Goal: Information Seeking & Learning: Find specific fact

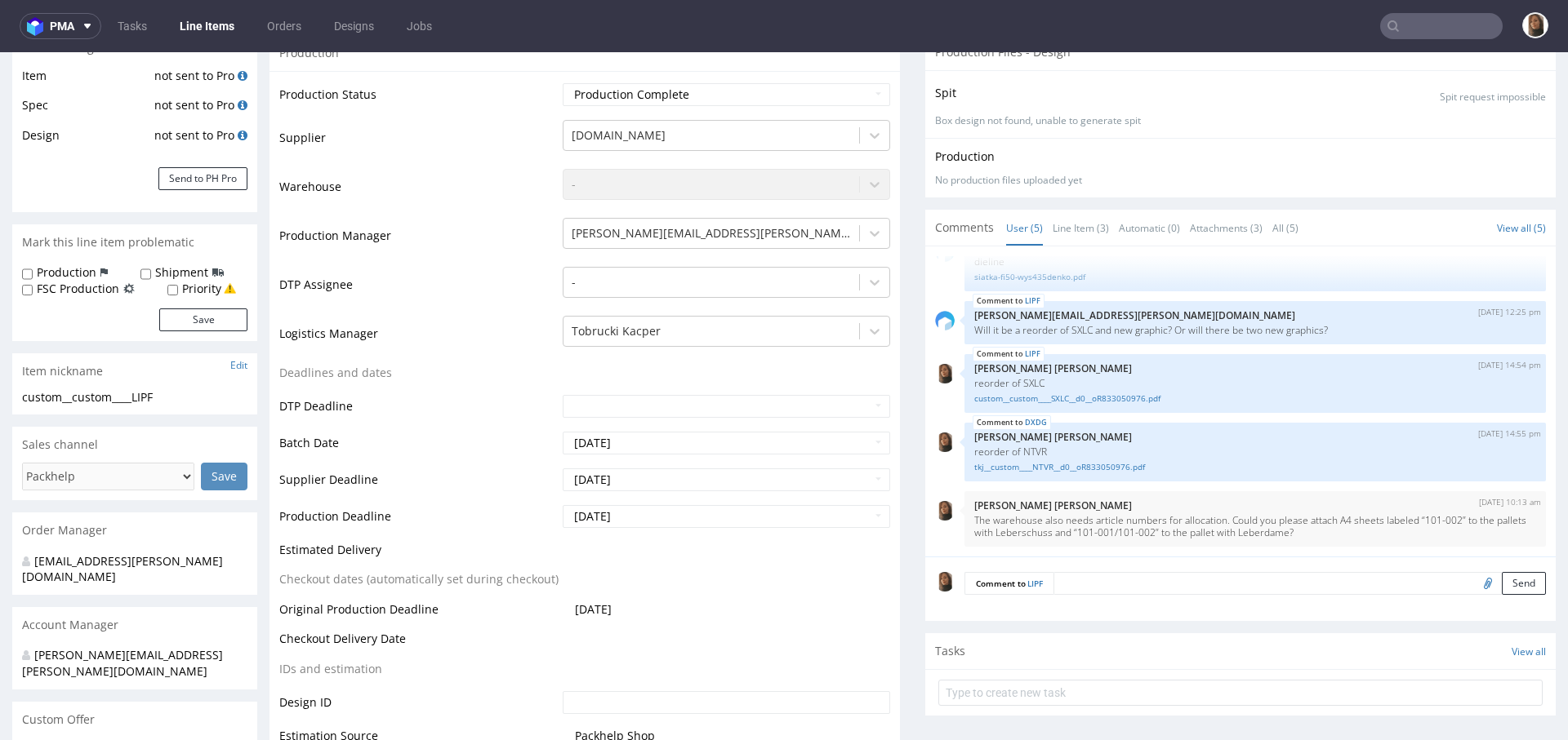
scroll to position [324, 0]
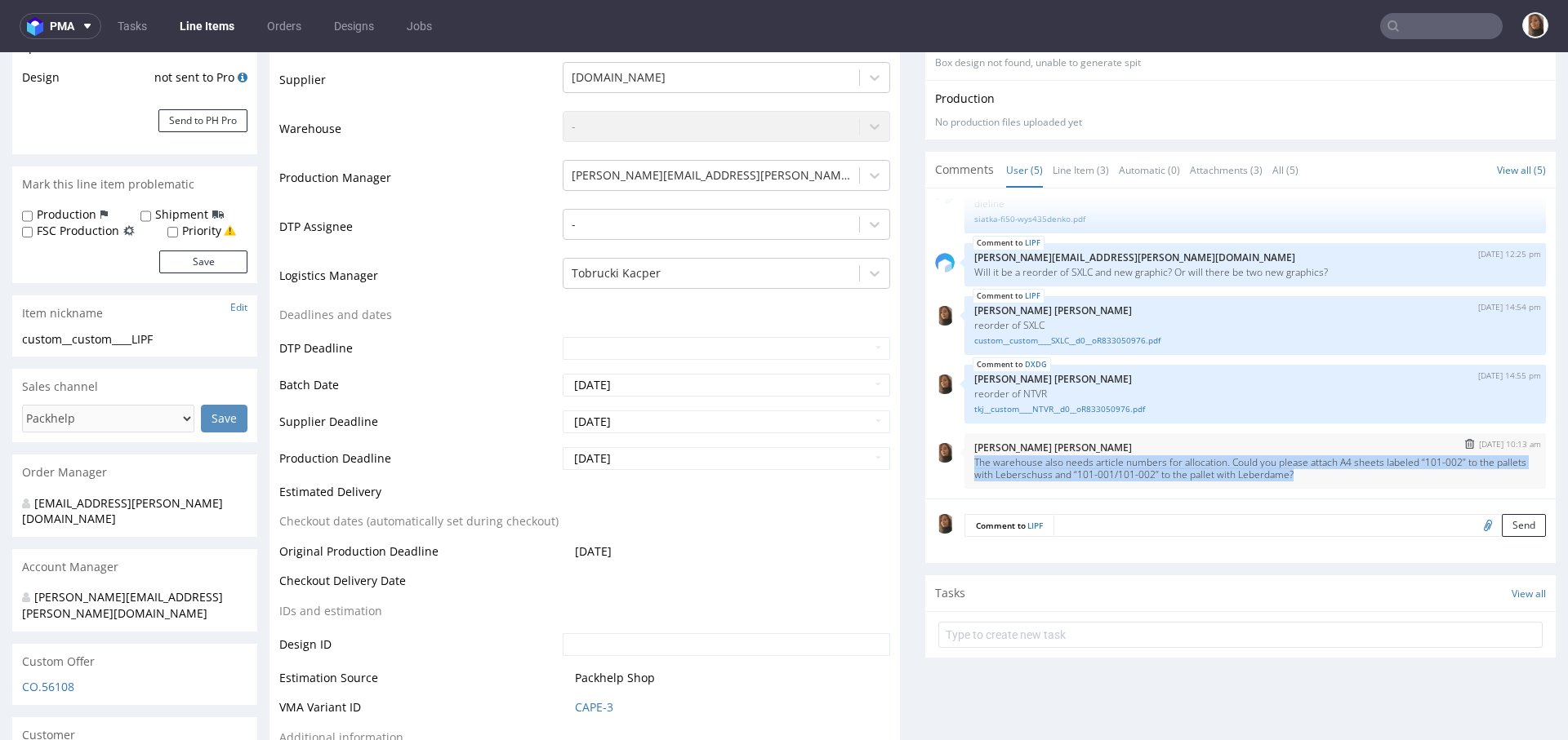
drag, startPoint x: 1353, startPoint y: 474, endPoint x: 956, endPoint y: 463, distance: 397.2
click at [964, 463] on div "24th Jul 25 | 10:13 am Angelina Marć The warehouse also needs article numbers f…" at bounding box center [1255, 460] width 581 height 55
copy p "The warehouse also needs article numbers for allocation. Could you please attac…"
click at [145, 220] on input "Shipment" at bounding box center [145, 216] width 11 height 13
checkbox input "true"
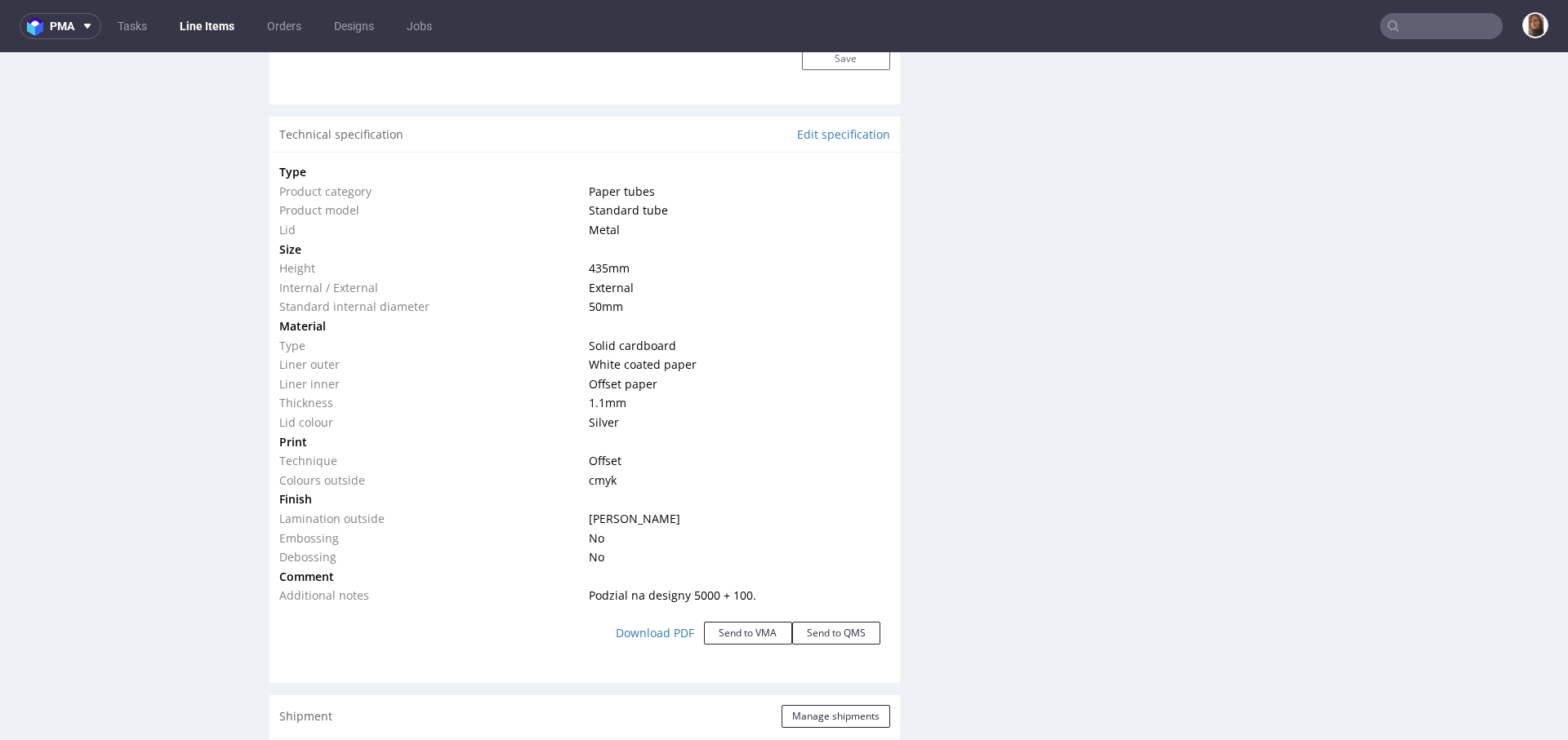
scroll to position [1466, 0]
click at [836, 124] on div "Technical specification Edit specification" at bounding box center [584, 135] width 630 height 36
click at [836, 135] on link "Edit specification" at bounding box center [843, 135] width 93 height 16
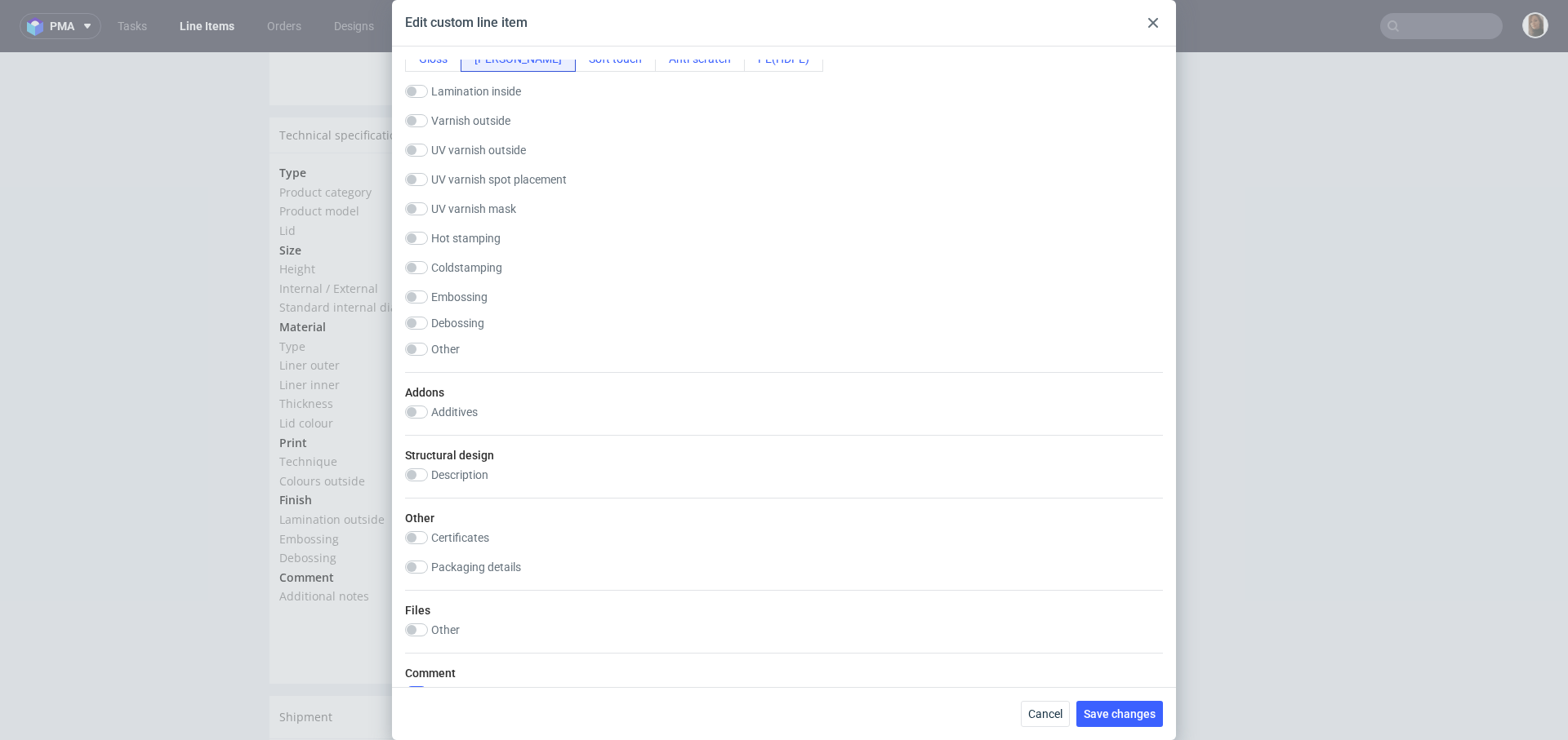
scroll to position [1125, 0]
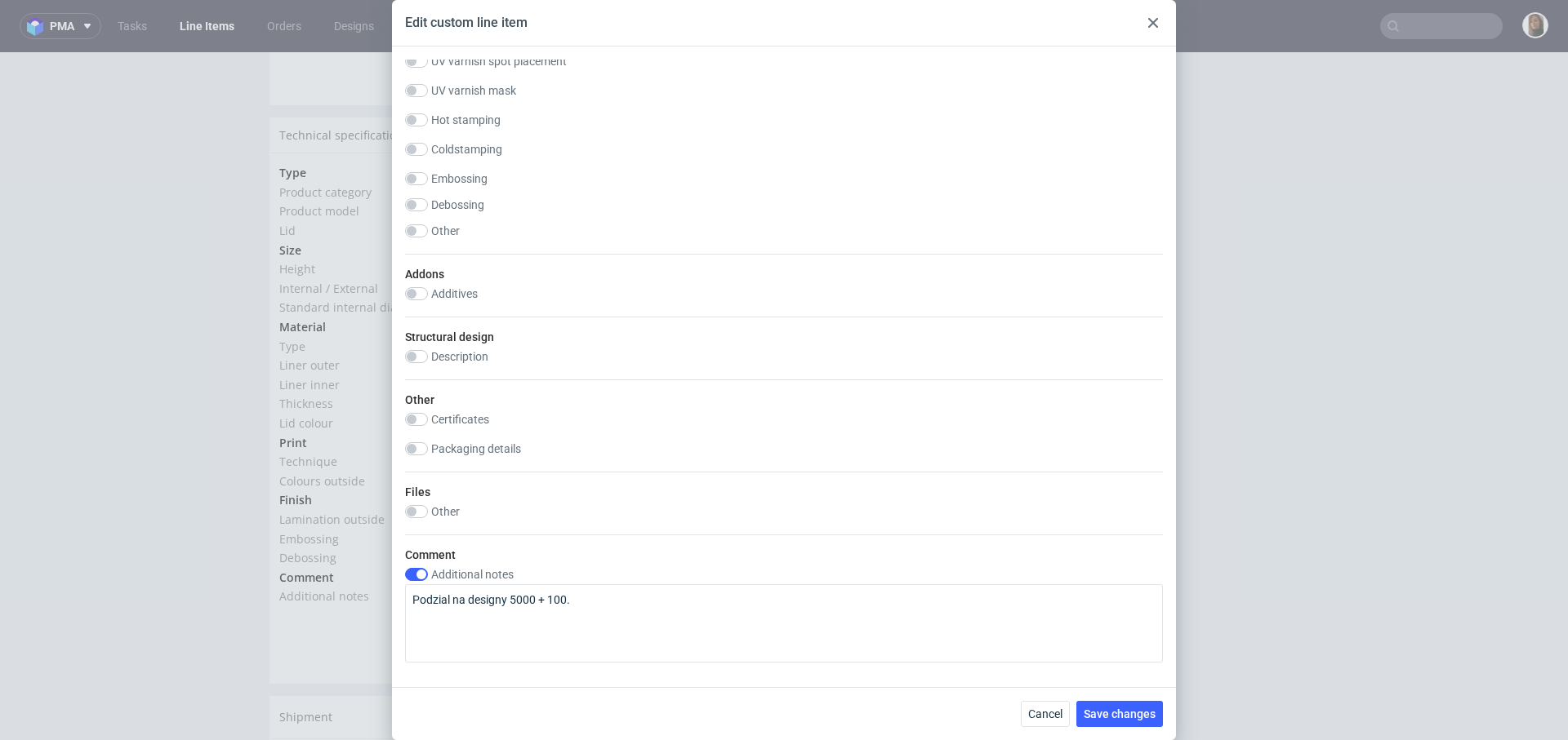
click at [521, 444] on div "Packaging details" at bounding box center [784, 448] width 758 height 13
click at [514, 443] on label "Packaging details" at bounding box center [476, 448] width 90 height 13
checkbox input "true"
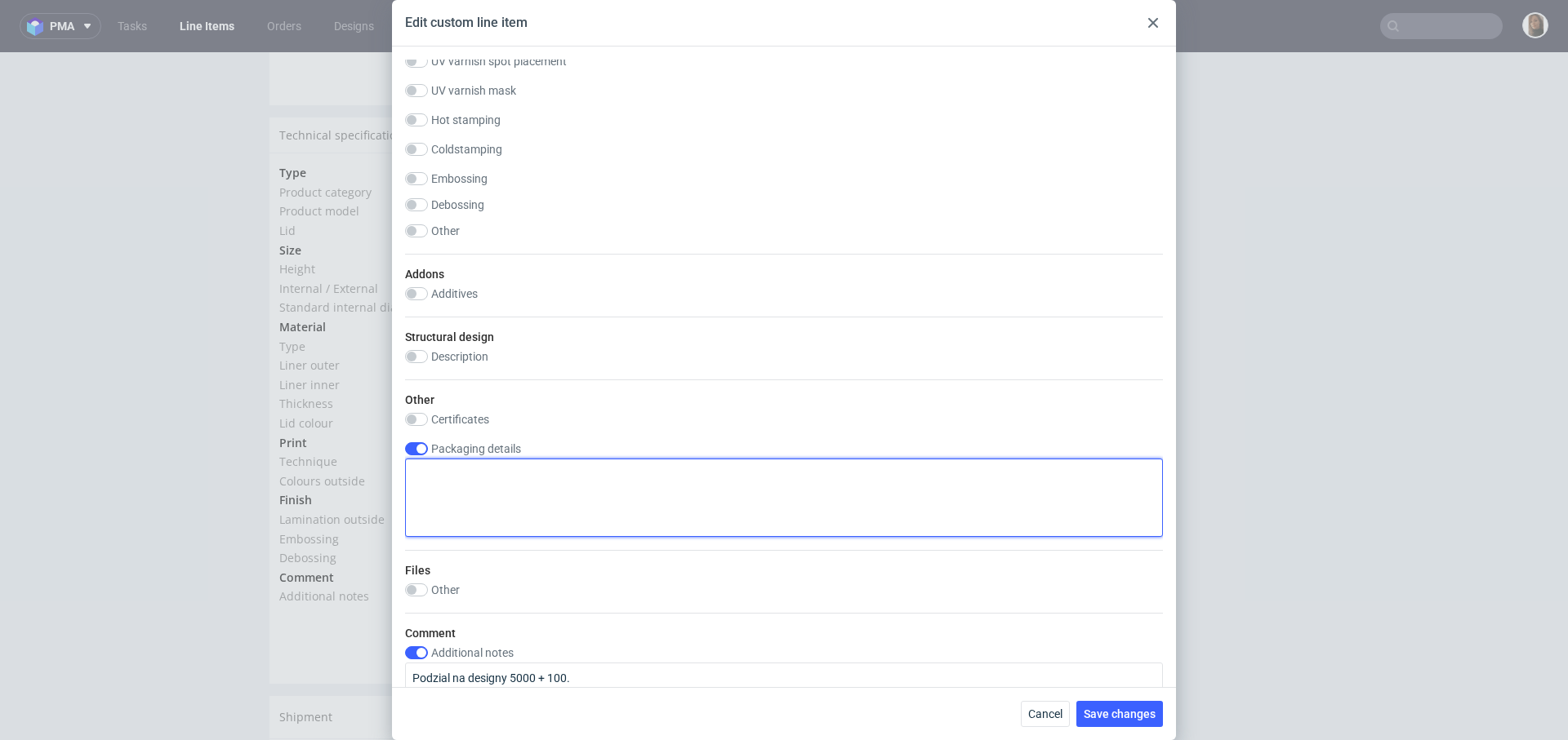
click at [532, 473] on textarea at bounding box center [784, 497] width 758 height 78
paste textarea "The warehouse also needs article numbers for allocation. Could you please attac…"
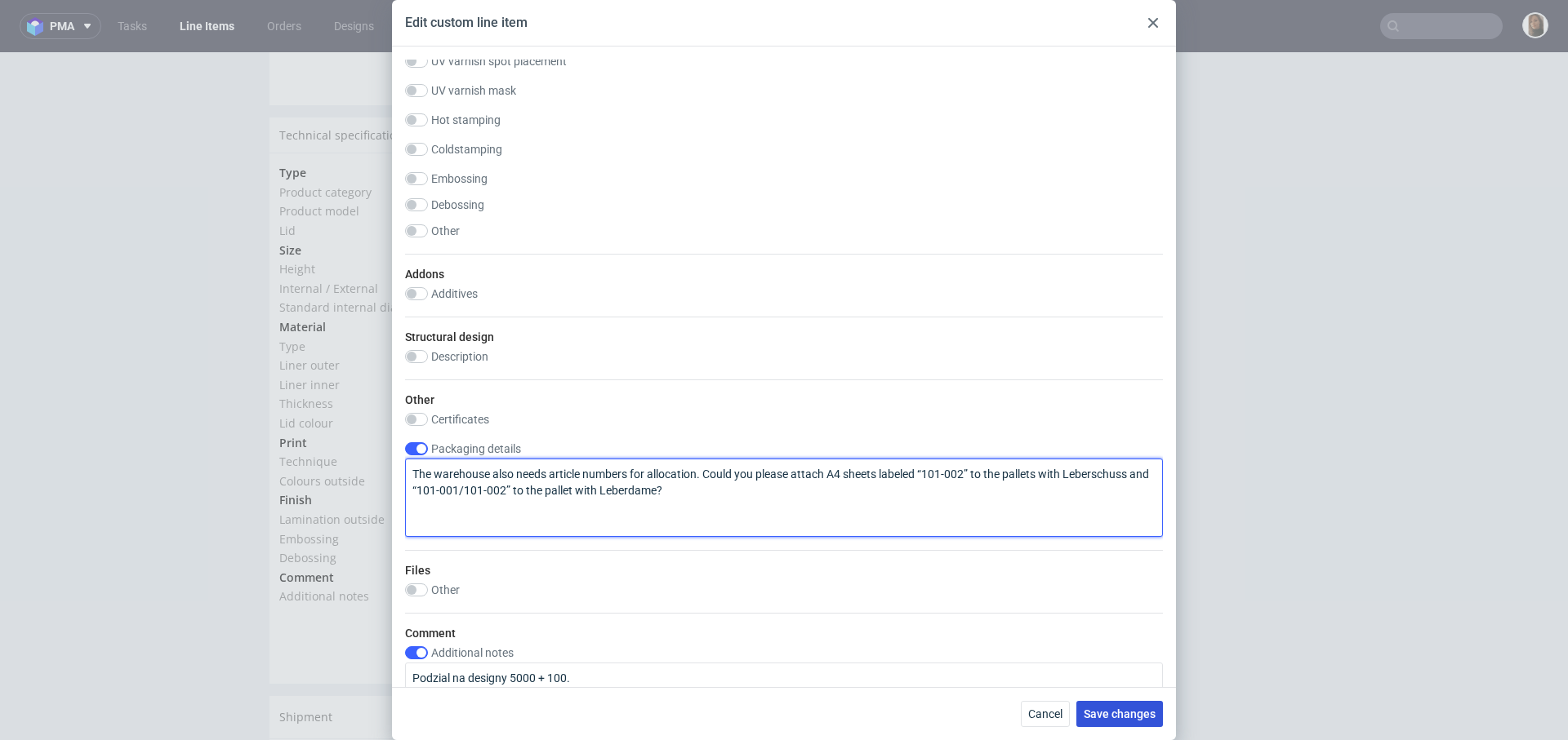
type textarea "The warehouse also needs article numbers for allocation. Could you please attac…"
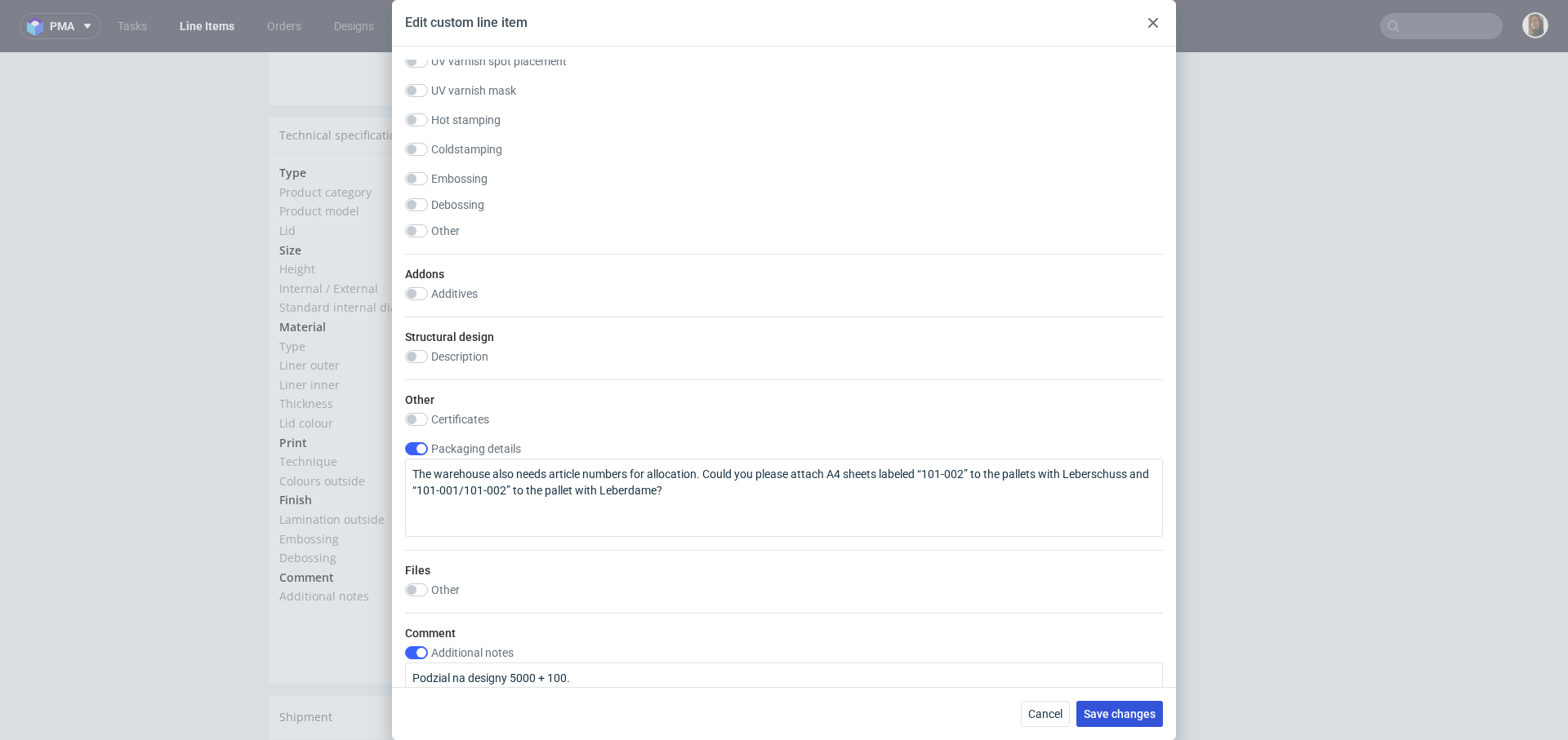
click at [1103, 716] on span "Save changes" at bounding box center [1119, 714] width 72 height 12
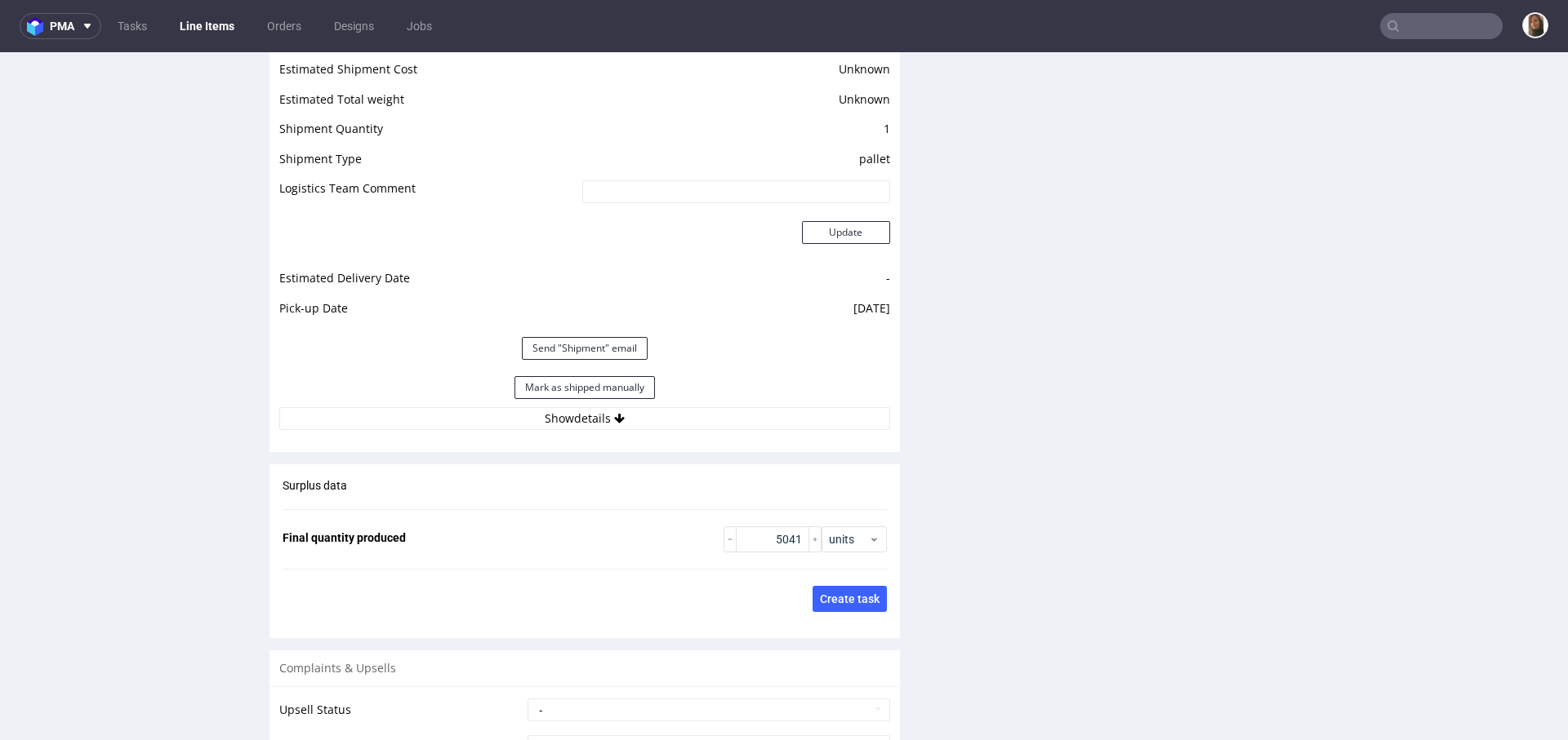
scroll to position [2419, 0]
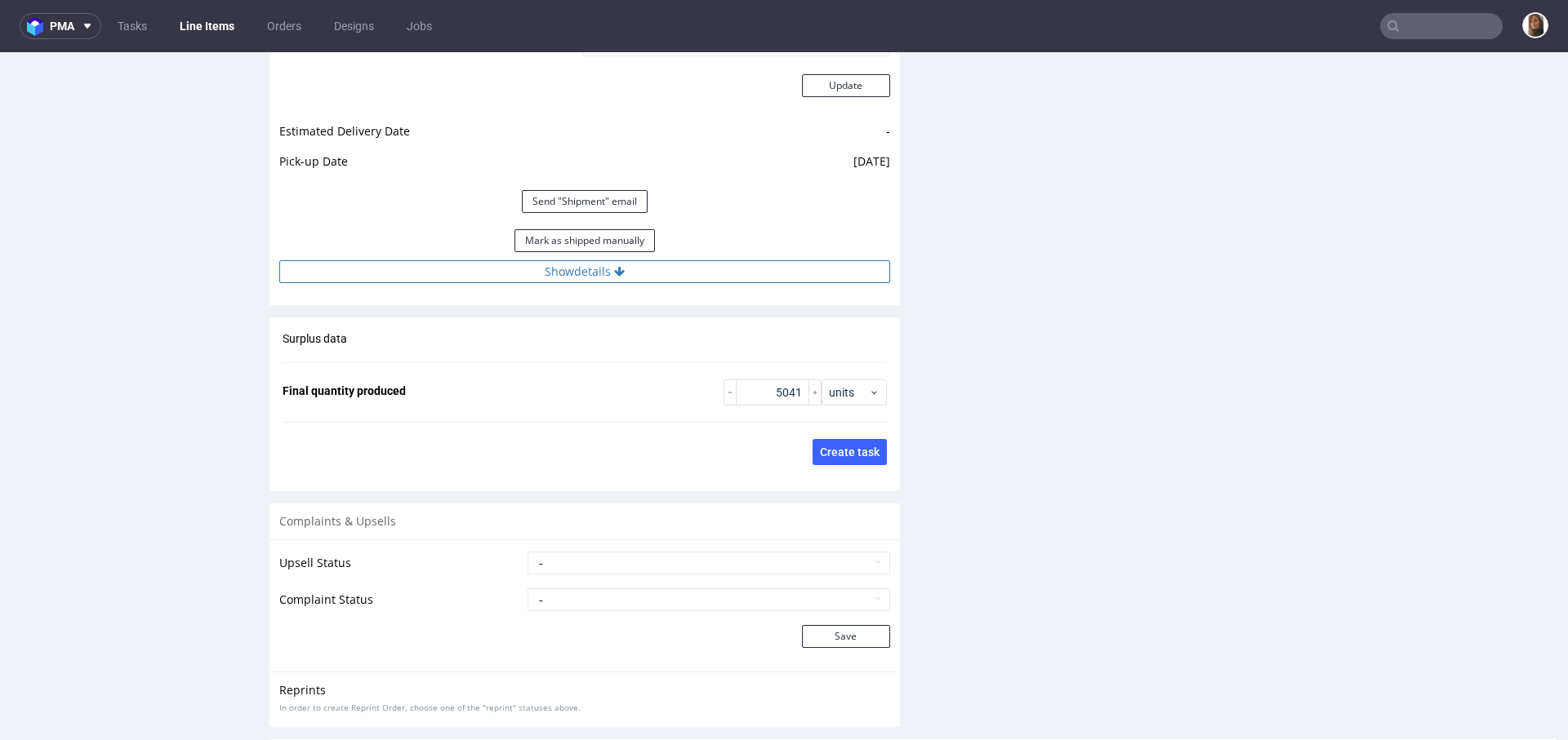
click at [566, 272] on button "Show details" at bounding box center [584, 272] width 611 height 23
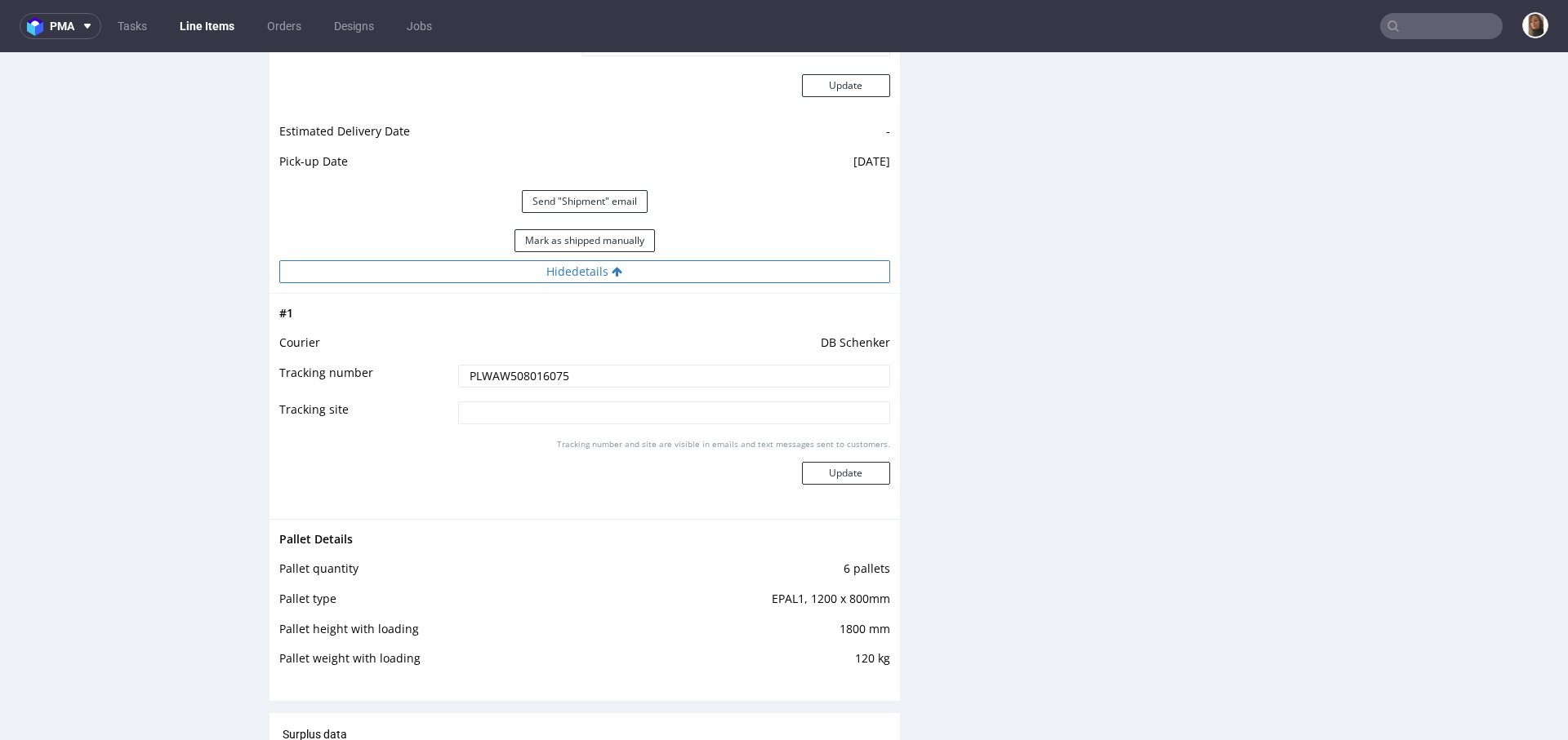
click at [566, 272] on button "Hide details" at bounding box center [584, 272] width 611 height 23
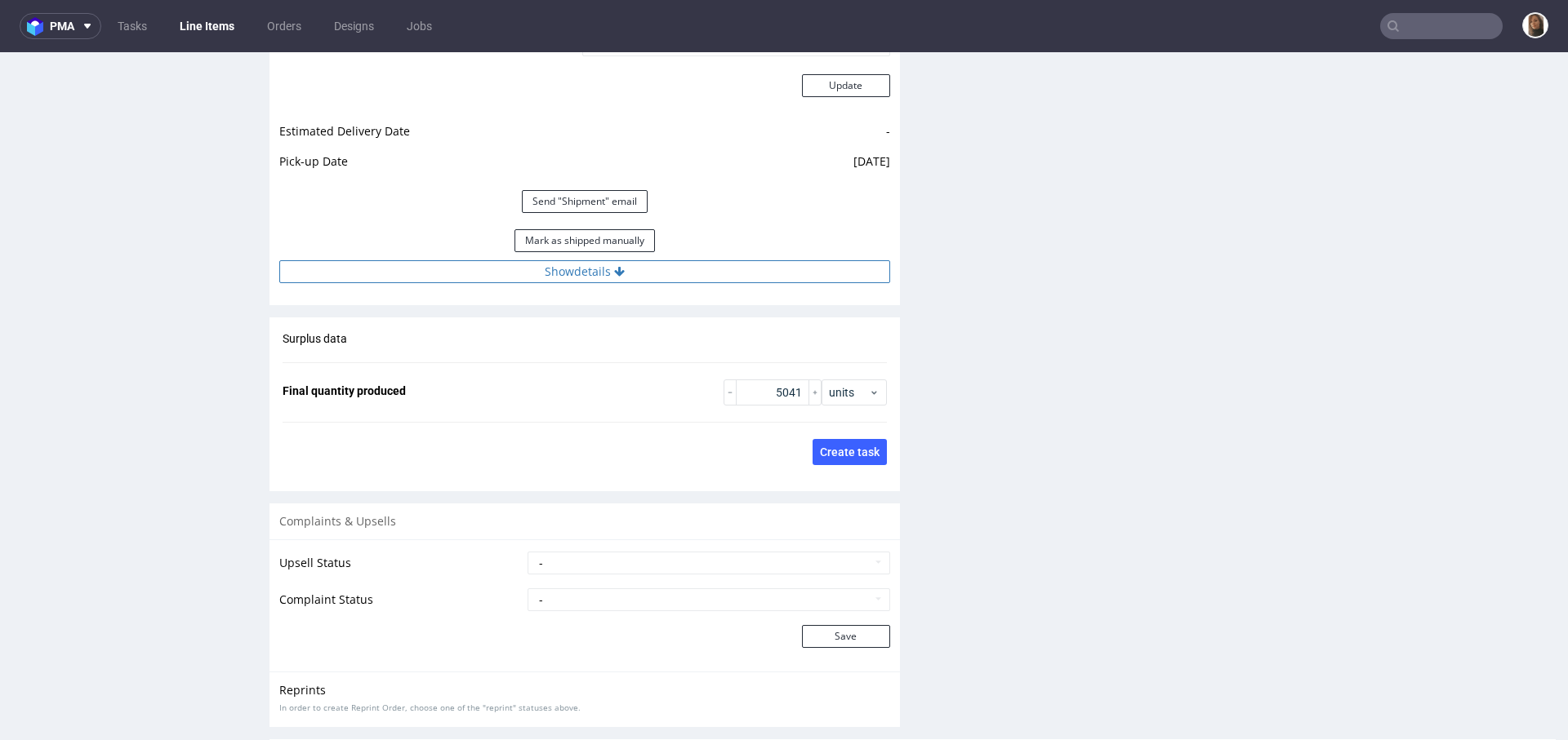
click at [566, 272] on button "Show details" at bounding box center [584, 272] width 611 height 23
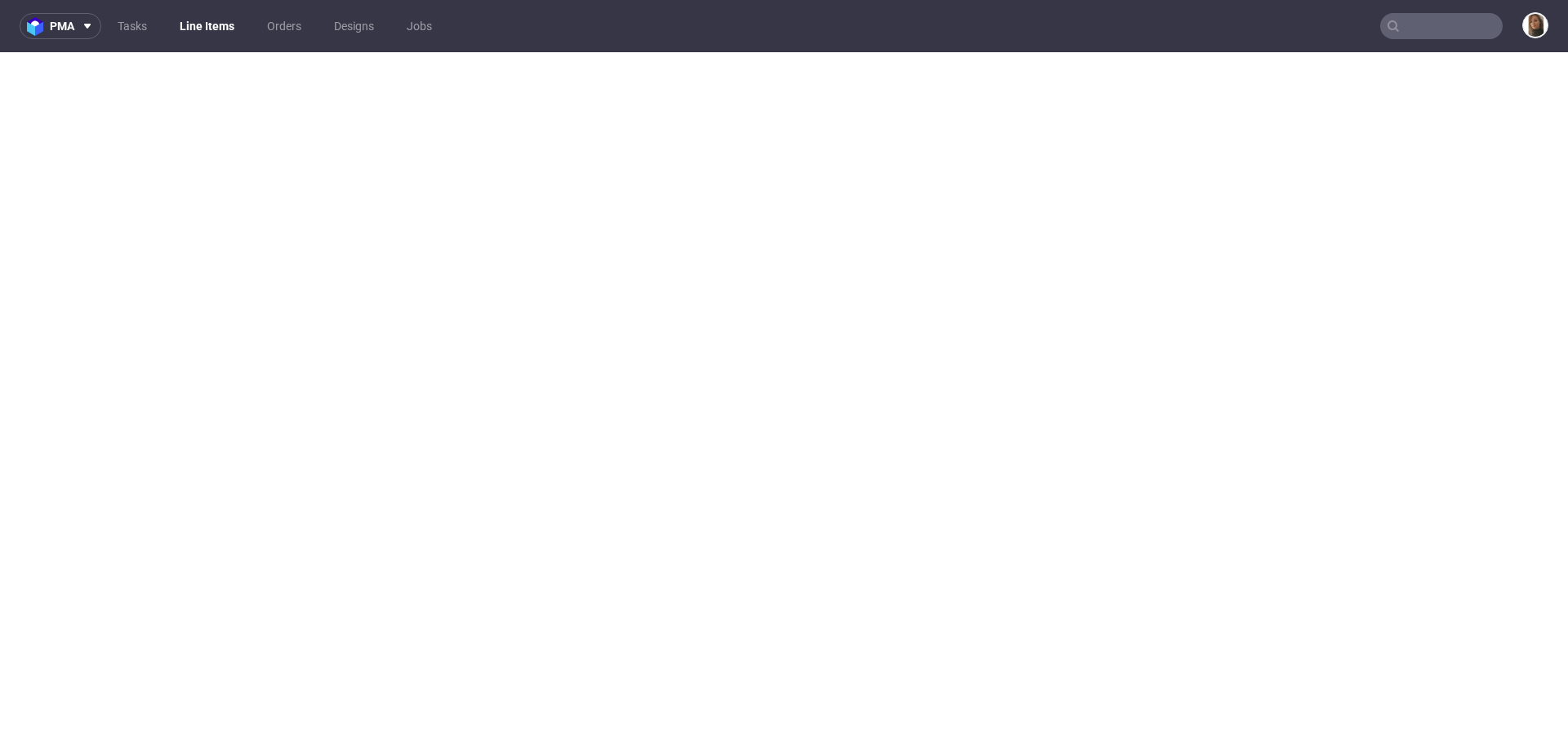
select select "in_progress"
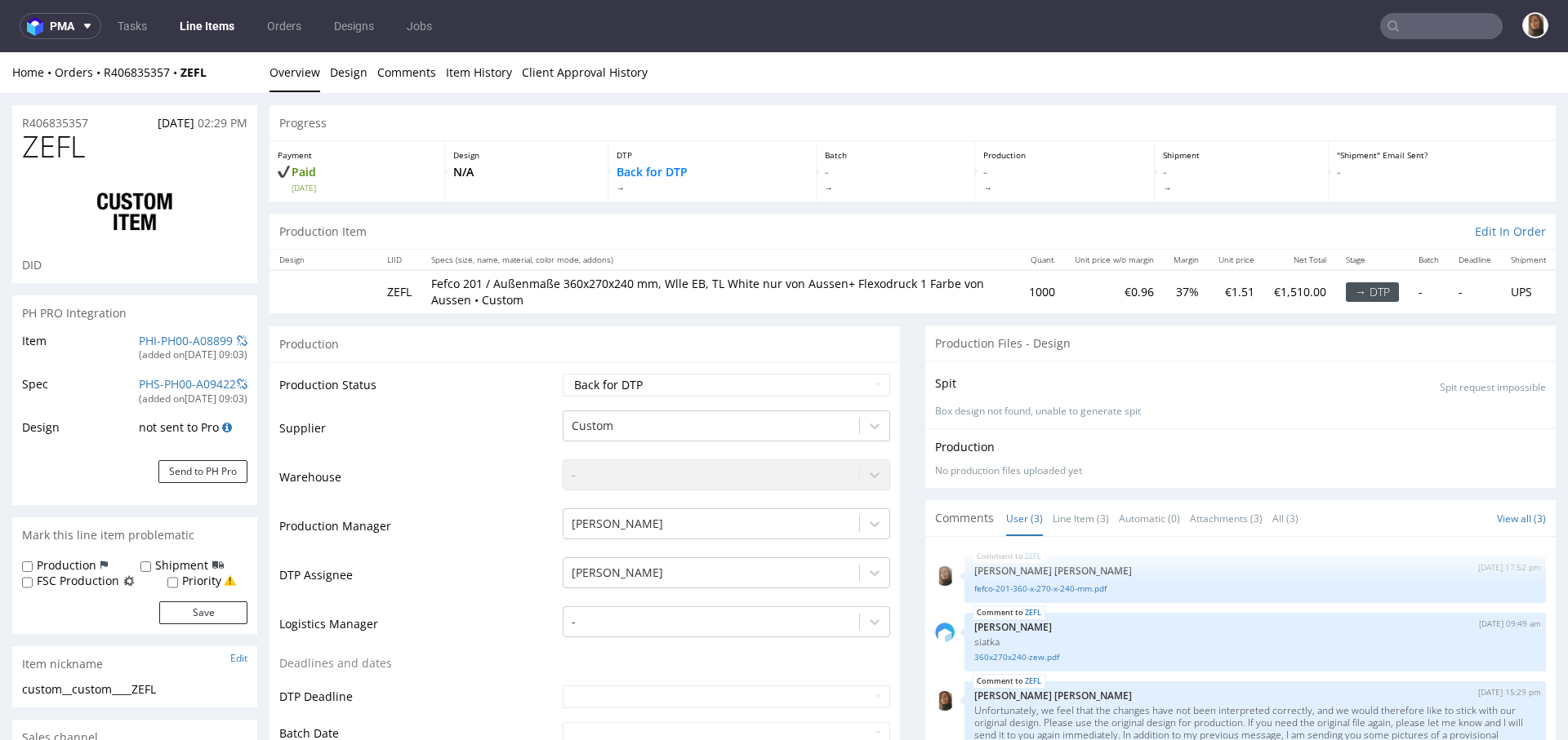
scroll to position [422, 0]
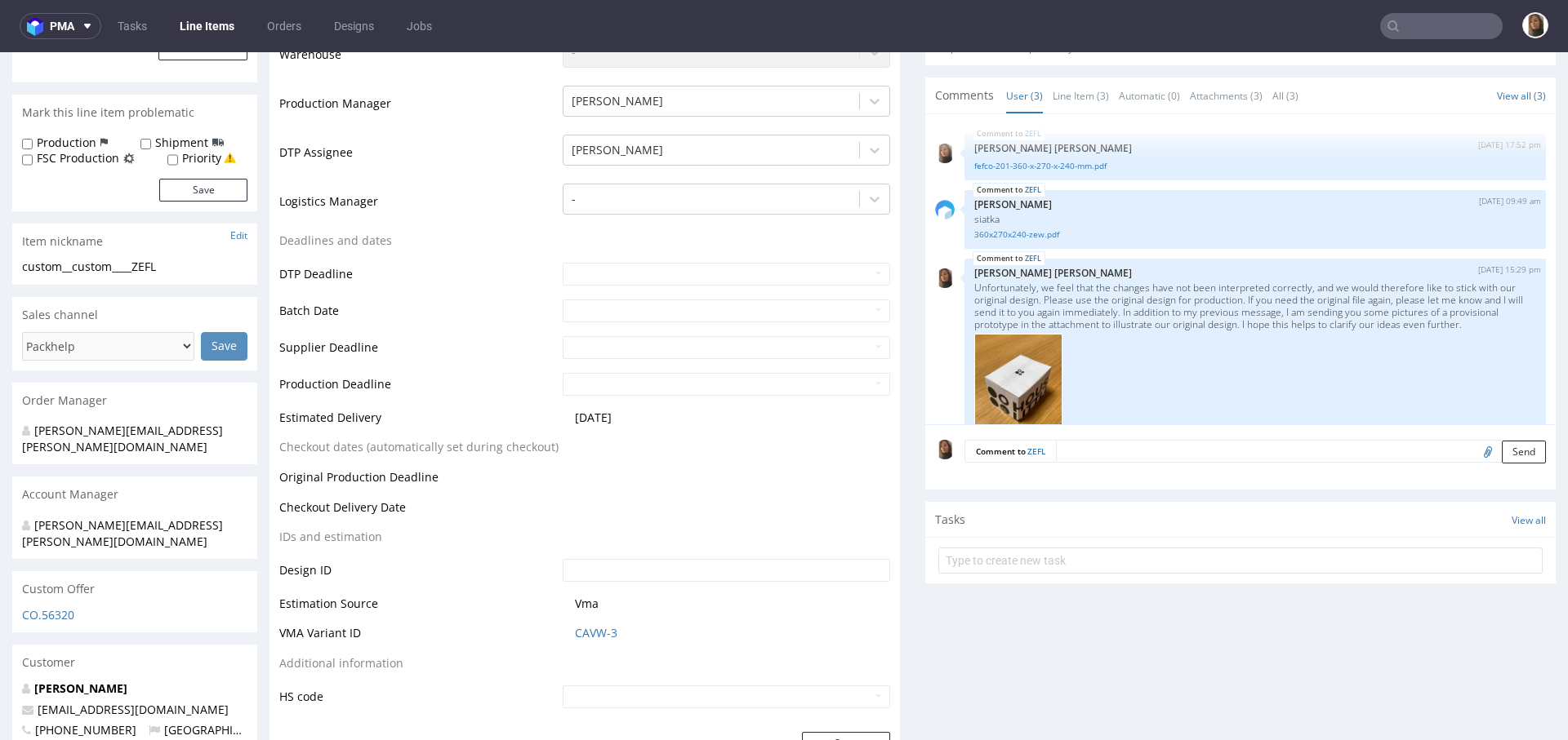
click at [1412, 9] on nav "pma Tasks Line Items Orders Designs Jobs" at bounding box center [784, 26] width 1568 height 52
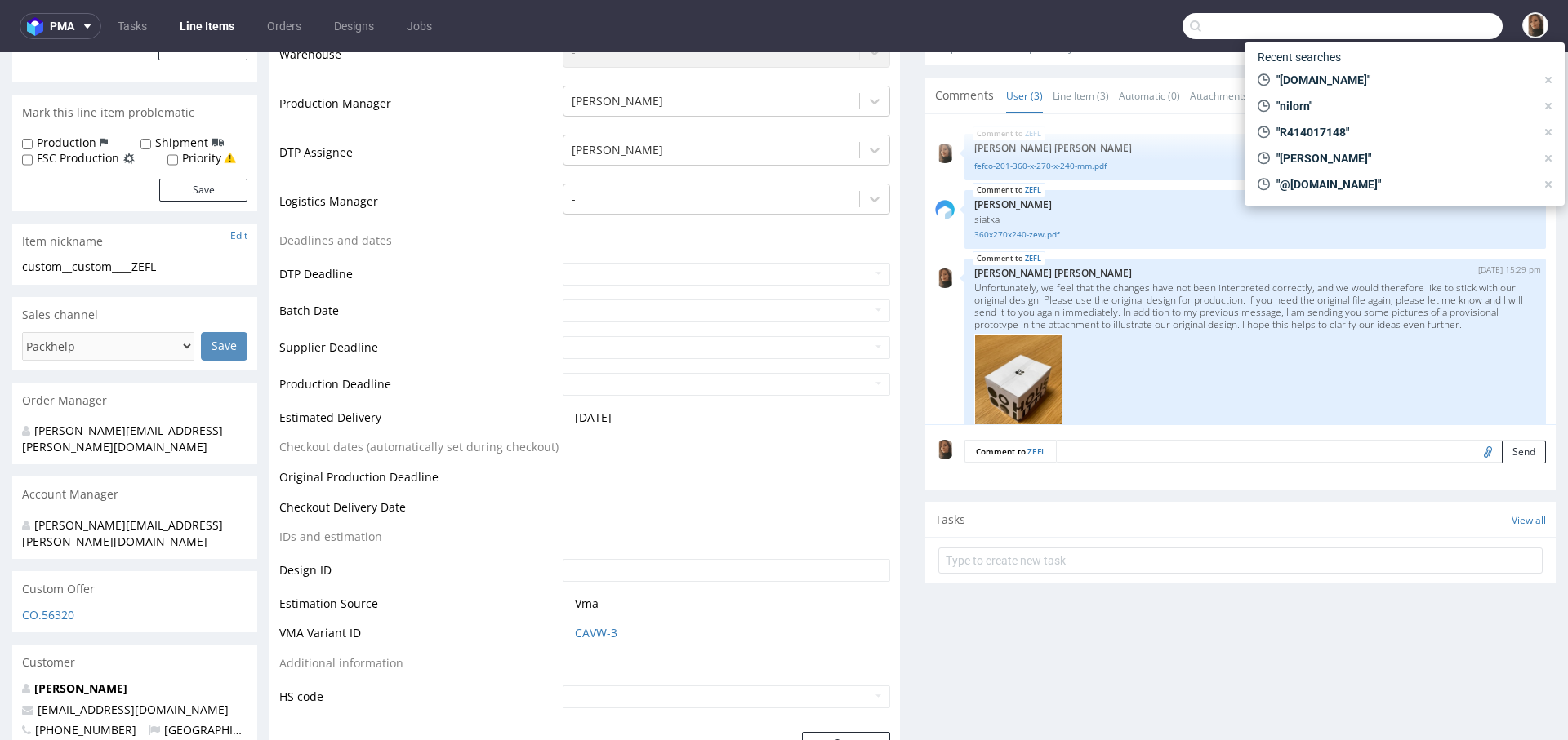
click at [1425, 20] on input "text" at bounding box center [1342, 25] width 320 height 26
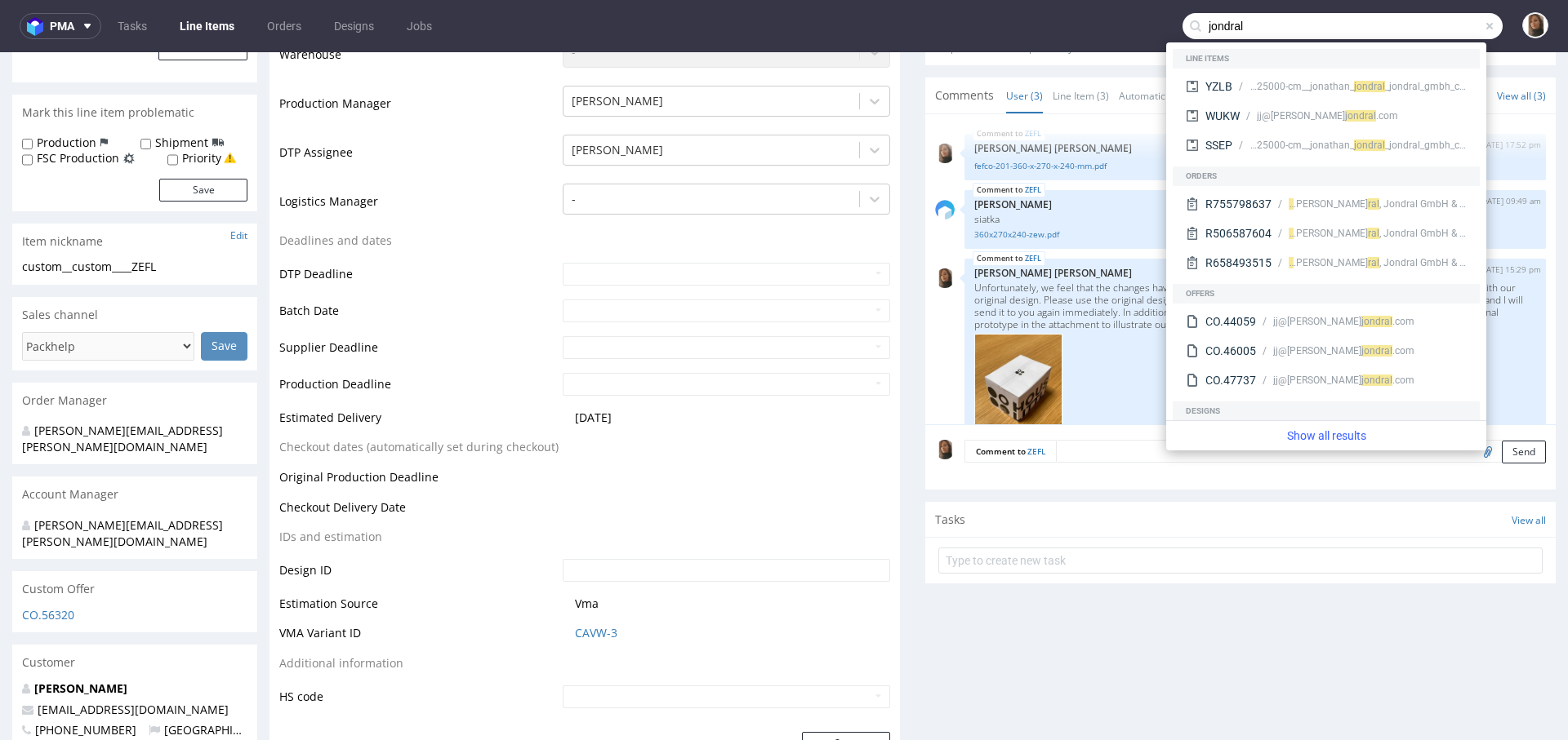
type input "jondral"
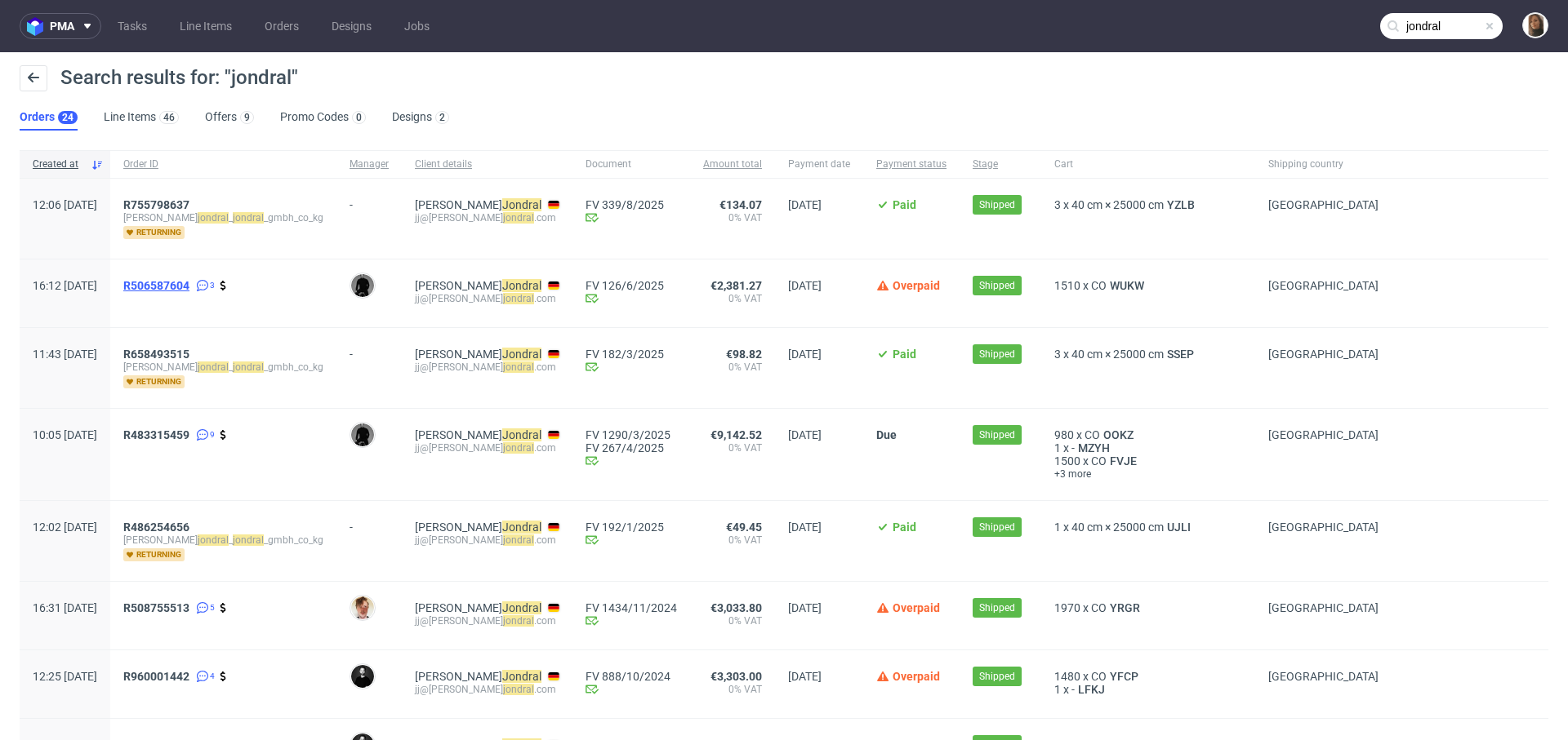
click at [189, 287] on span "R506587604" at bounding box center [156, 285] width 66 height 13
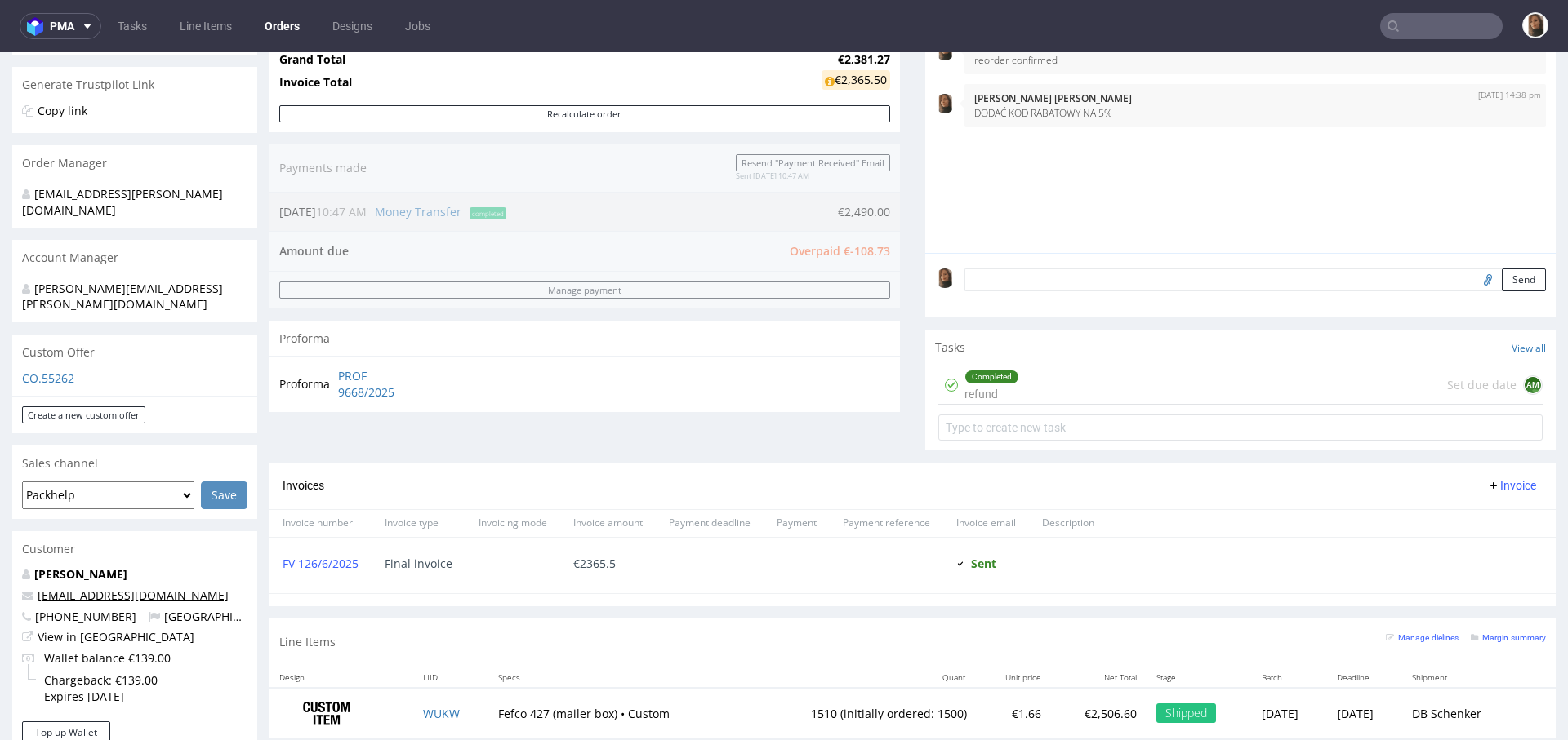
scroll to position [431, 0]
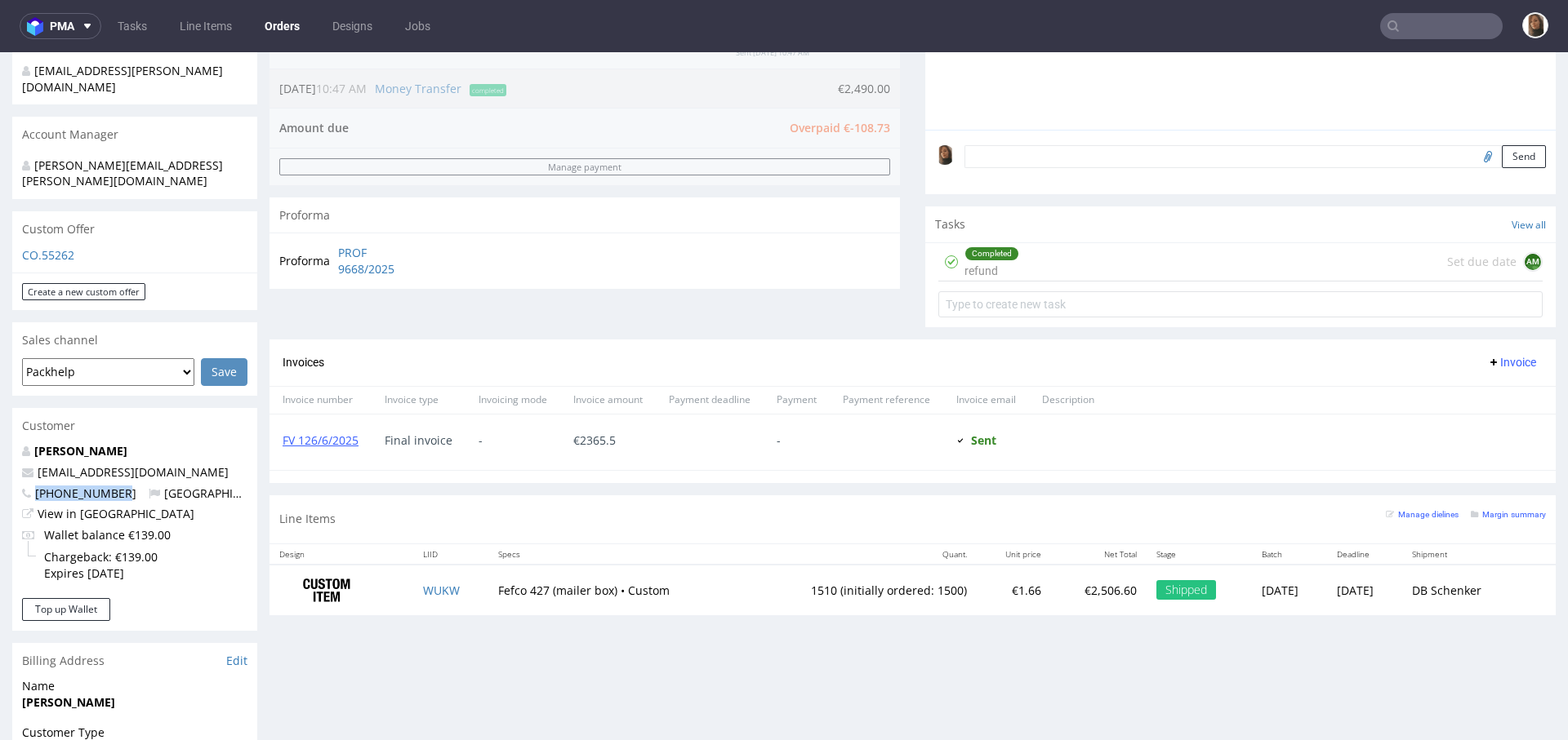
drag, startPoint x: 118, startPoint y: 460, endPoint x: 34, endPoint y: 459, distance: 84.0
click at [34, 485] on span "+495111697700" at bounding box center [79, 493] width 114 height 15
copy span "+495111697700"
click at [1430, 34] on input "text" at bounding box center [1441, 25] width 122 height 26
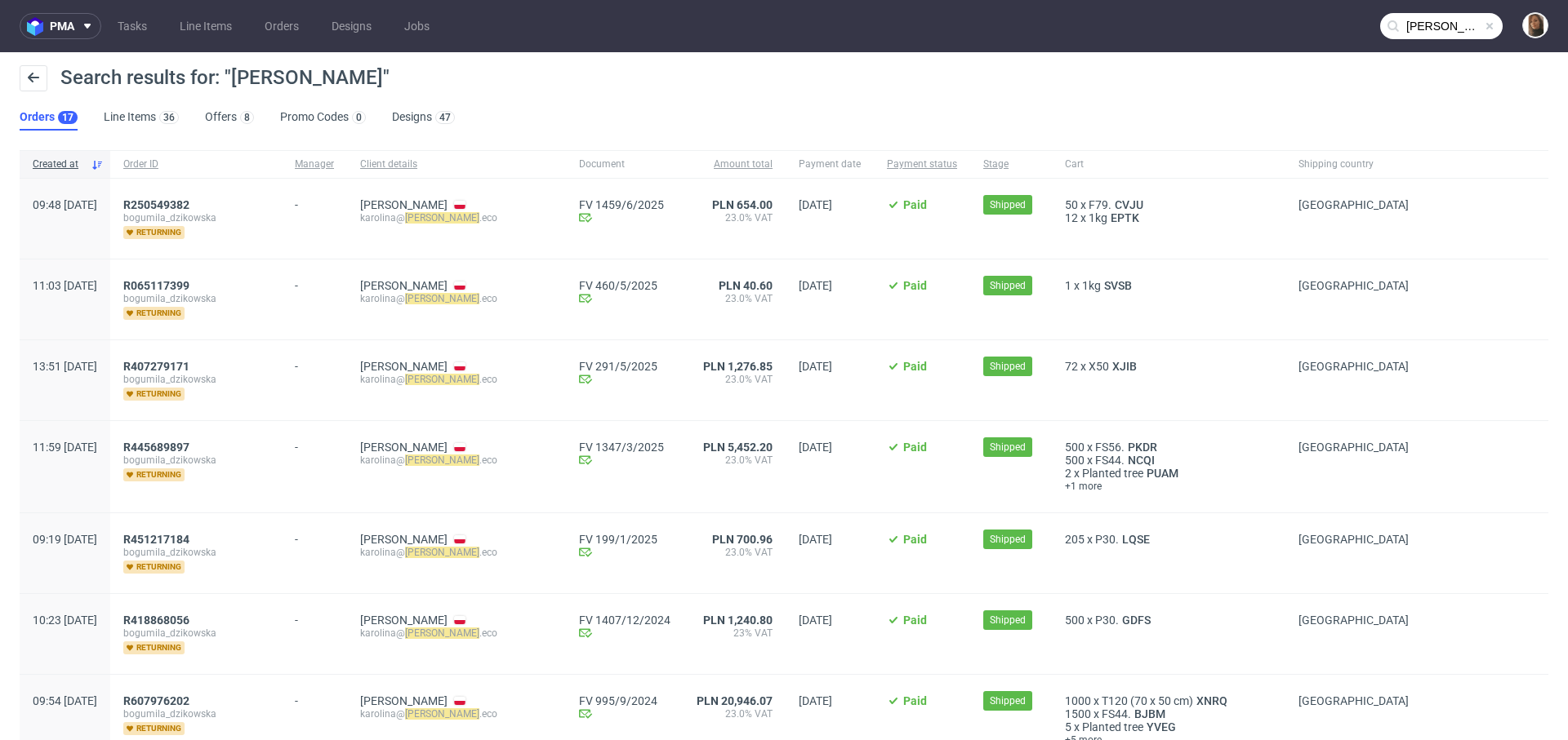
click at [1454, 23] on input "jaskolka" at bounding box center [1441, 25] width 122 height 26
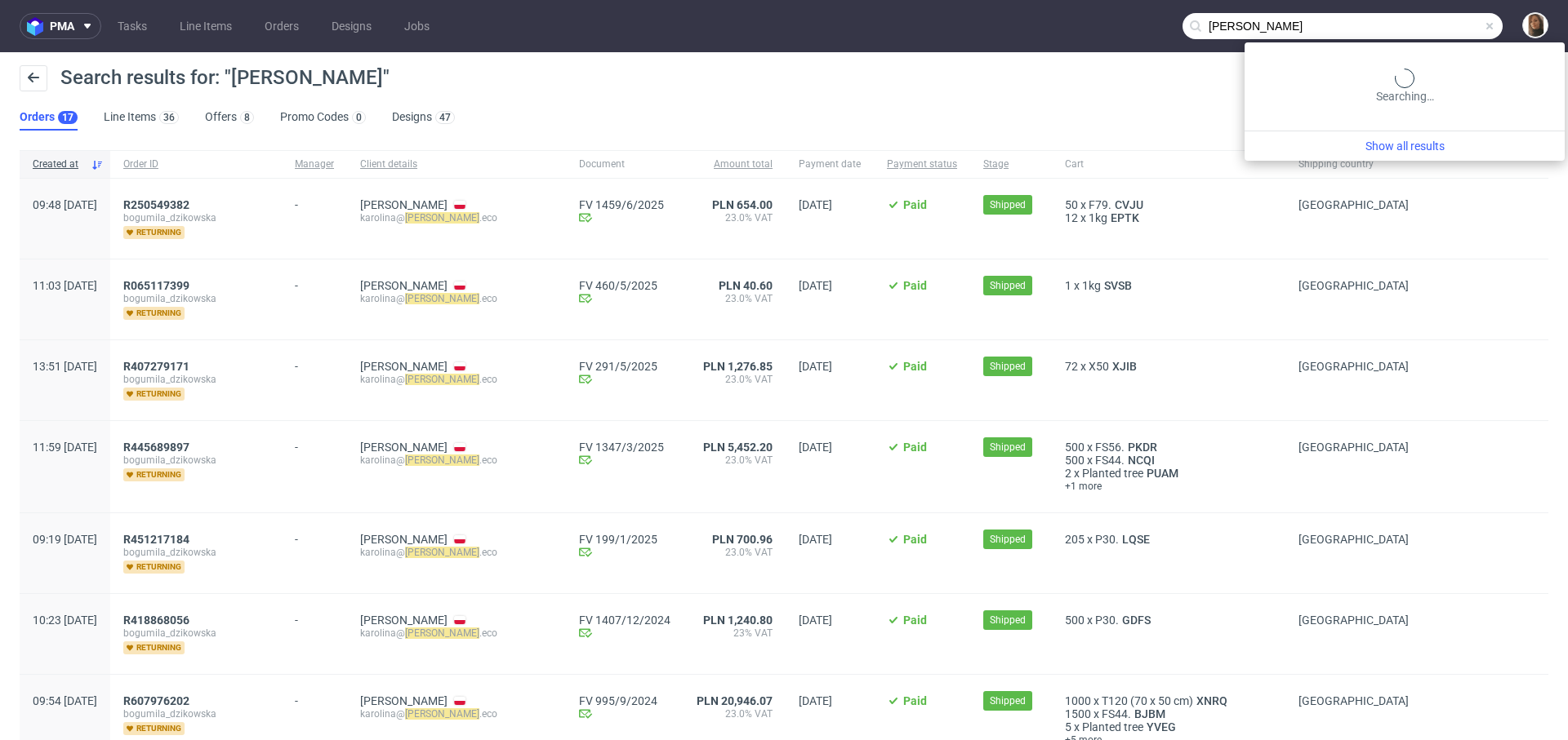
click at [1454, 23] on input "jaskolka" at bounding box center [1342, 25] width 320 height 26
paste input "nine.buttner@de.nilorn.com"
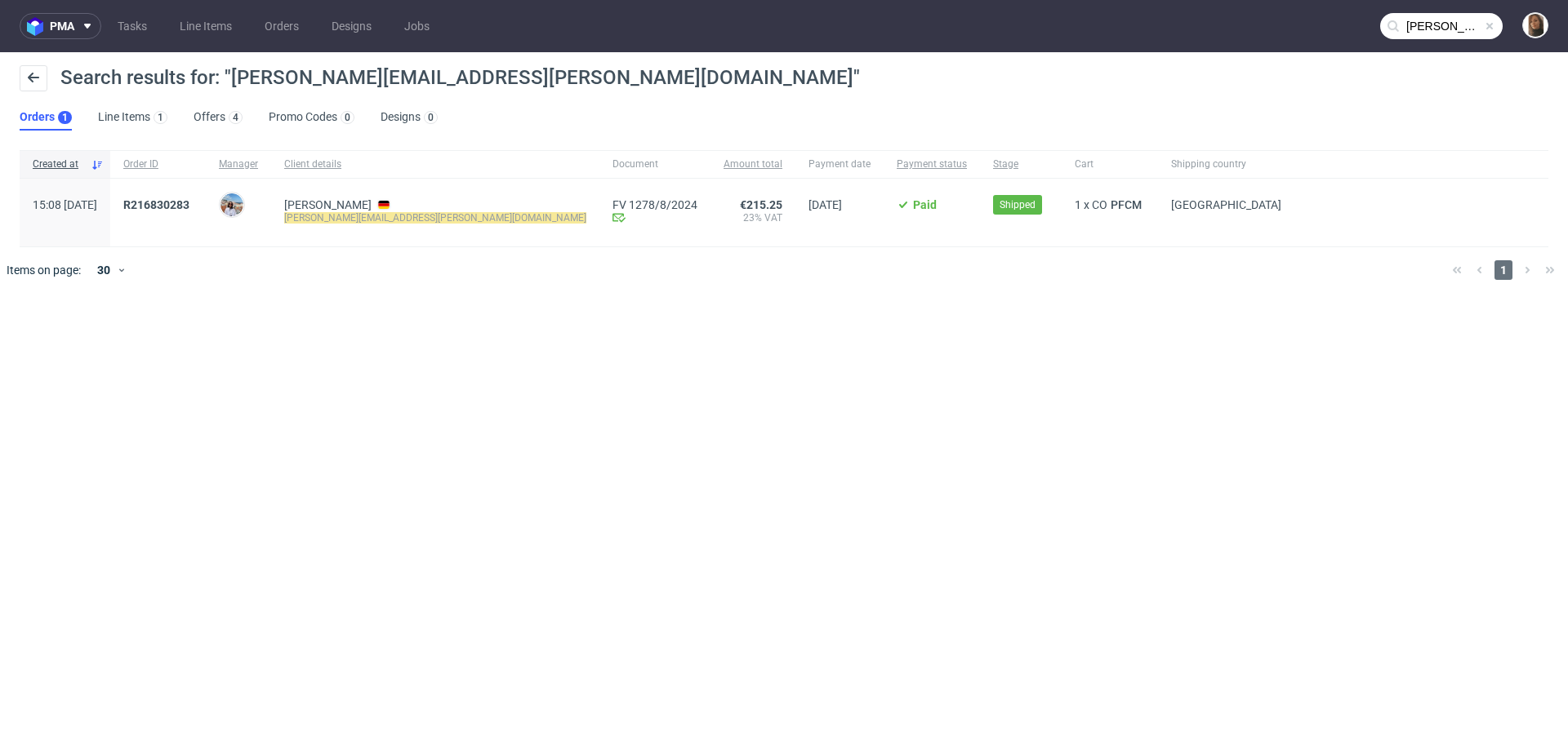
click at [1458, 24] on input "janine.buttner@de.nilorn.com" at bounding box center [1441, 25] width 122 height 26
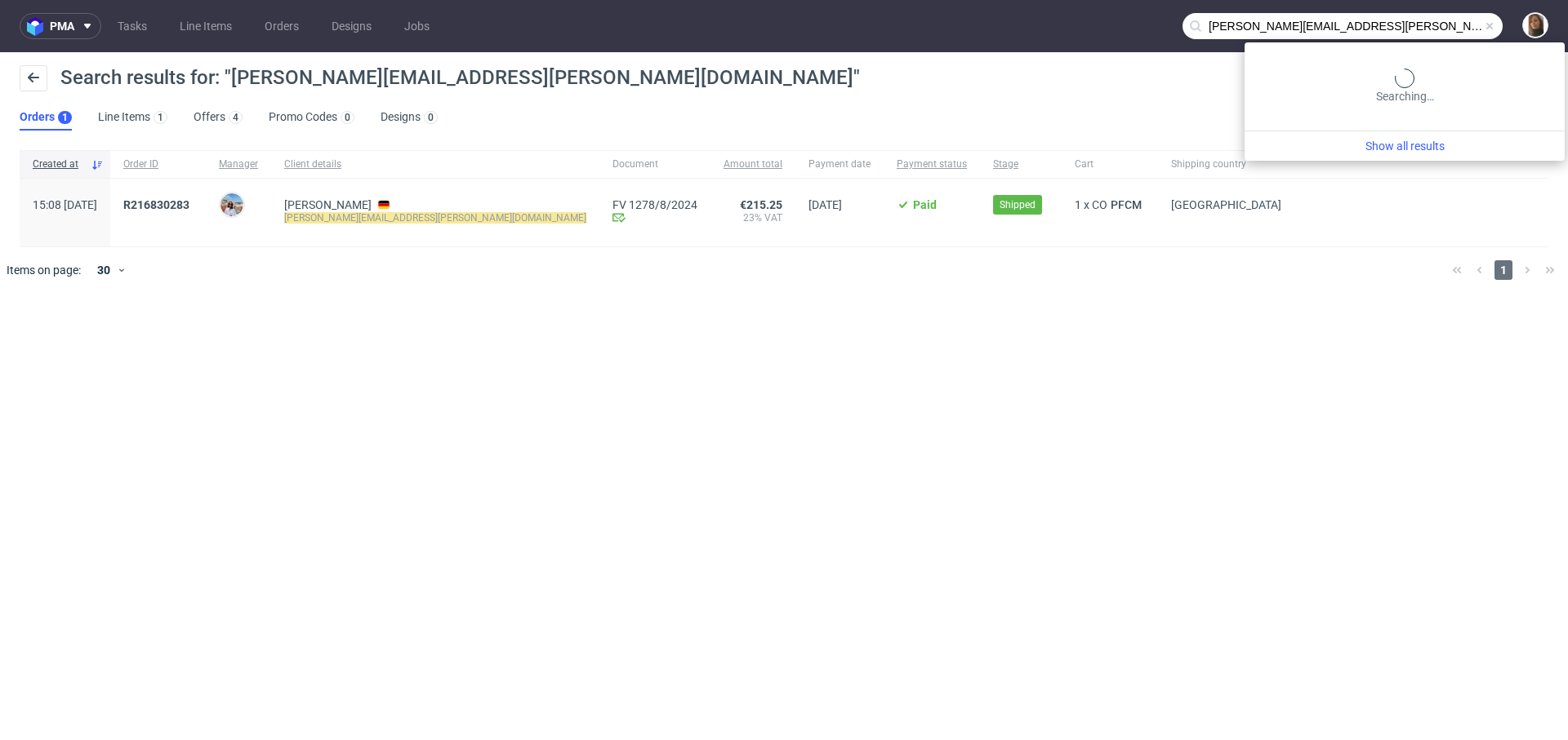
click at [1458, 24] on input "janine.buttner@de.nilorn.com" at bounding box center [1342, 25] width 320 height 26
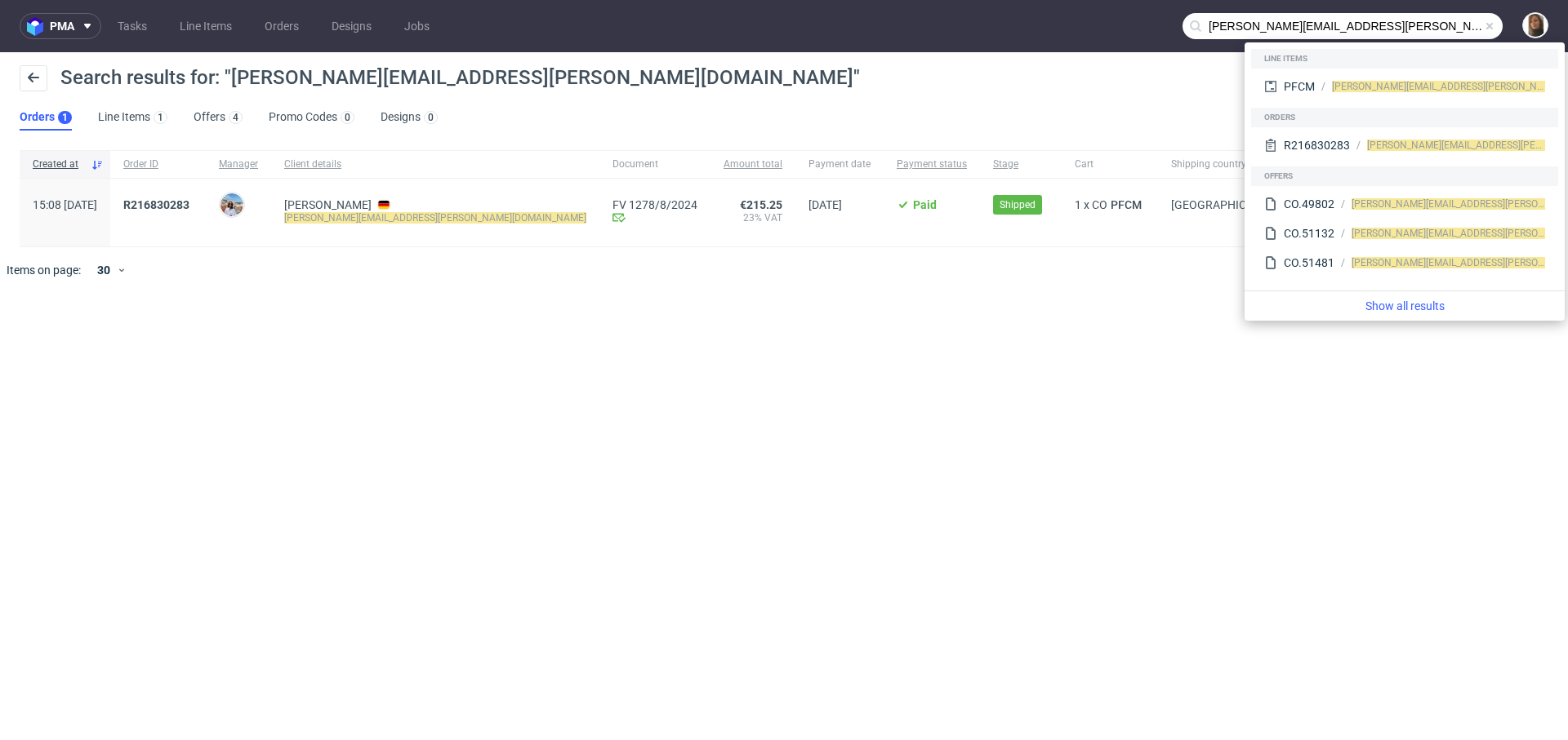
click at [1458, 24] on input "janine.buttner@de.nilorn.com" at bounding box center [1342, 25] width 320 height 26
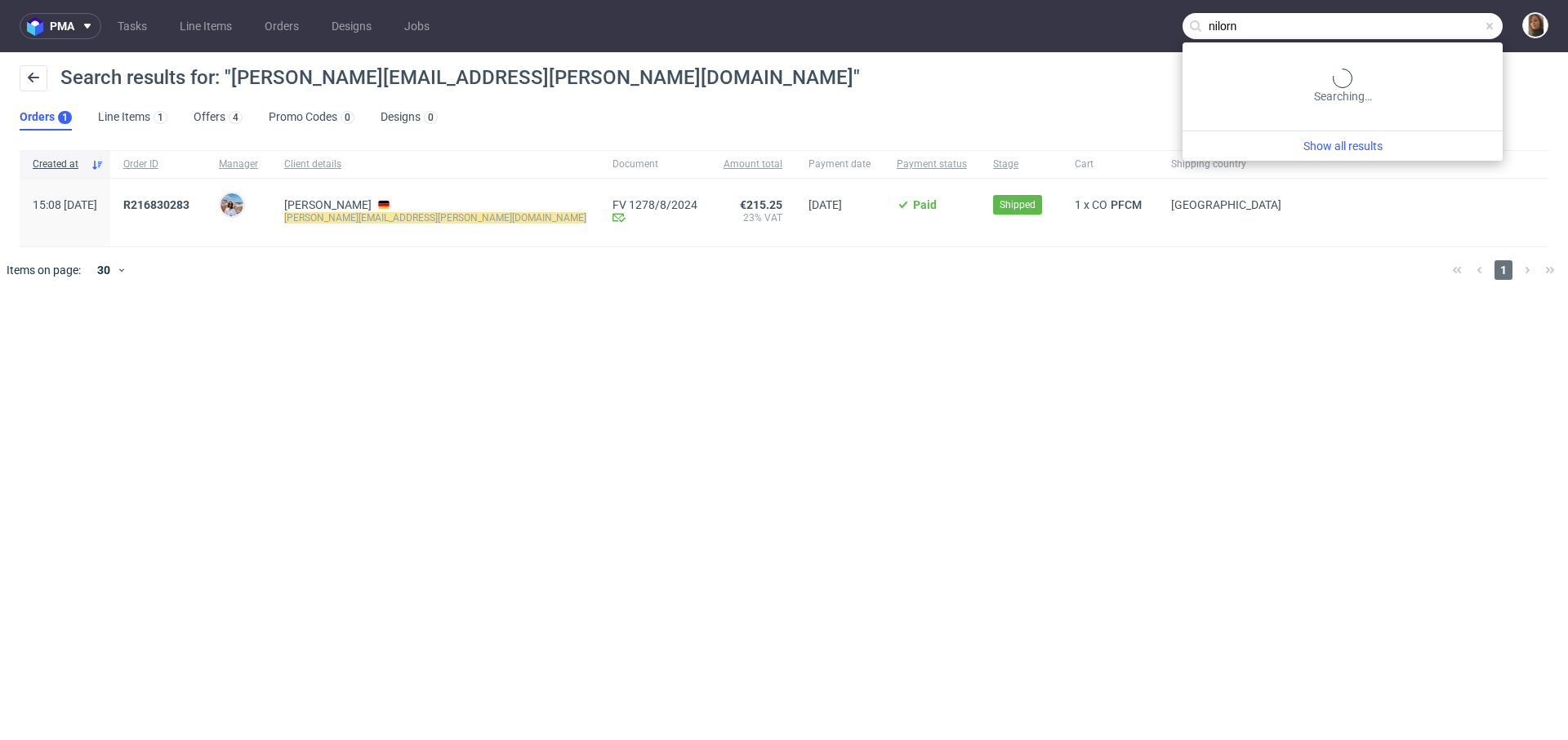
type input "nilorn"
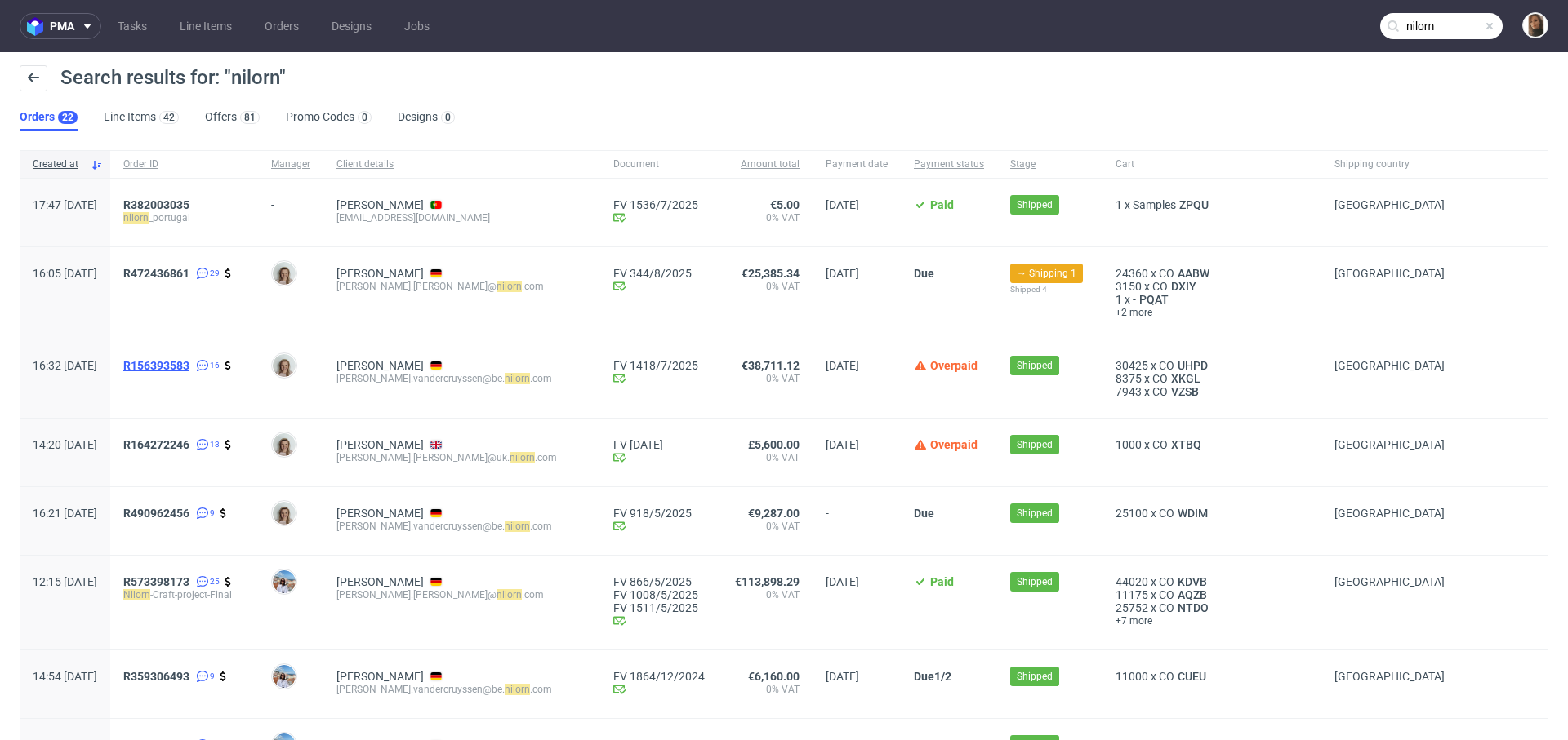
click at [189, 366] on span "R156393583" at bounding box center [156, 365] width 66 height 13
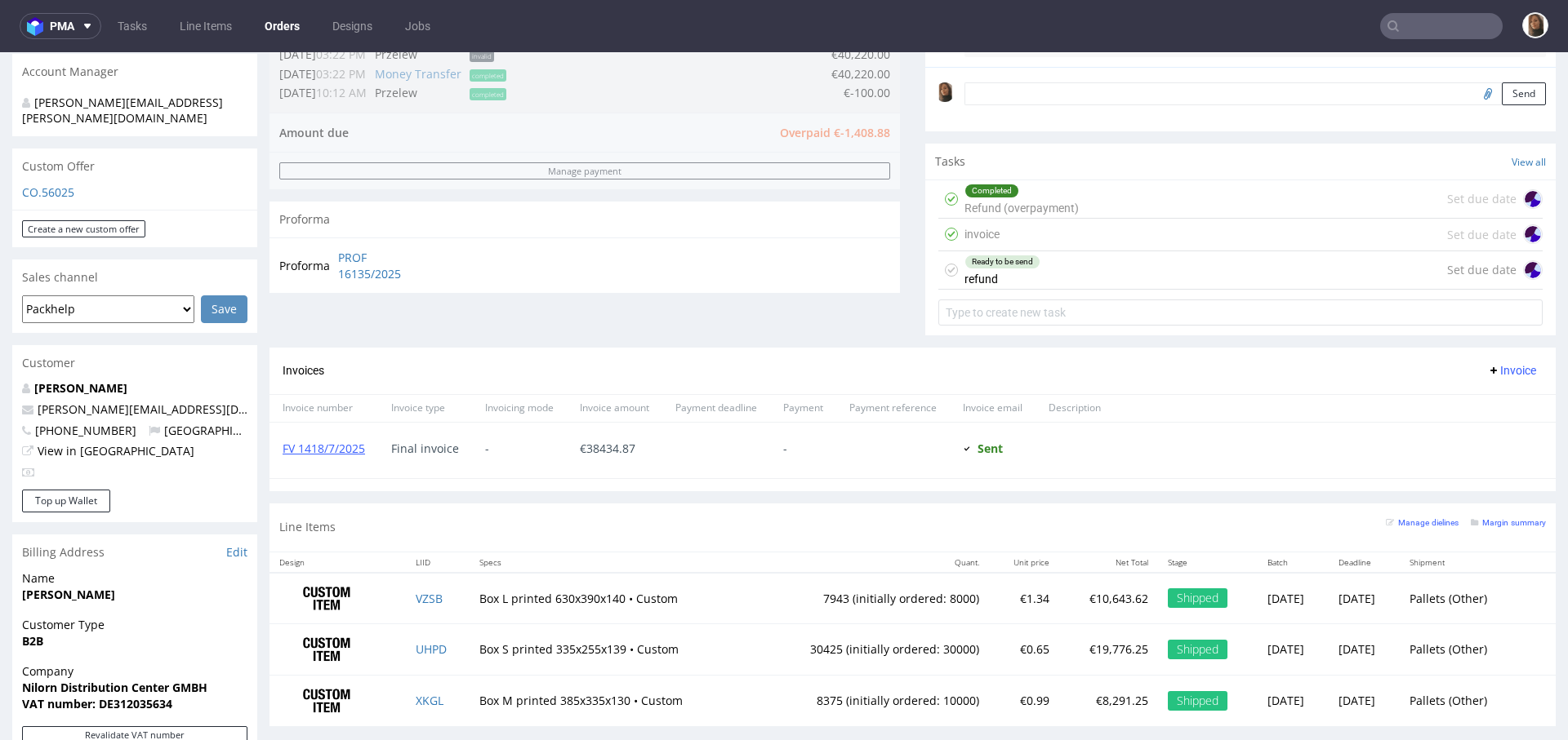
scroll to position [537, 0]
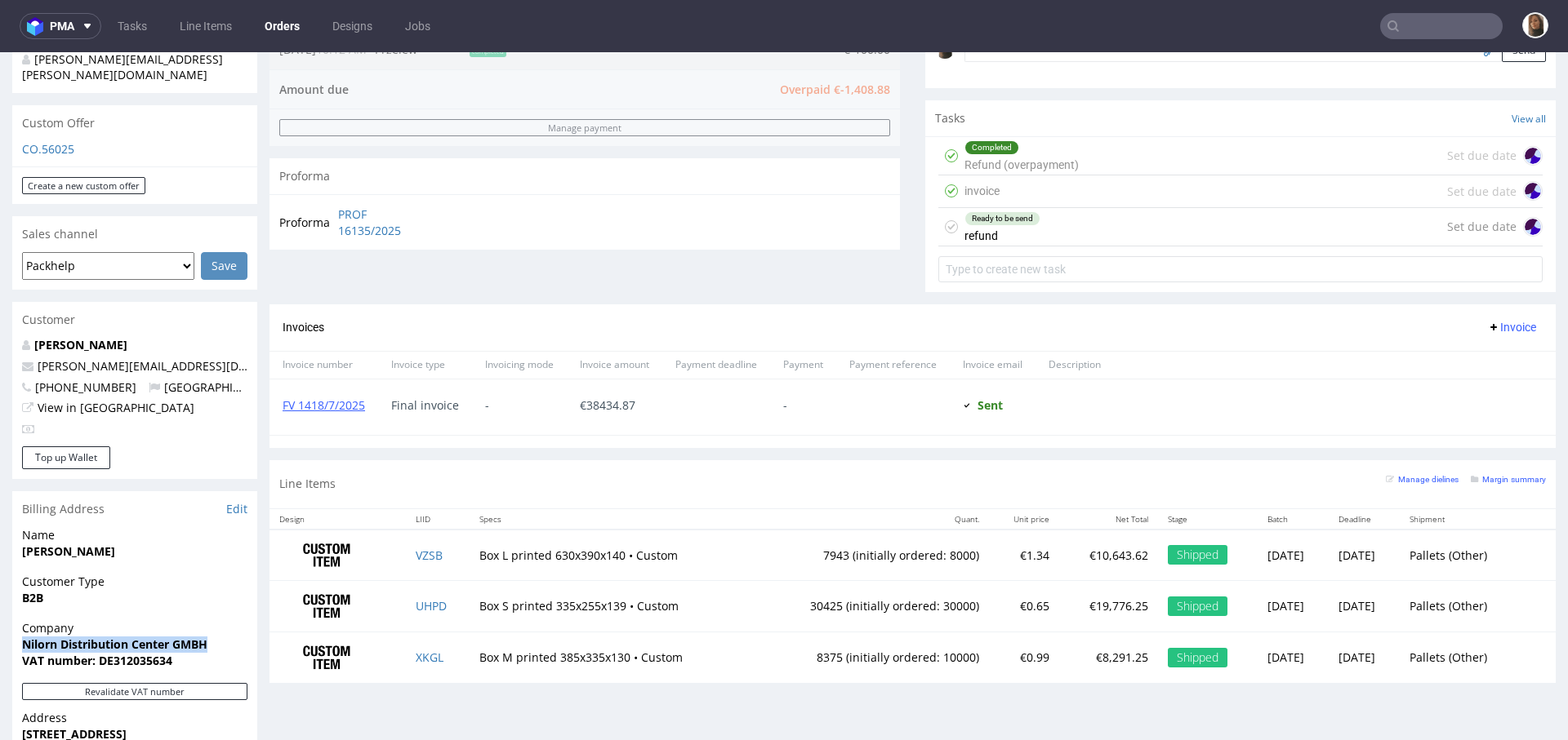
drag, startPoint x: 214, startPoint y: 610, endPoint x: 19, endPoint y: 610, distance: 195.0
click at [19, 620] on div "Company Nilorn Distribution Center GMBH VAT number: DE312035634" at bounding box center [135, 651] width 245 height 63
copy strong "Nilorn Distribution Center GMBH"
drag, startPoint x: 216, startPoint y: 334, endPoint x: 22, endPoint y: 334, distance: 194.0
click at [22, 337] on div "Myriam Van der Cruyssen myriam.vandercruyssen@be.nilorn.com +3292104099 Germany…" at bounding box center [135, 391] width 245 height 109
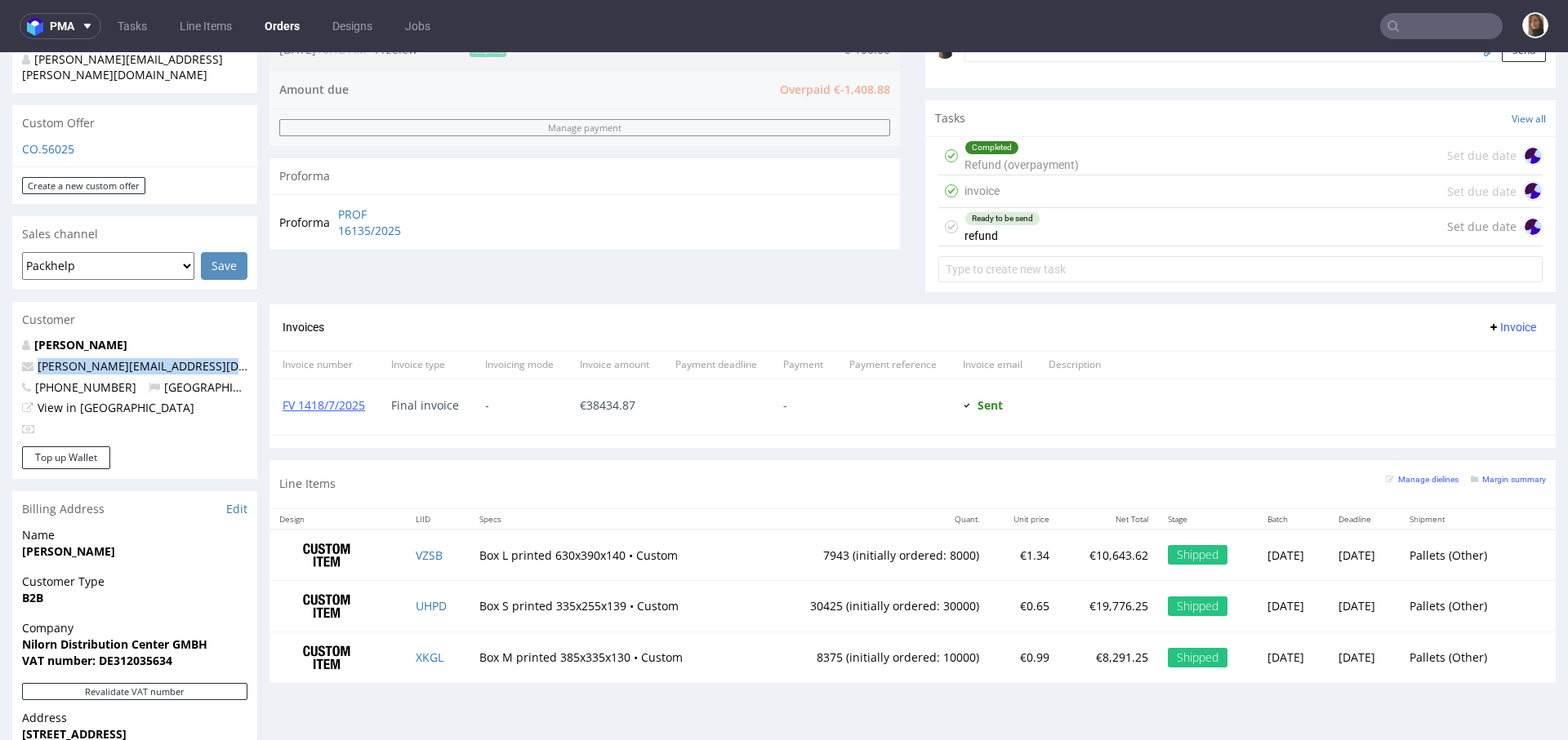
copy span "myriam.vandercruyssen@be.nilorn.com"
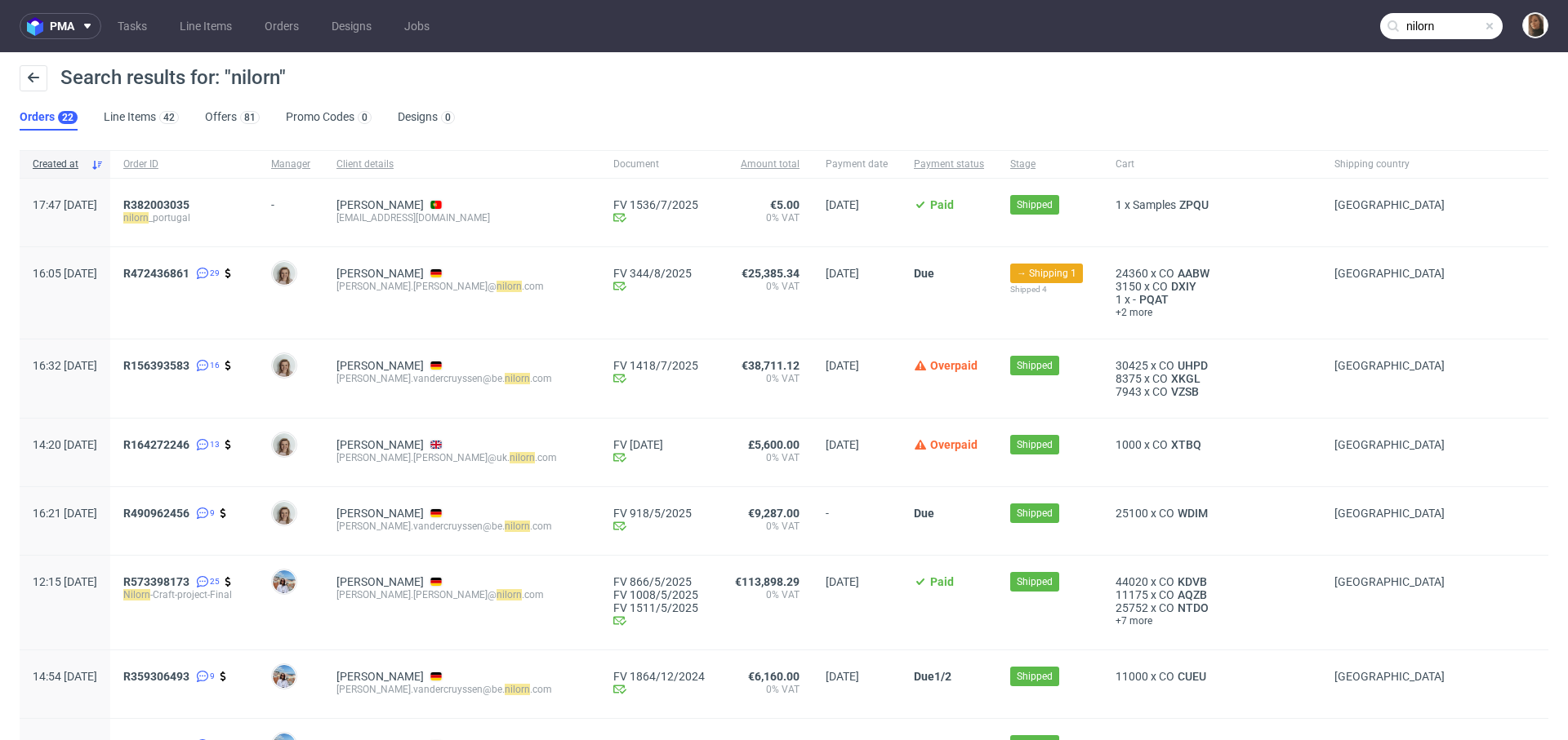
click at [1439, 29] on input "nilorn" at bounding box center [1441, 25] width 122 height 26
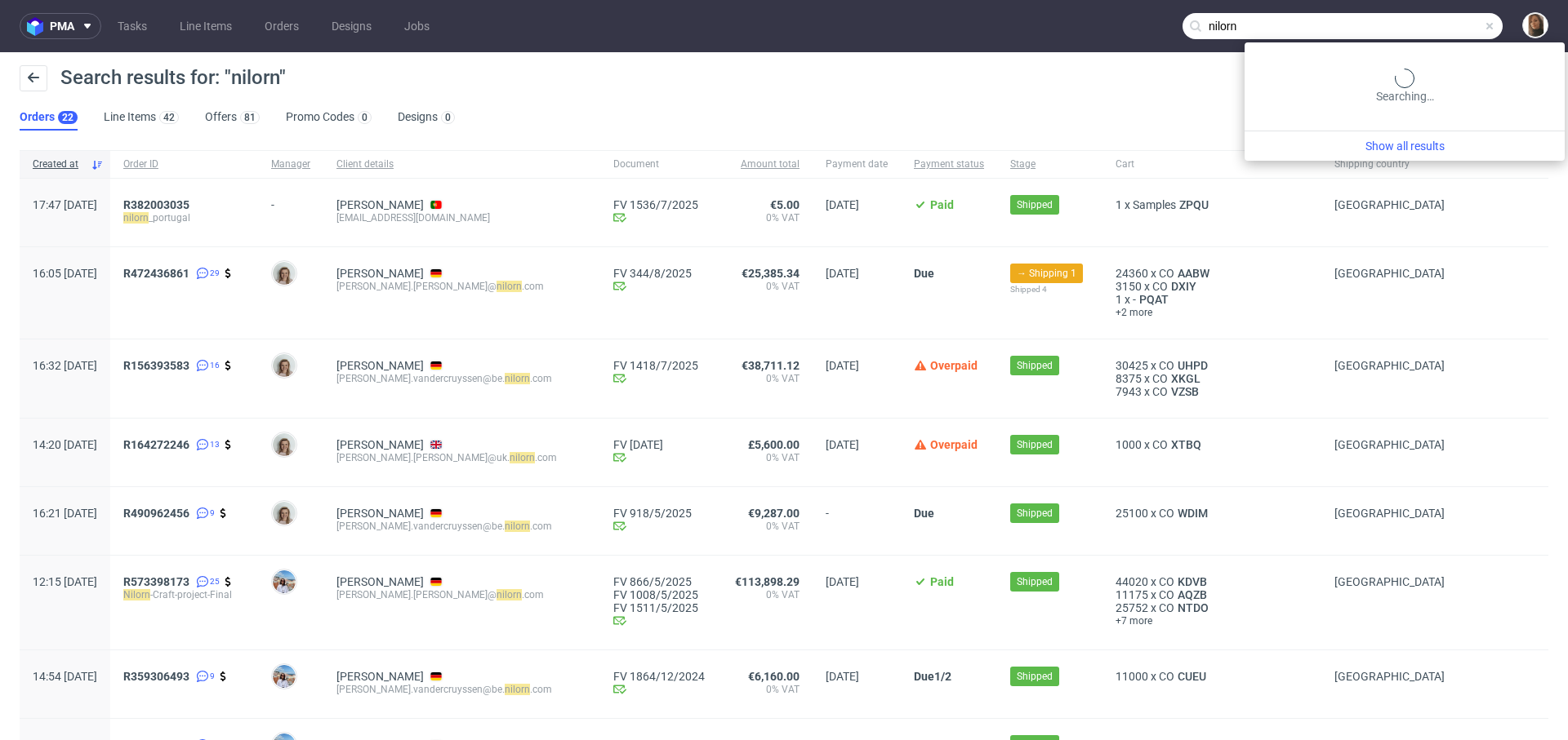
click at [1439, 29] on input "nilorn" at bounding box center [1342, 25] width 320 height 26
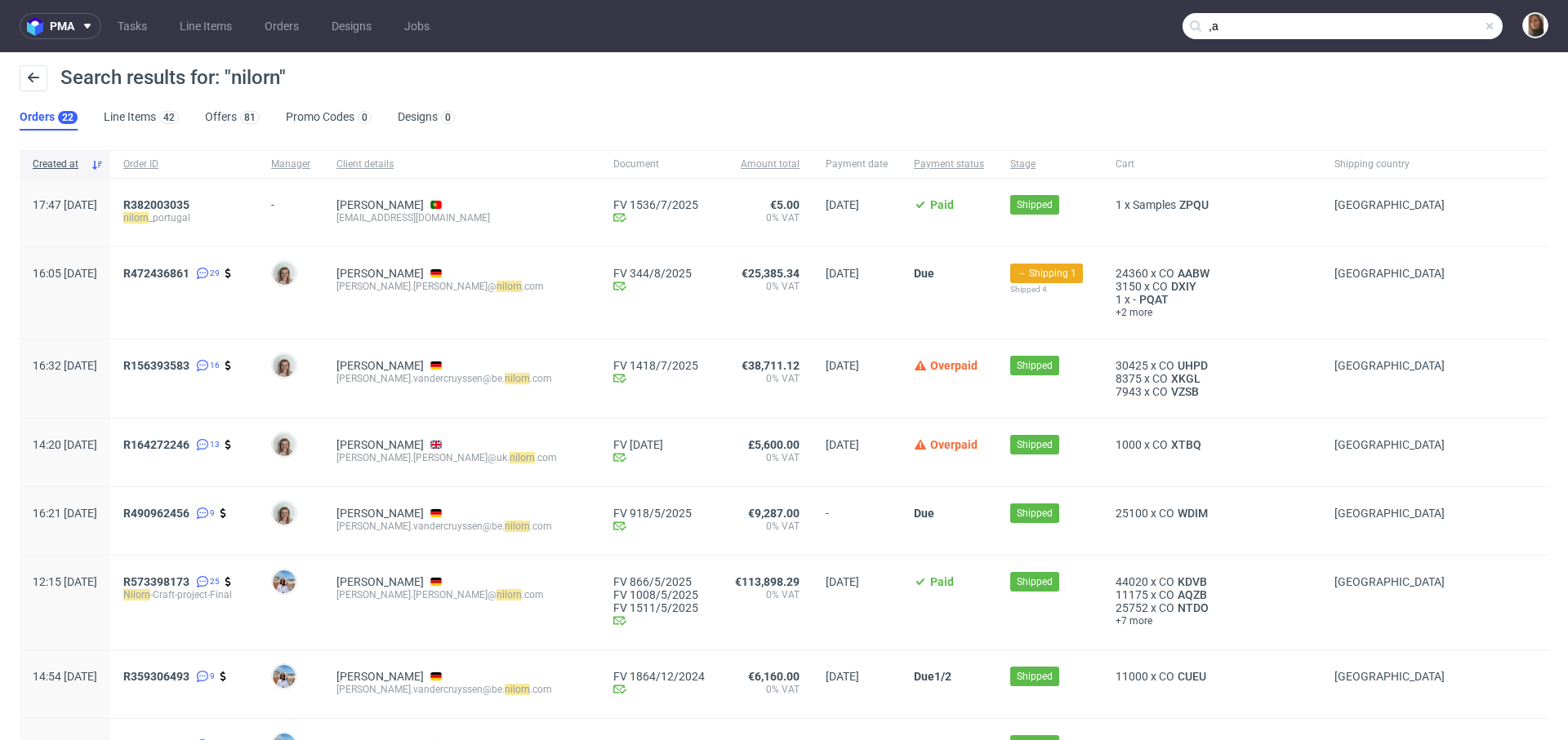
type input ","
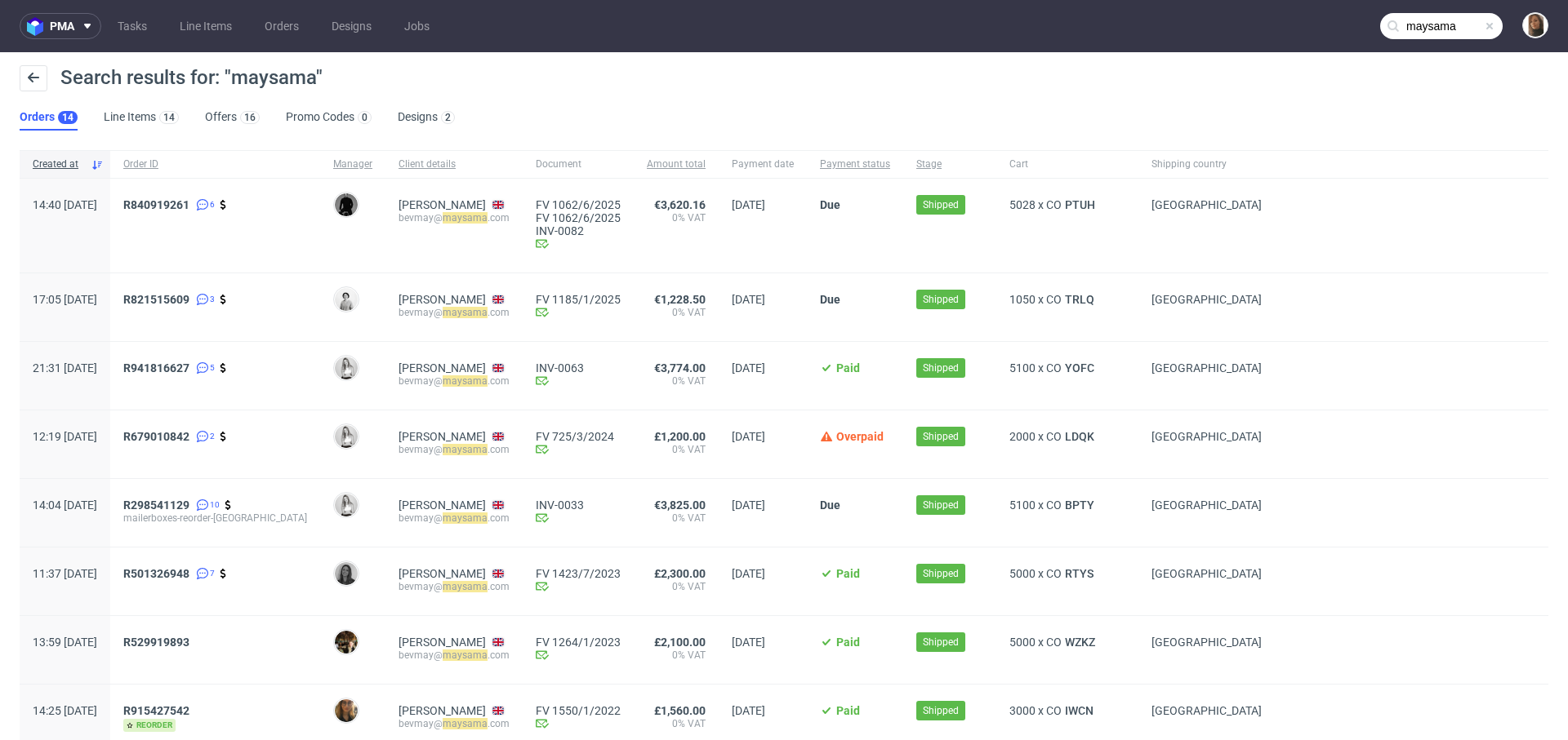
click at [1438, 21] on input "maysama" at bounding box center [1441, 25] width 122 height 26
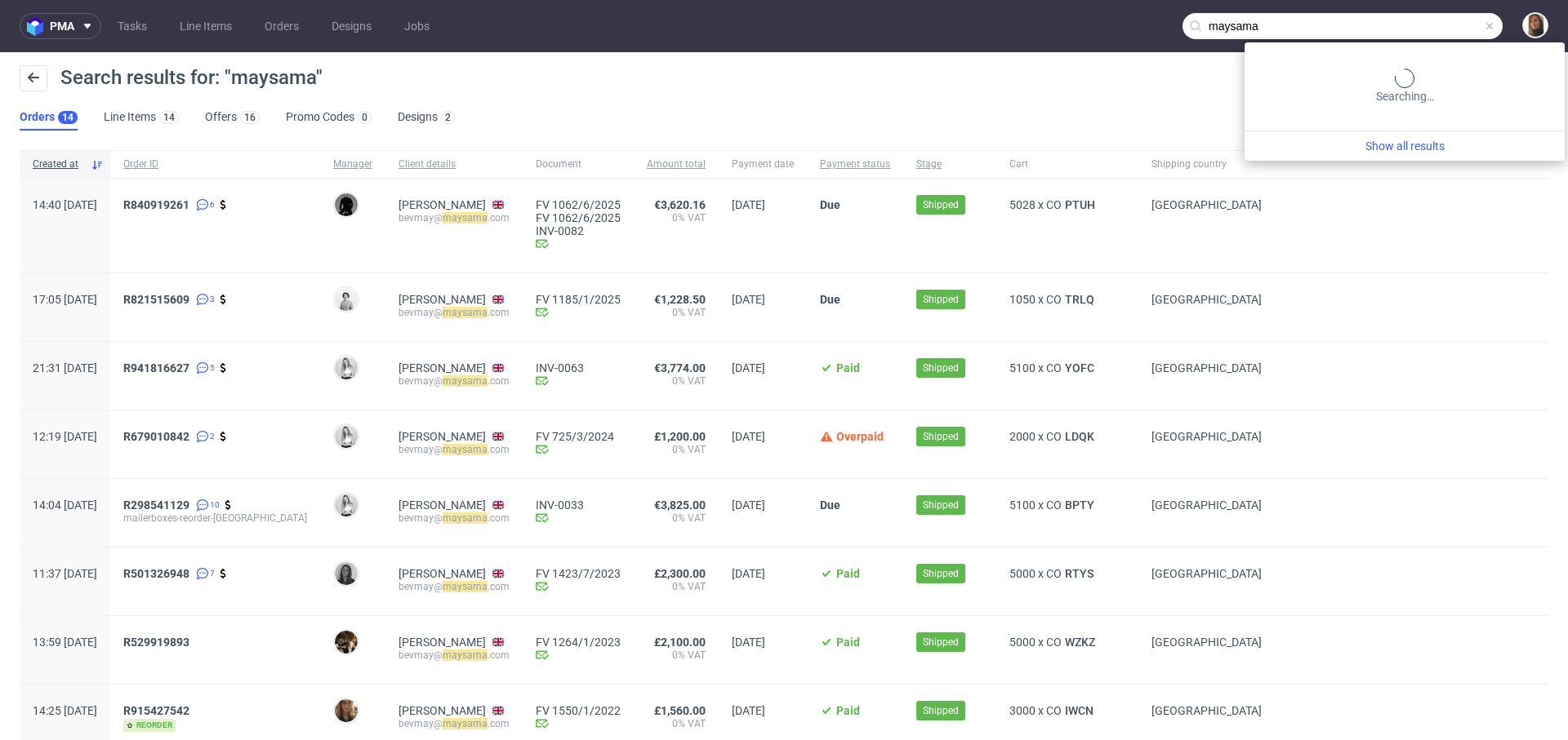
click at [1438, 21] on input "maysama" at bounding box center [1342, 25] width 320 height 26
paste input "saida.limam@minimilkys.com"
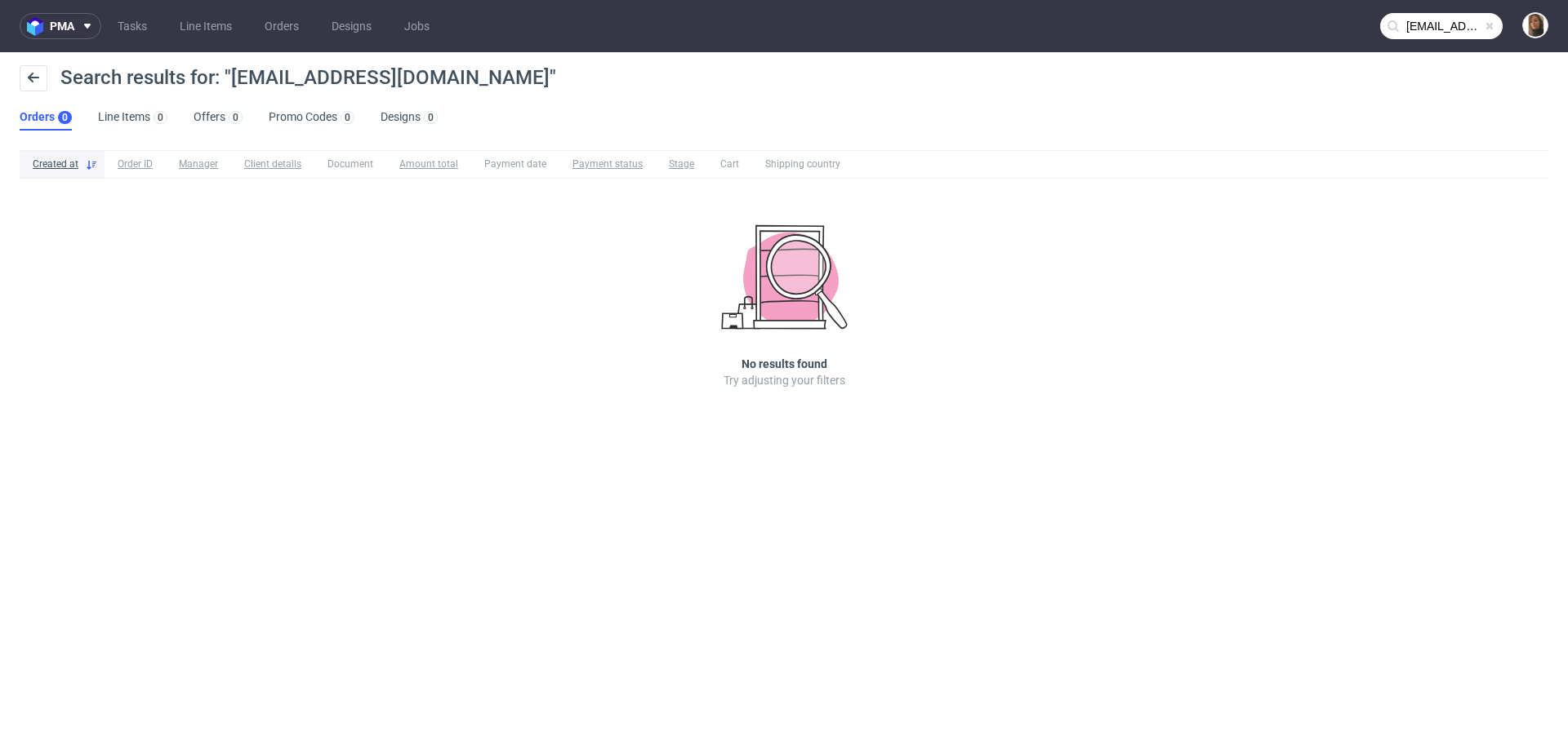
click at [1445, 14] on input "saida.limam@minimilkys.com" at bounding box center [1441, 25] width 122 height 26
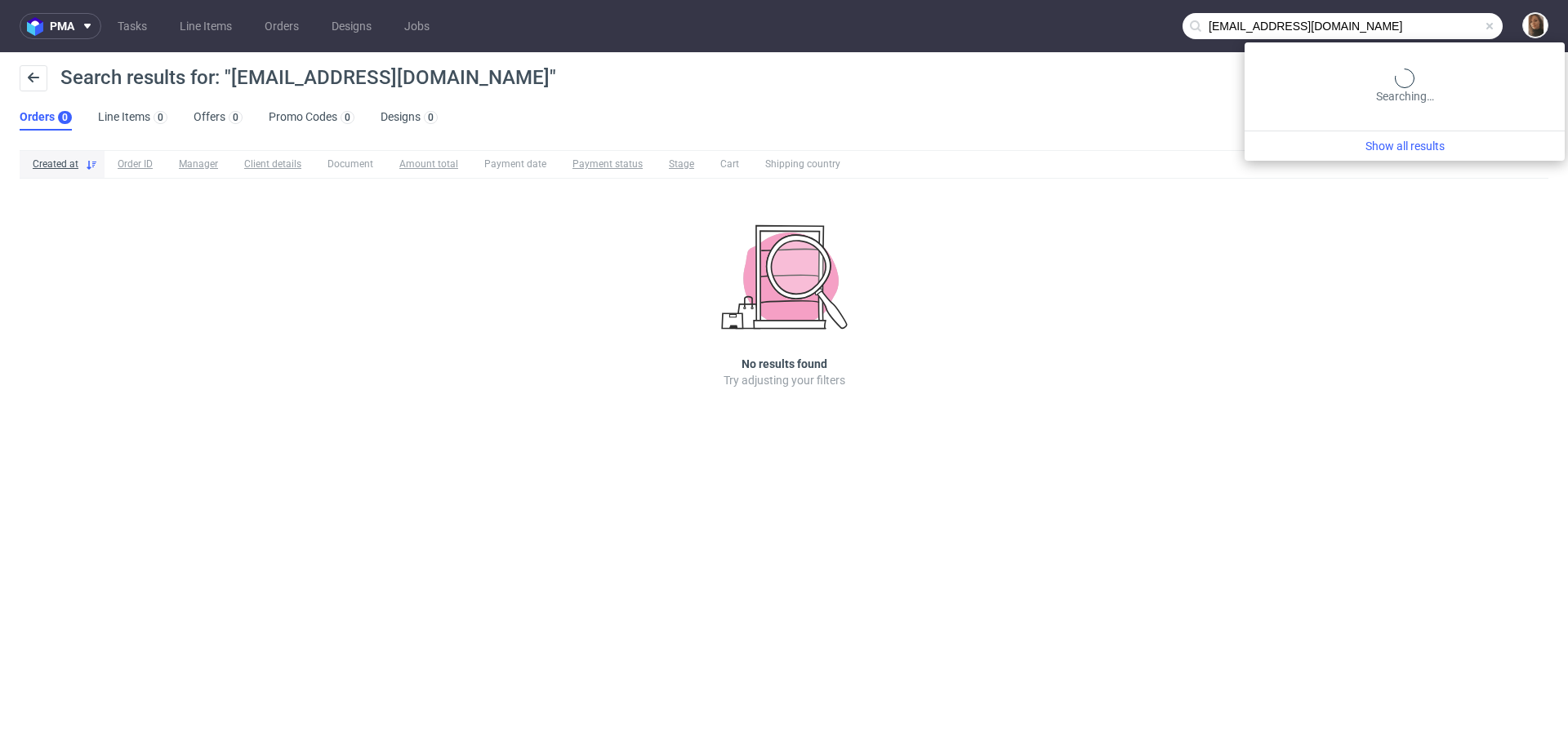
click at [1445, 14] on input "saida.limam@minimilkys.com" at bounding box center [1342, 25] width 320 height 26
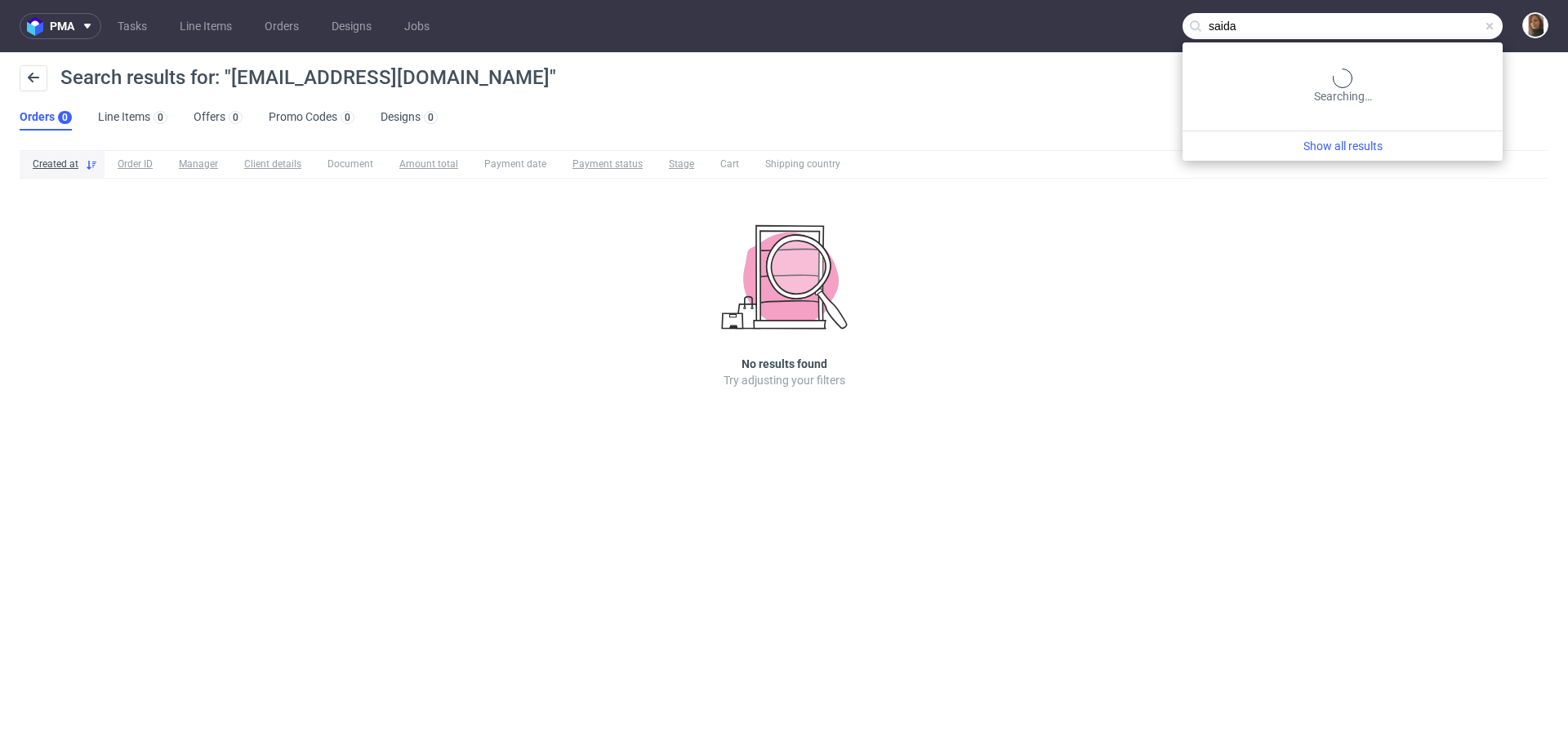
type input "saida"
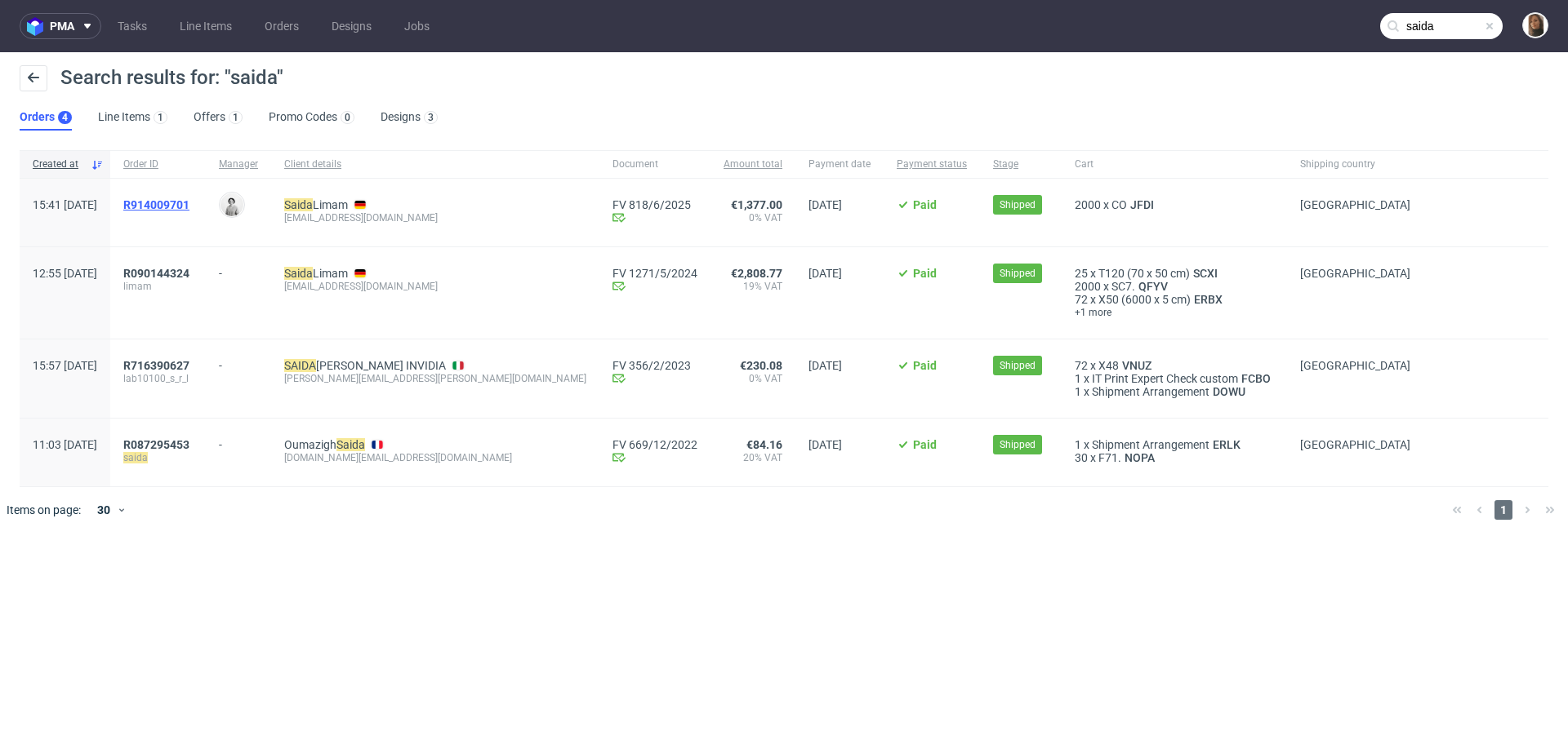
click at [189, 201] on span "R914009701" at bounding box center [156, 204] width 66 height 13
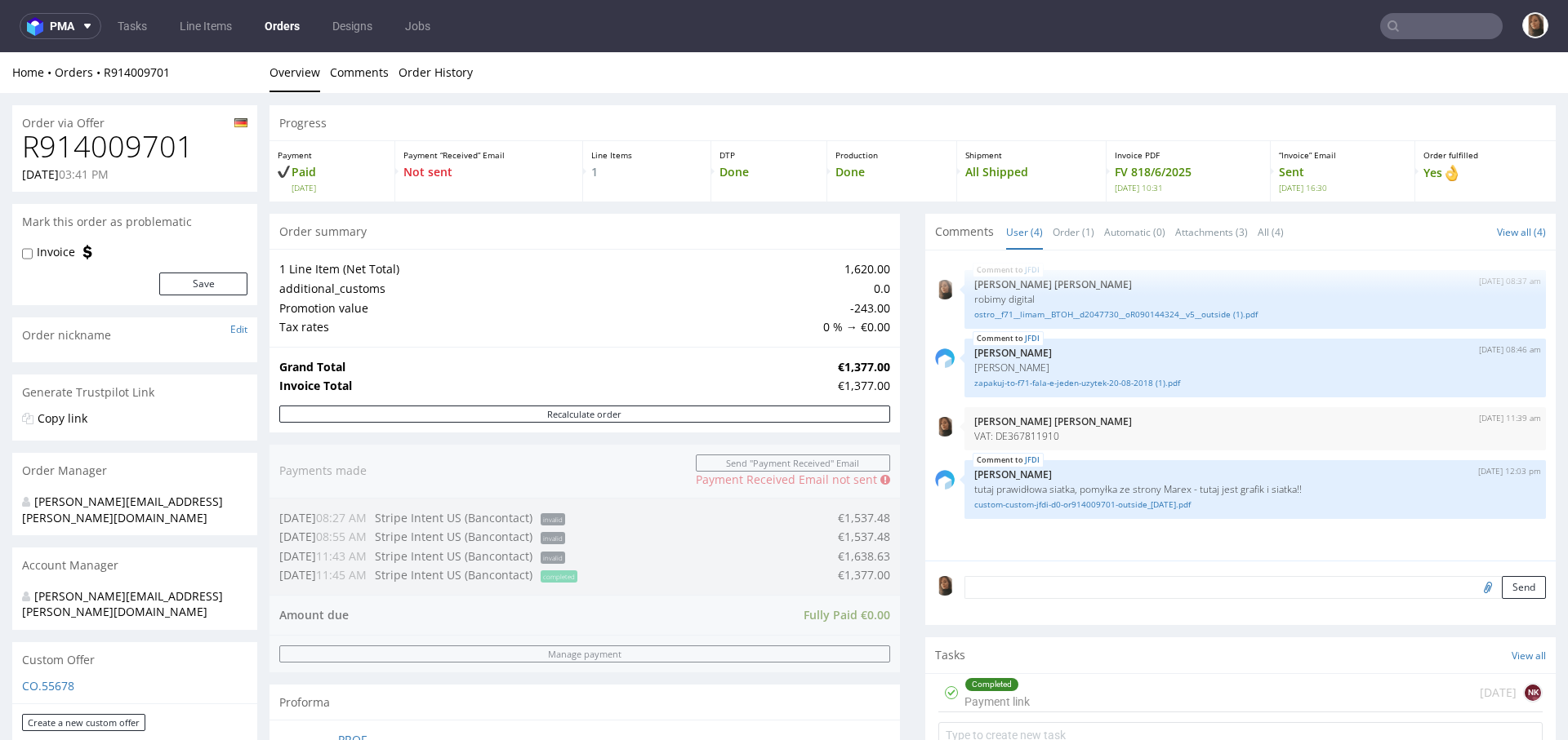
click at [139, 147] on h1 "R914009701" at bounding box center [135, 147] width 226 height 33
copy h1 "R914009701"
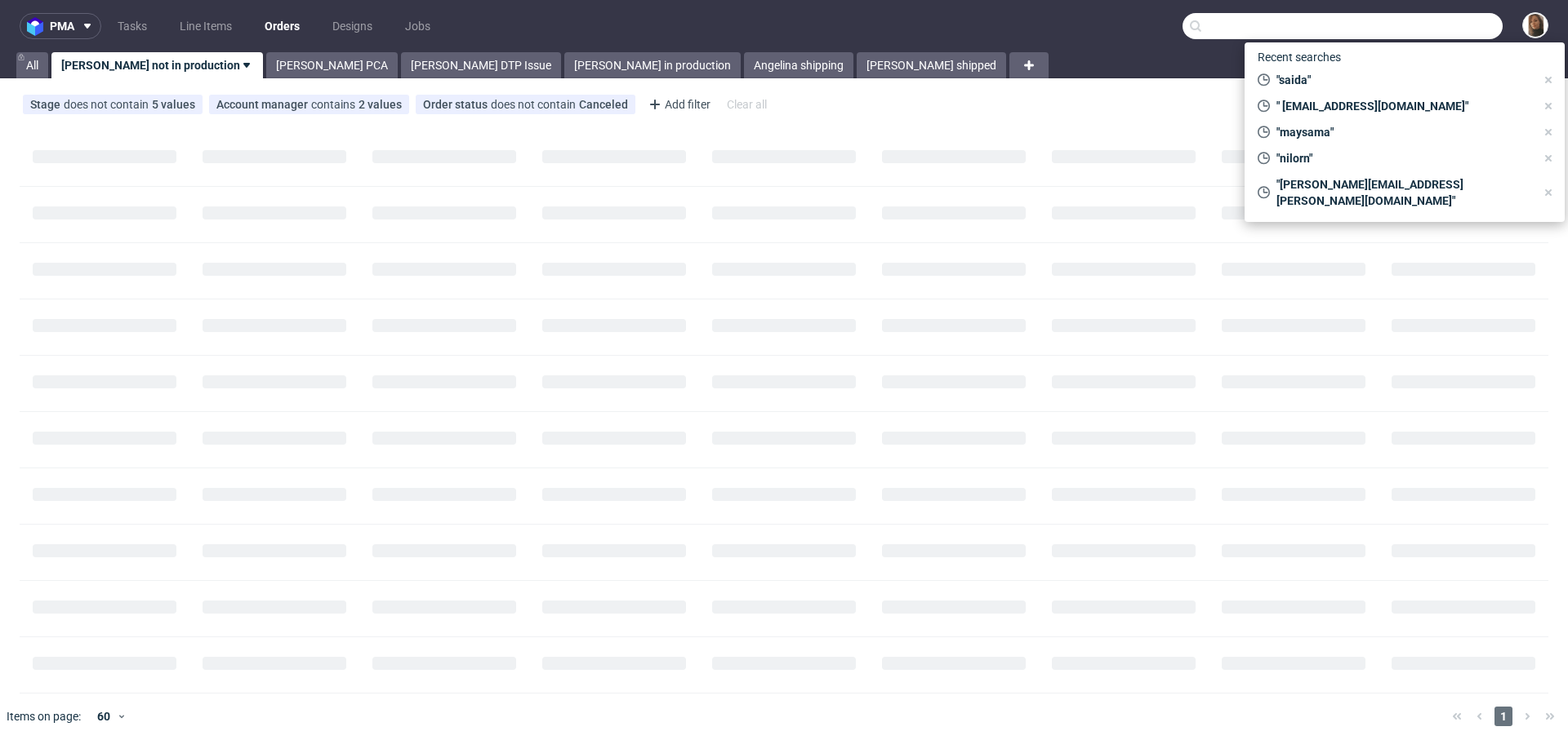
click at [1434, 19] on input "text" at bounding box center [1342, 25] width 320 height 26
paste input "R914009701"
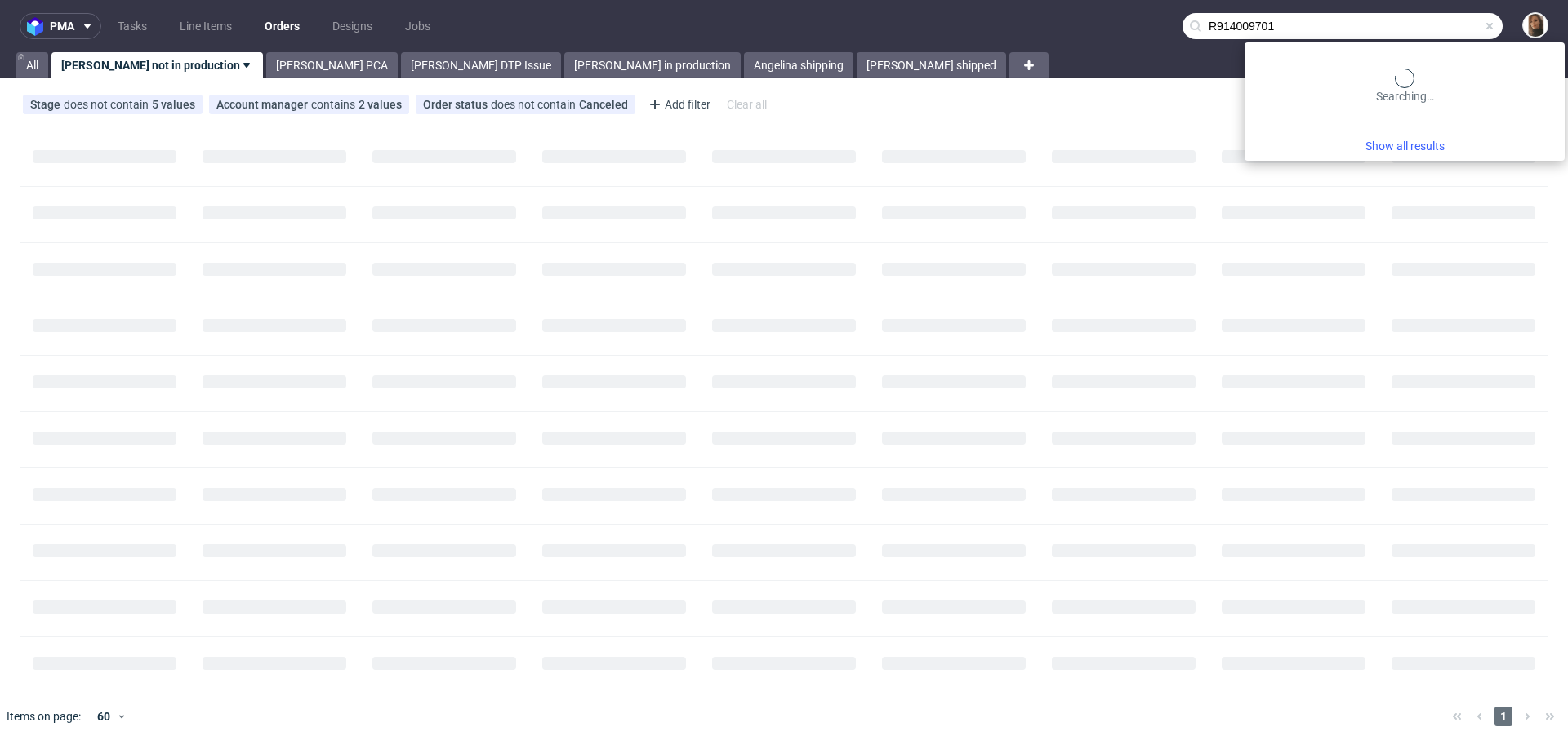
type input "R914009701"
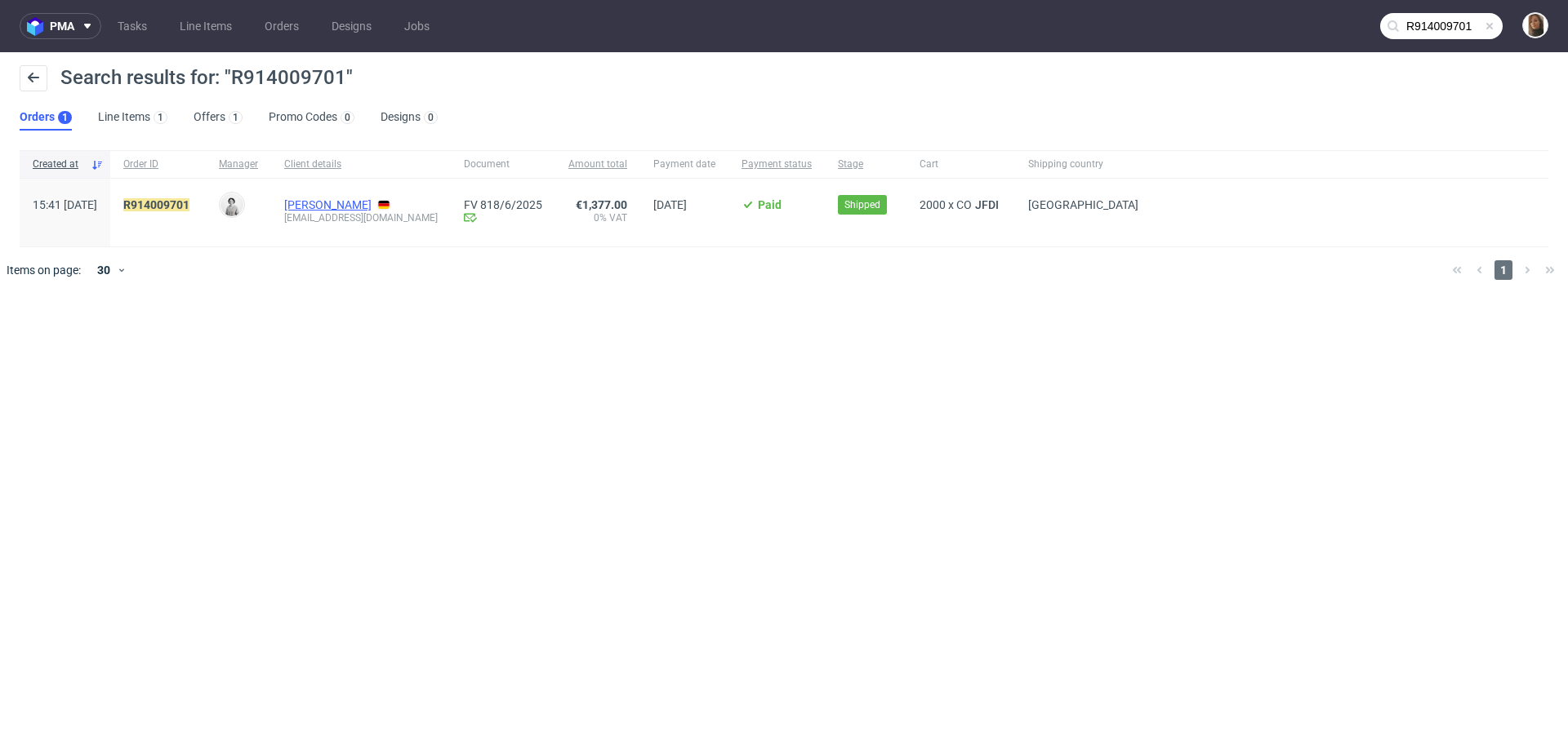
click at [371, 200] on link "Saida Limam" at bounding box center [328, 204] width 87 height 13
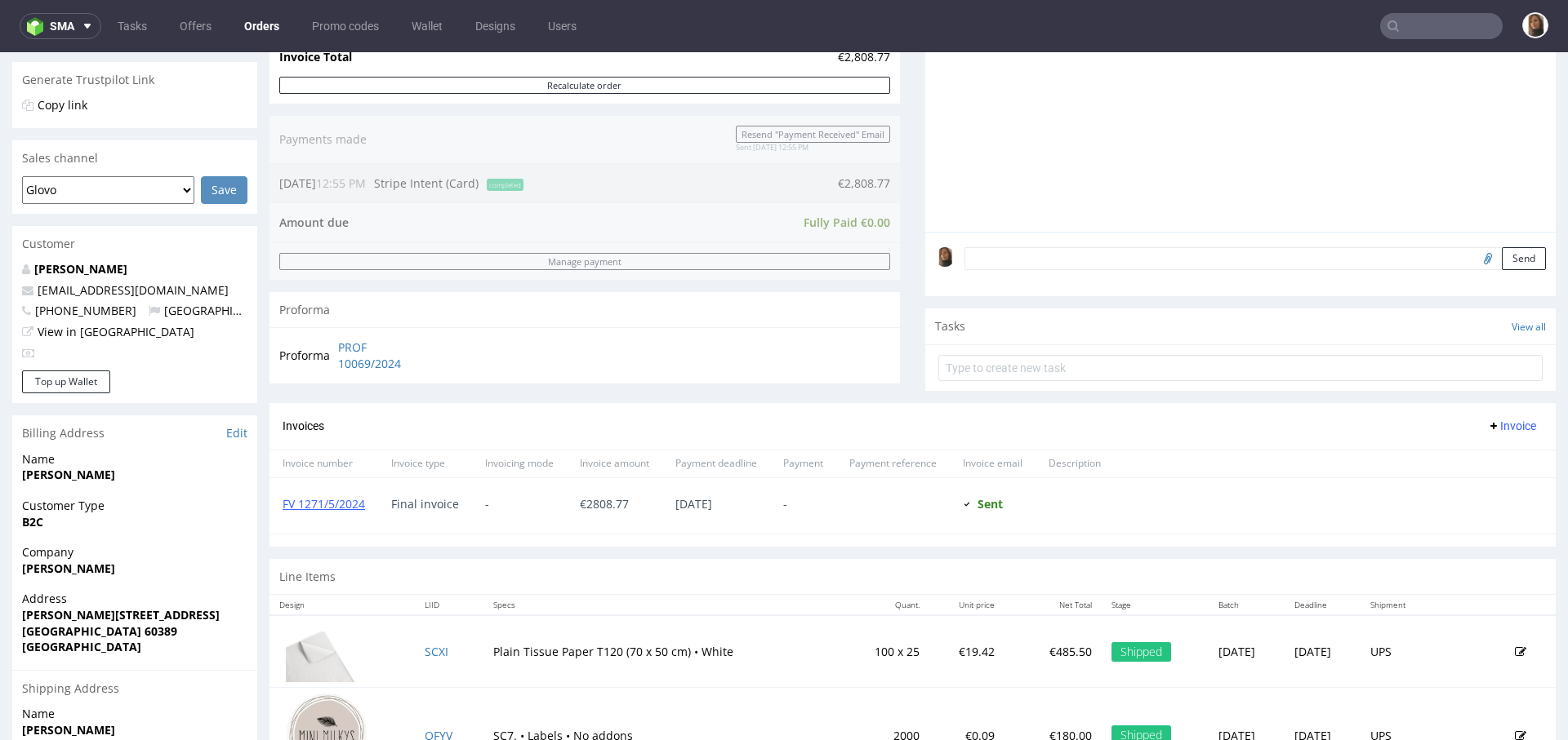
scroll to position [54, 0]
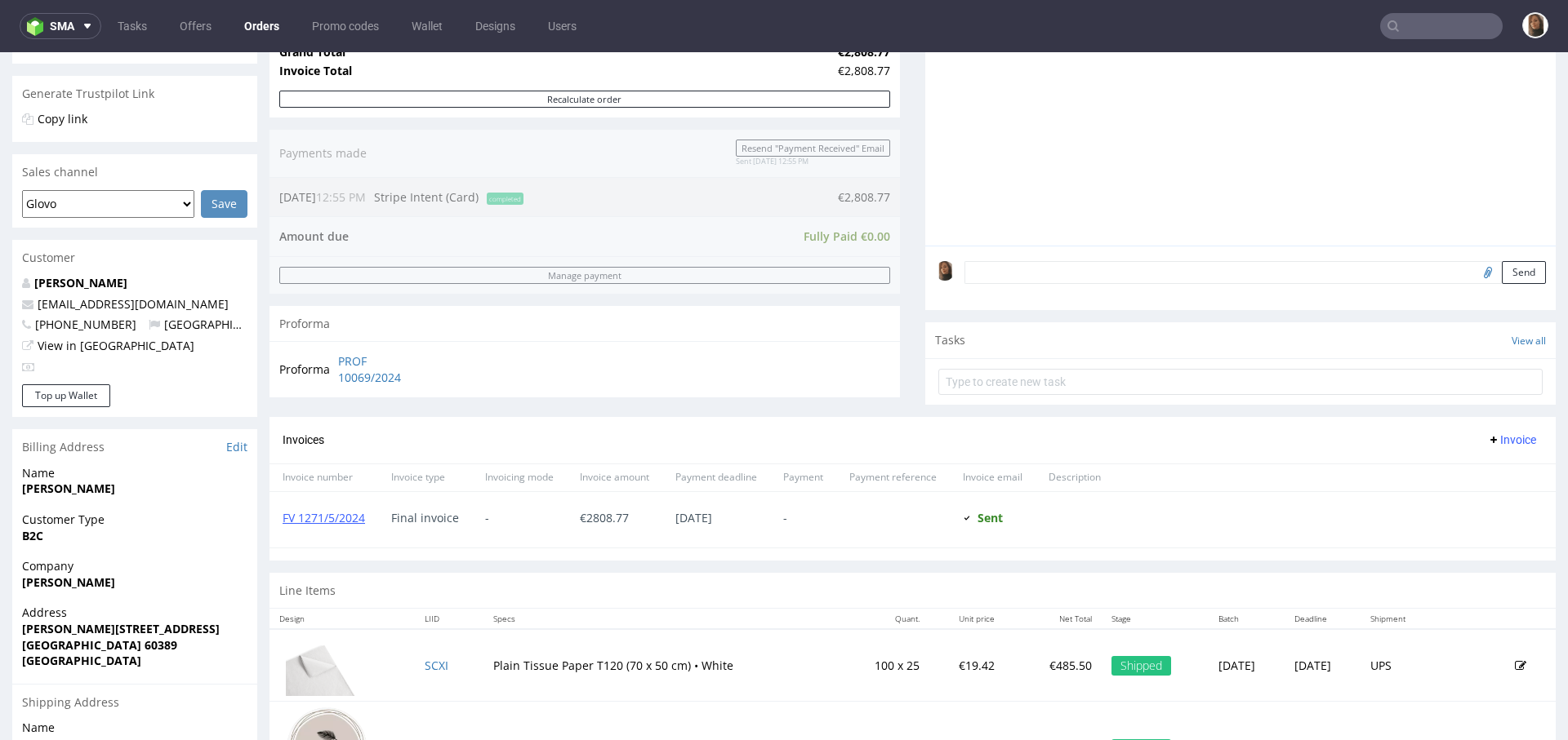
scroll to position [517, 0]
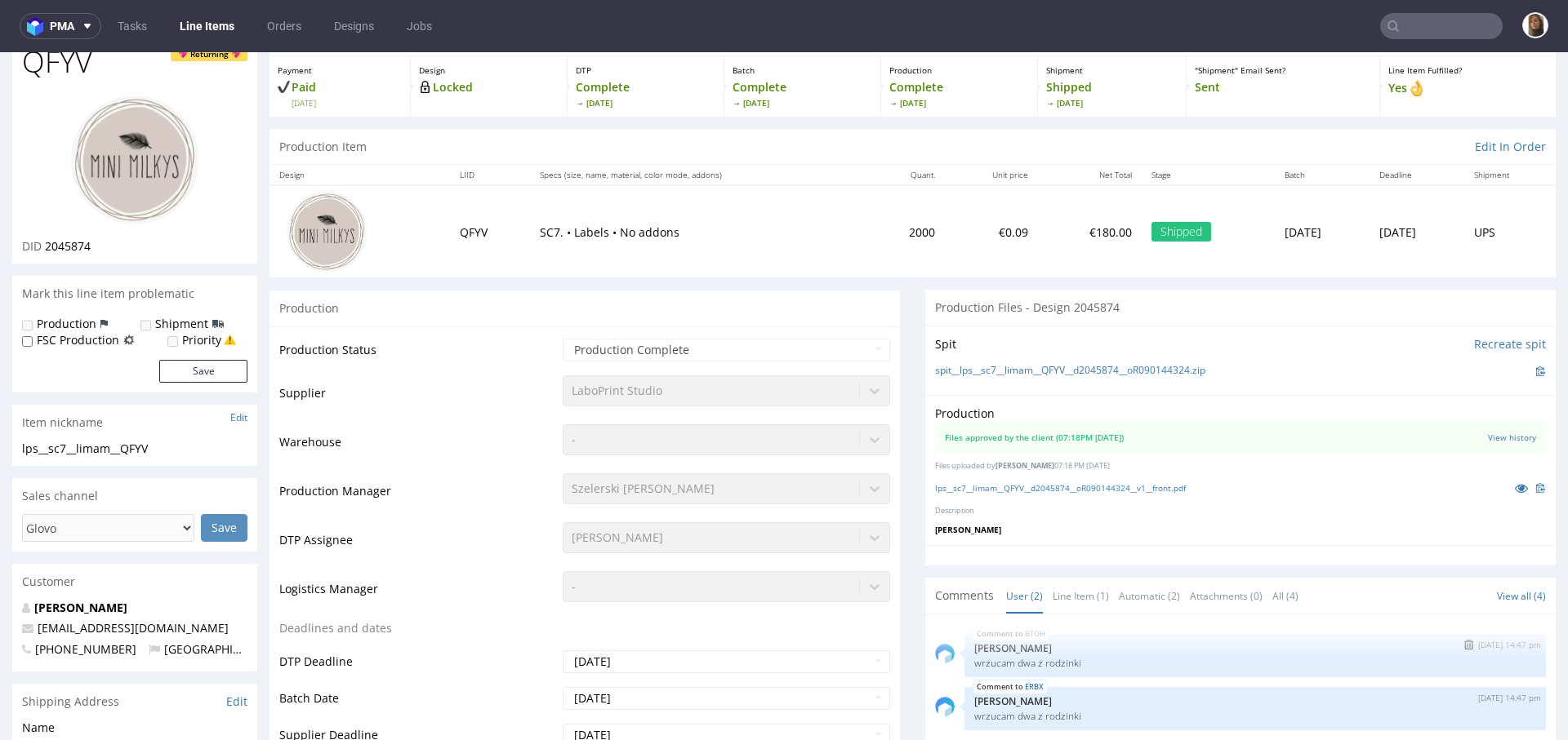
scroll to position [82, 0]
click at [1425, 24] on input "text" at bounding box center [1441, 25] width 122 height 26
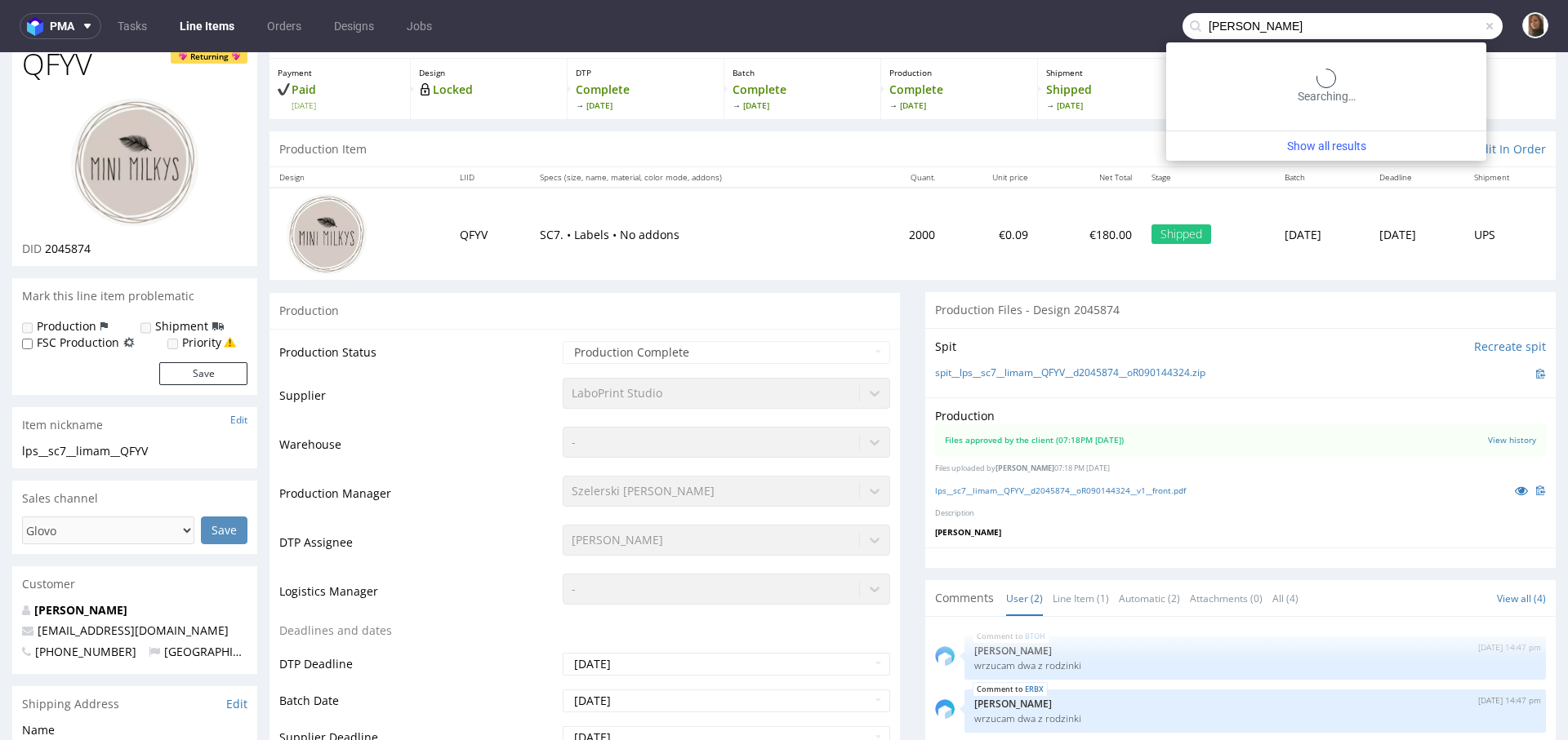
type input "schulz"
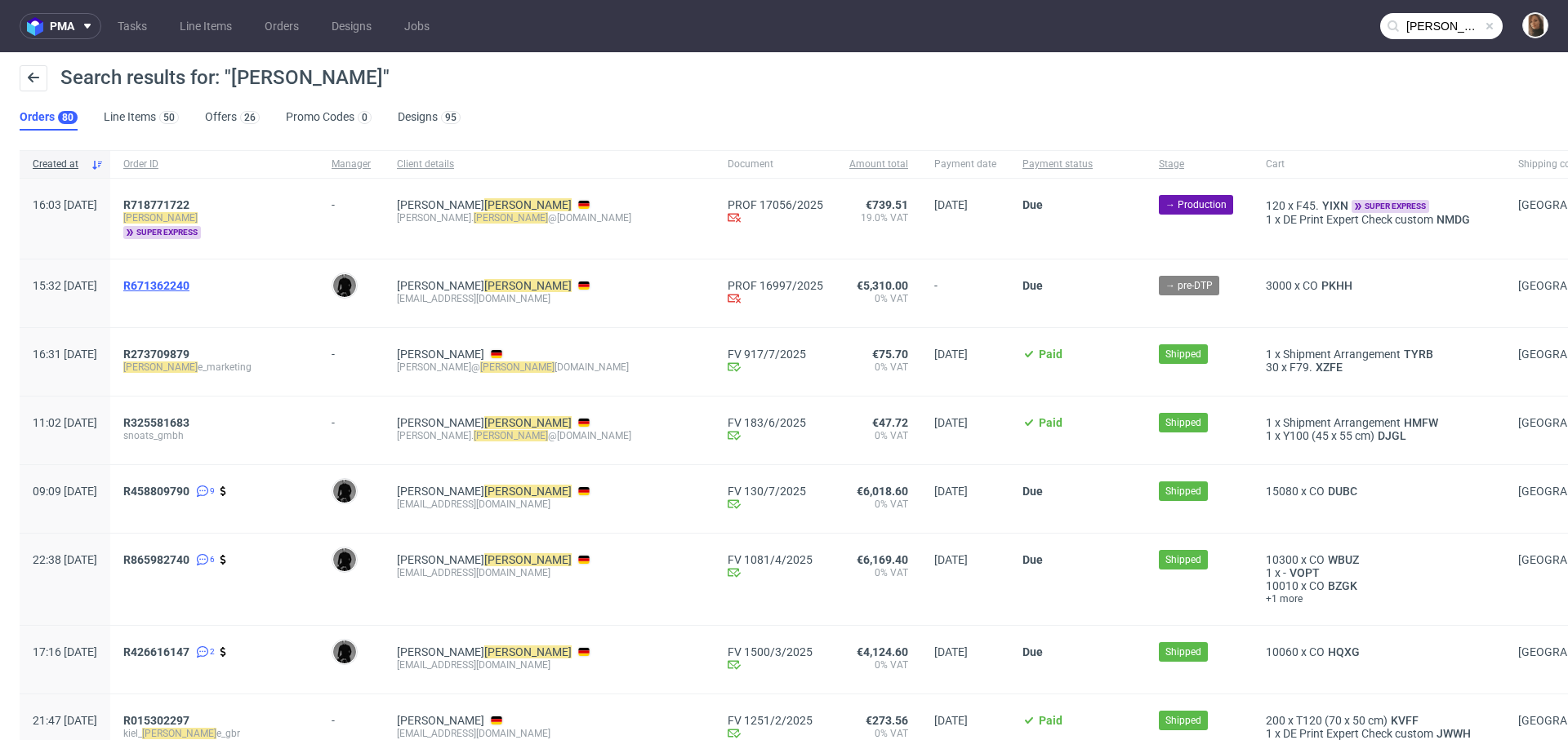
click at [189, 281] on span "R671362240" at bounding box center [156, 285] width 66 height 13
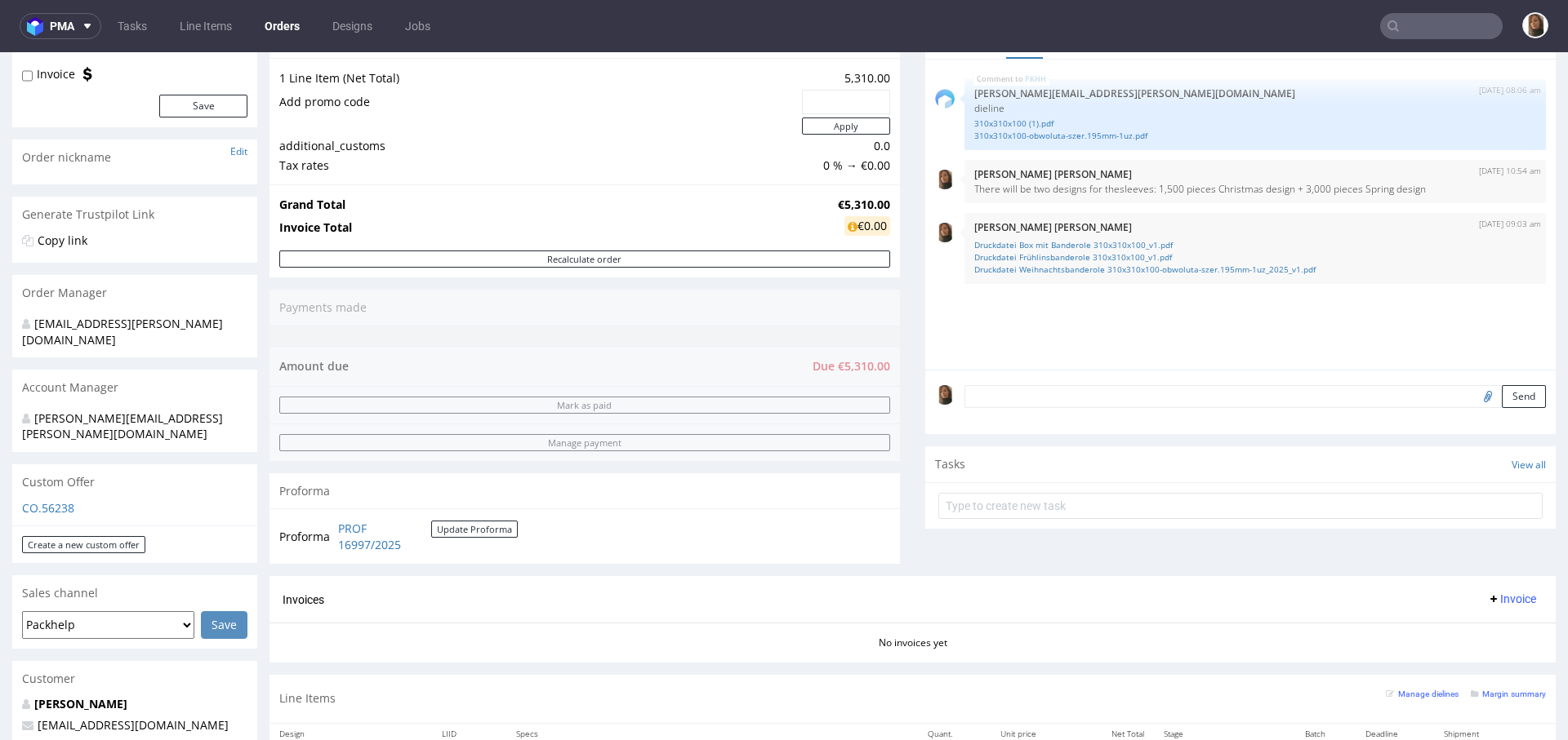
scroll to position [258, 0]
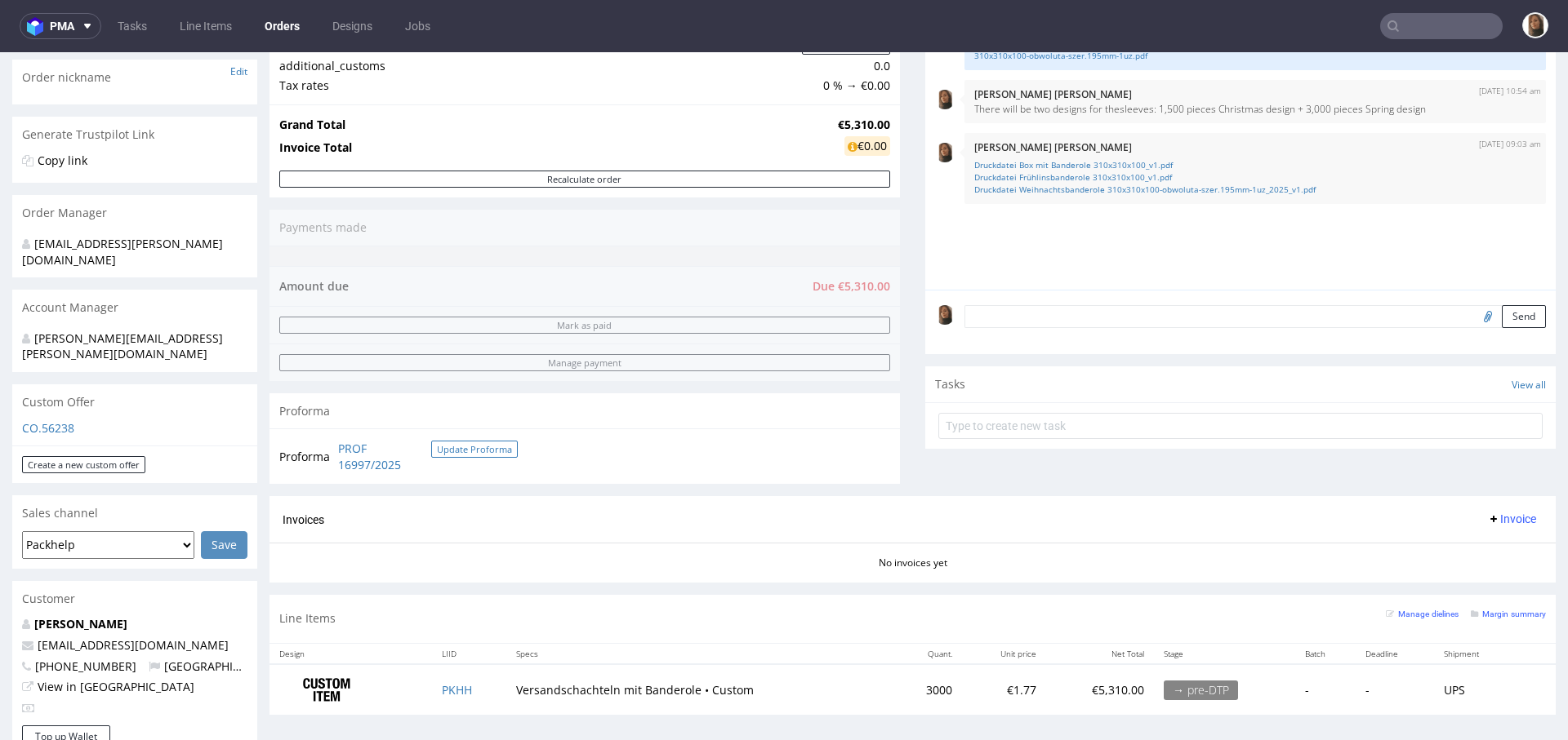
click at [460, 447] on button "Update Proforma" at bounding box center [474, 449] width 86 height 17
click at [375, 459] on link "PROF 16997/2025" at bounding box center [385, 456] width 93 height 32
click at [474, 443] on button "Update Proforma" at bounding box center [474, 449] width 86 height 17
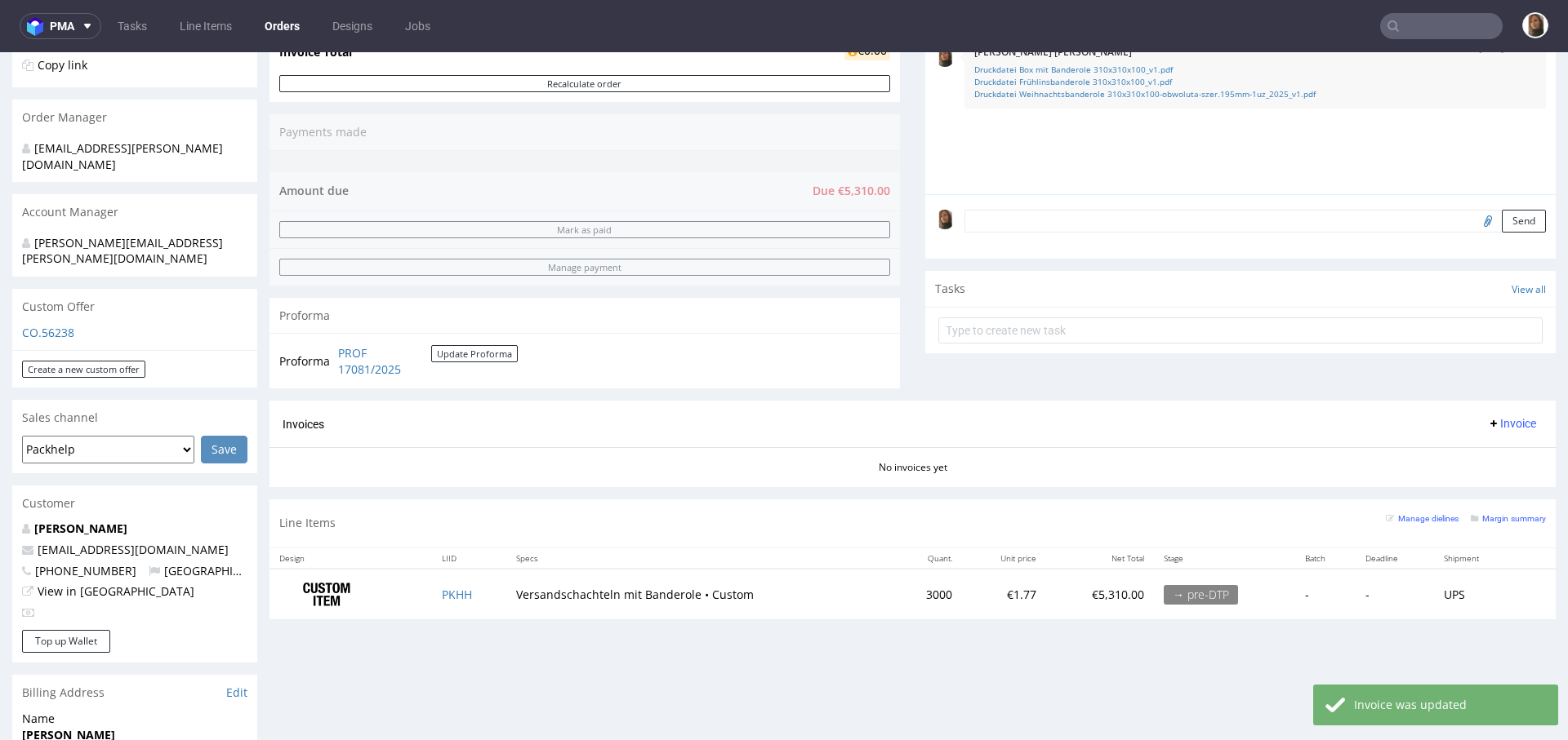
scroll to position [393, 0]
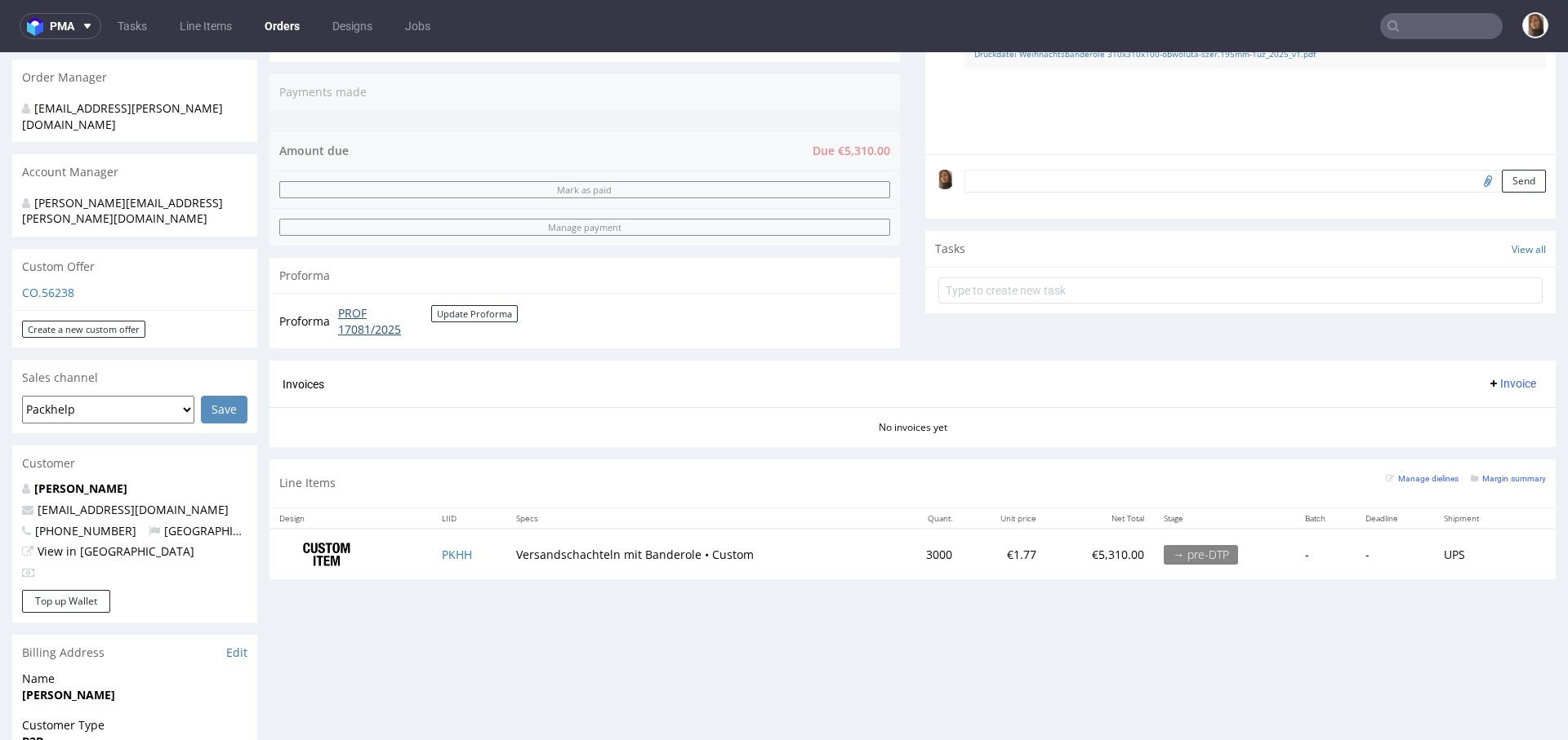
click at [360, 328] on link "PROF 17081/2025" at bounding box center [385, 321] width 93 height 32
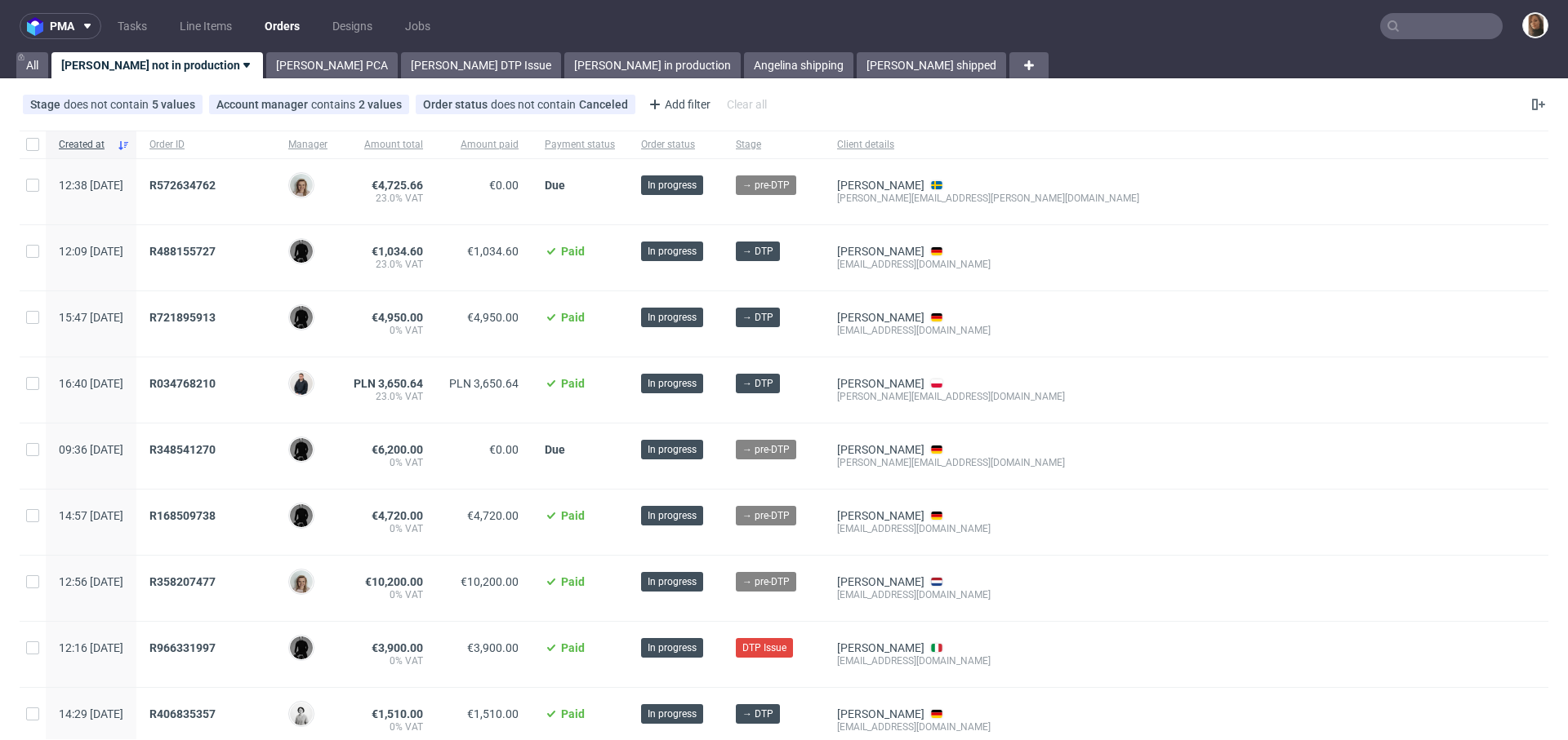
click at [1404, 30] on input "text" at bounding box center [1441, 25] width 122 height 26
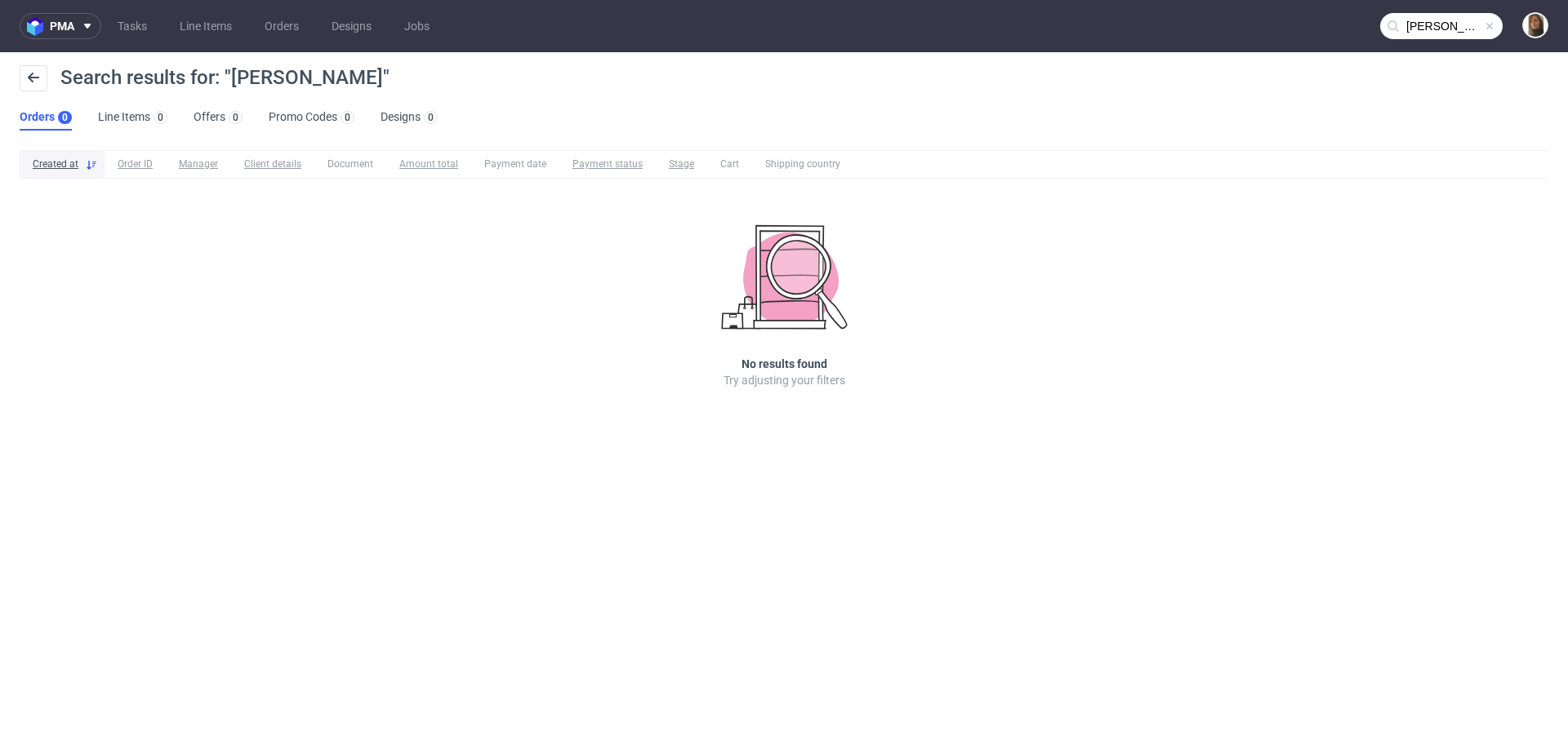
click at [1427, 25] on input "jayy candz" at bounding box center [1441, 25] width 122 height 26
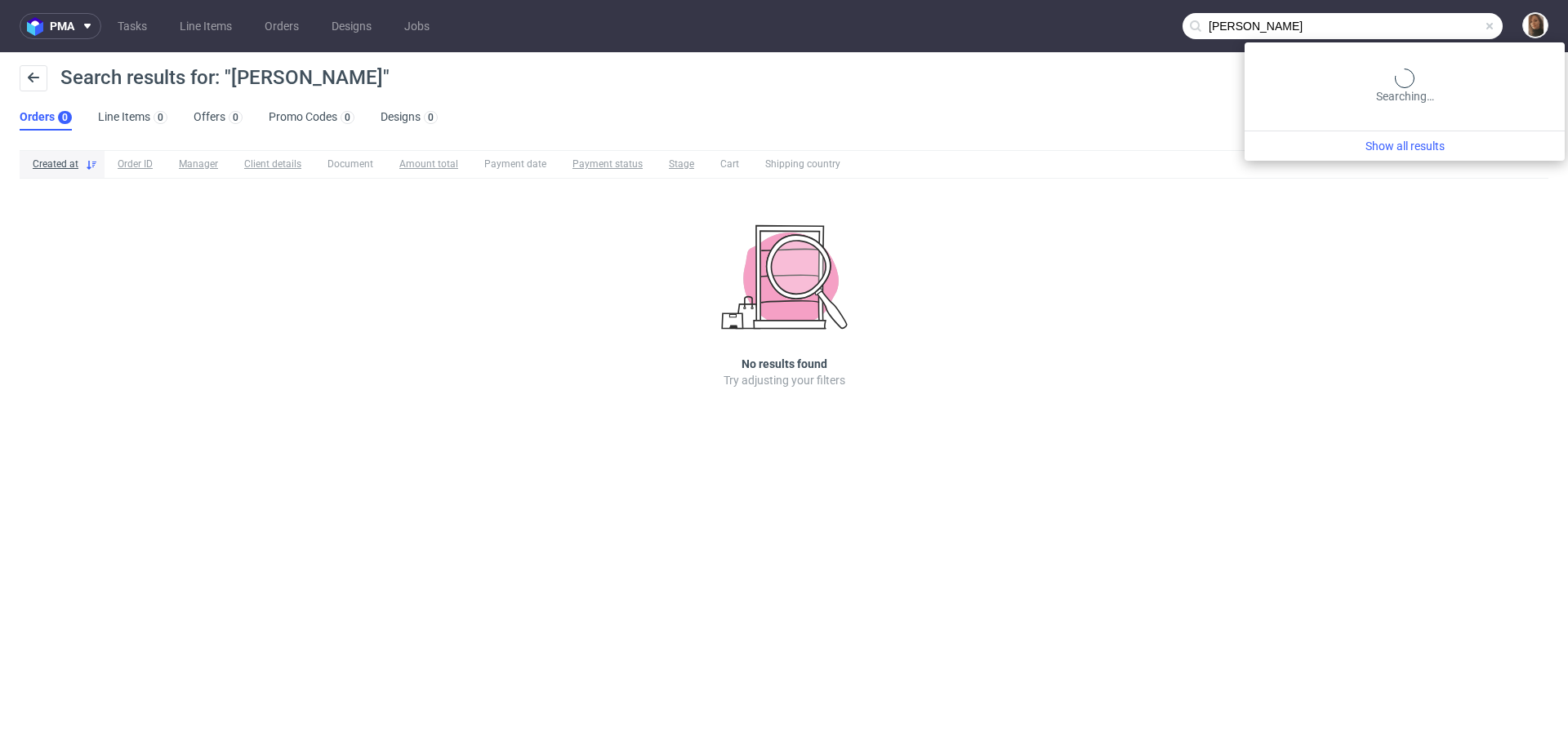
click at [1427, 25] on input "jayy candz" at bounding box center [1342, 25] width 320 height 26
type input "jazz candy"
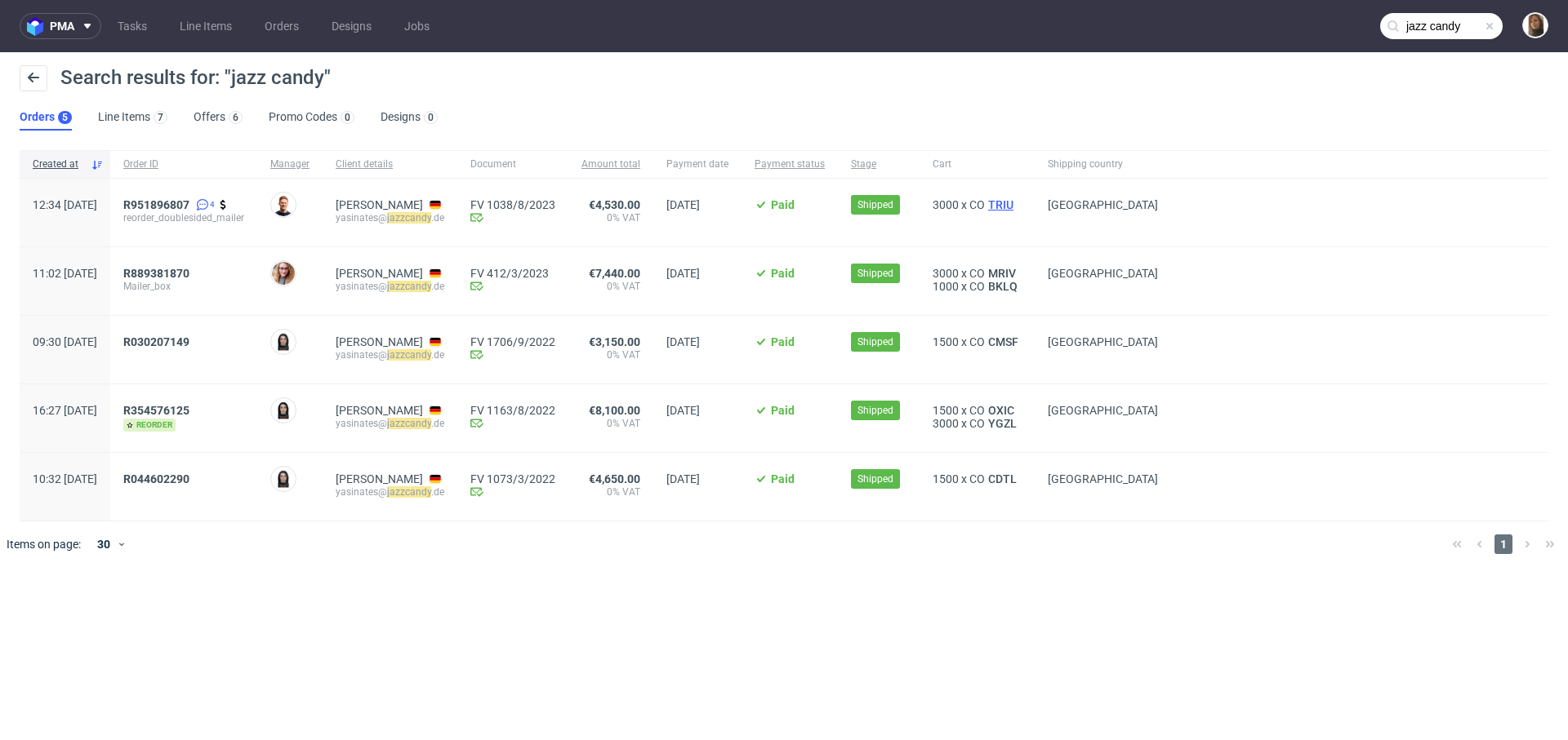
click at [1017, 204] on span "TRIU" at bounding box center [1000, 204] width 32 height 13
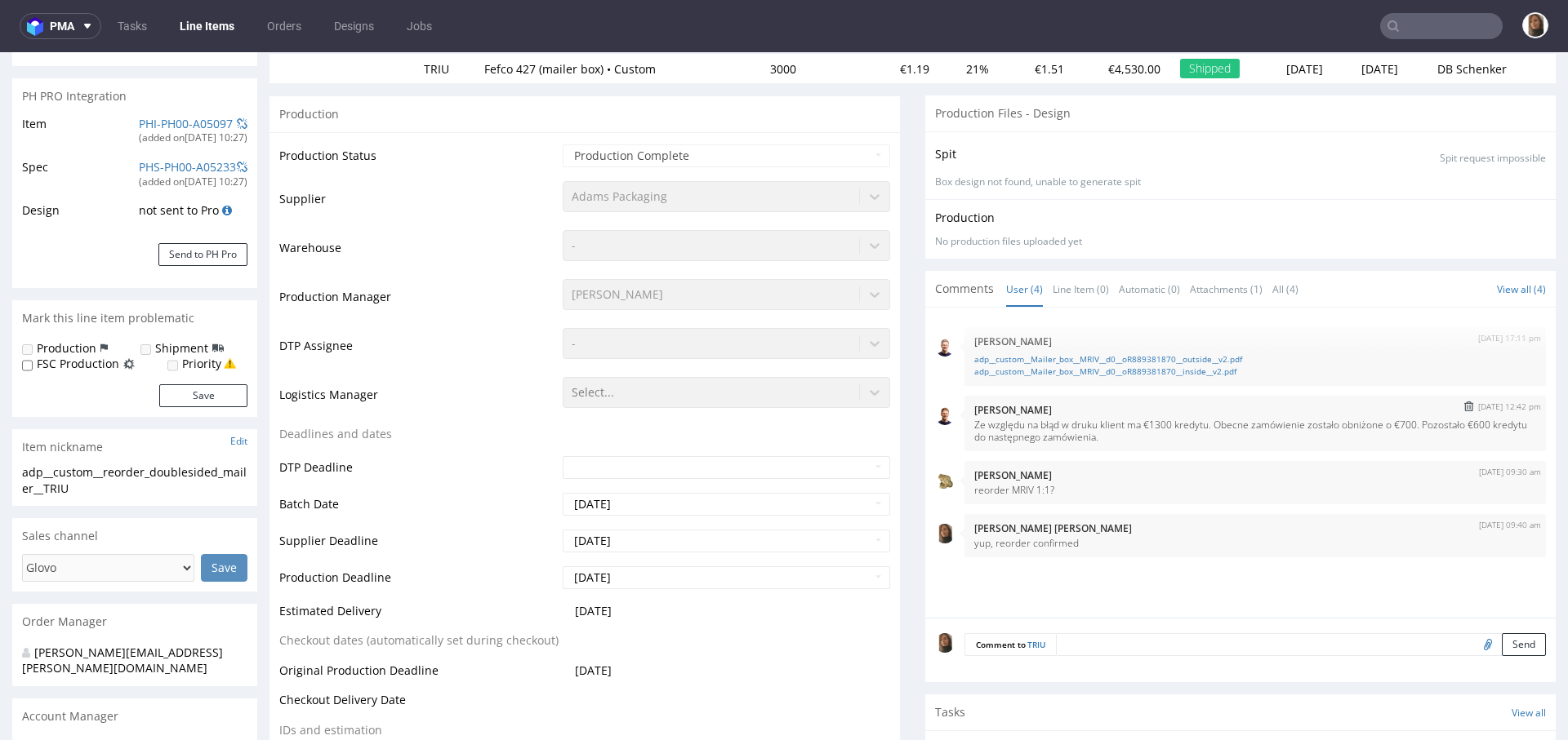
scroll to position [200, 0]
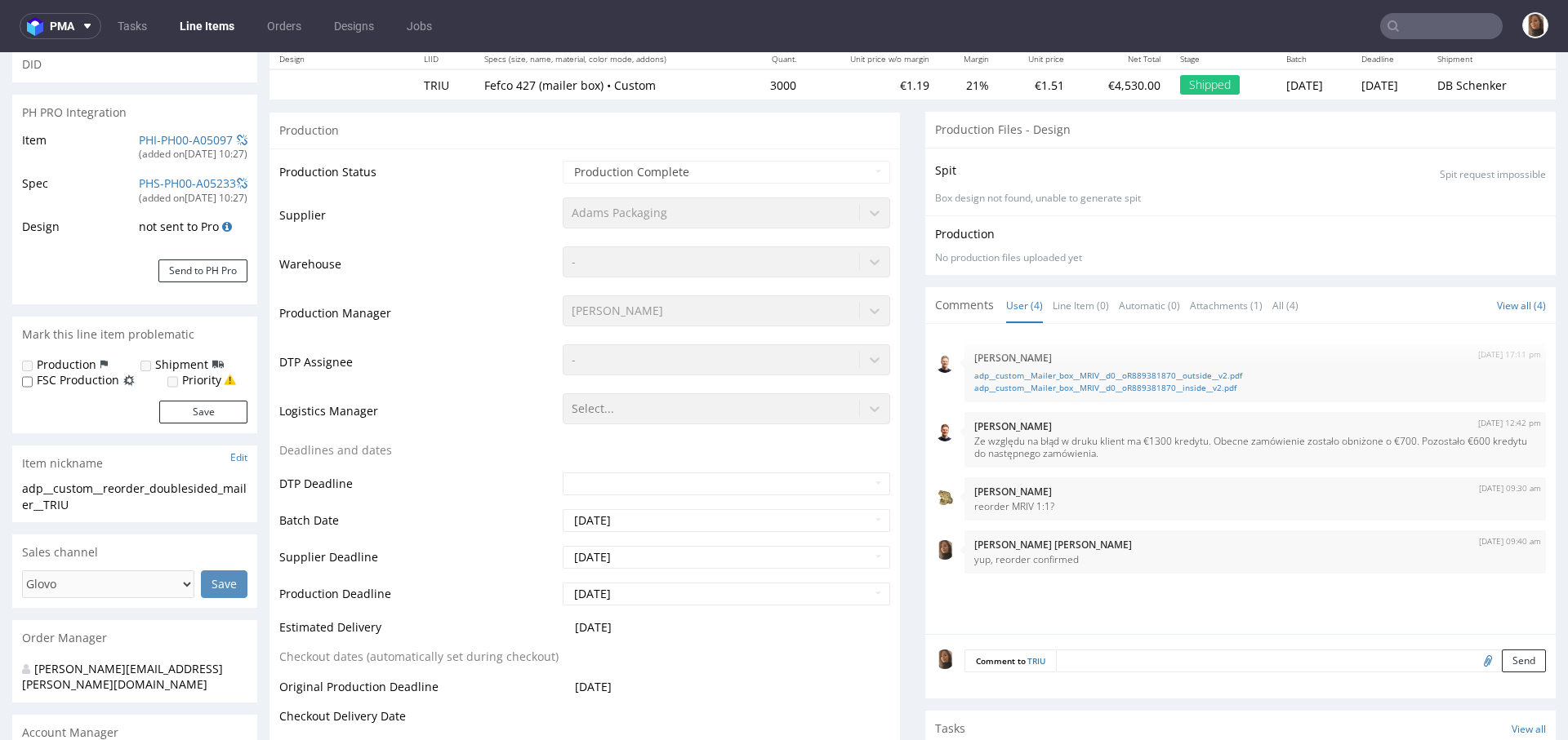
type input "jazz candy"
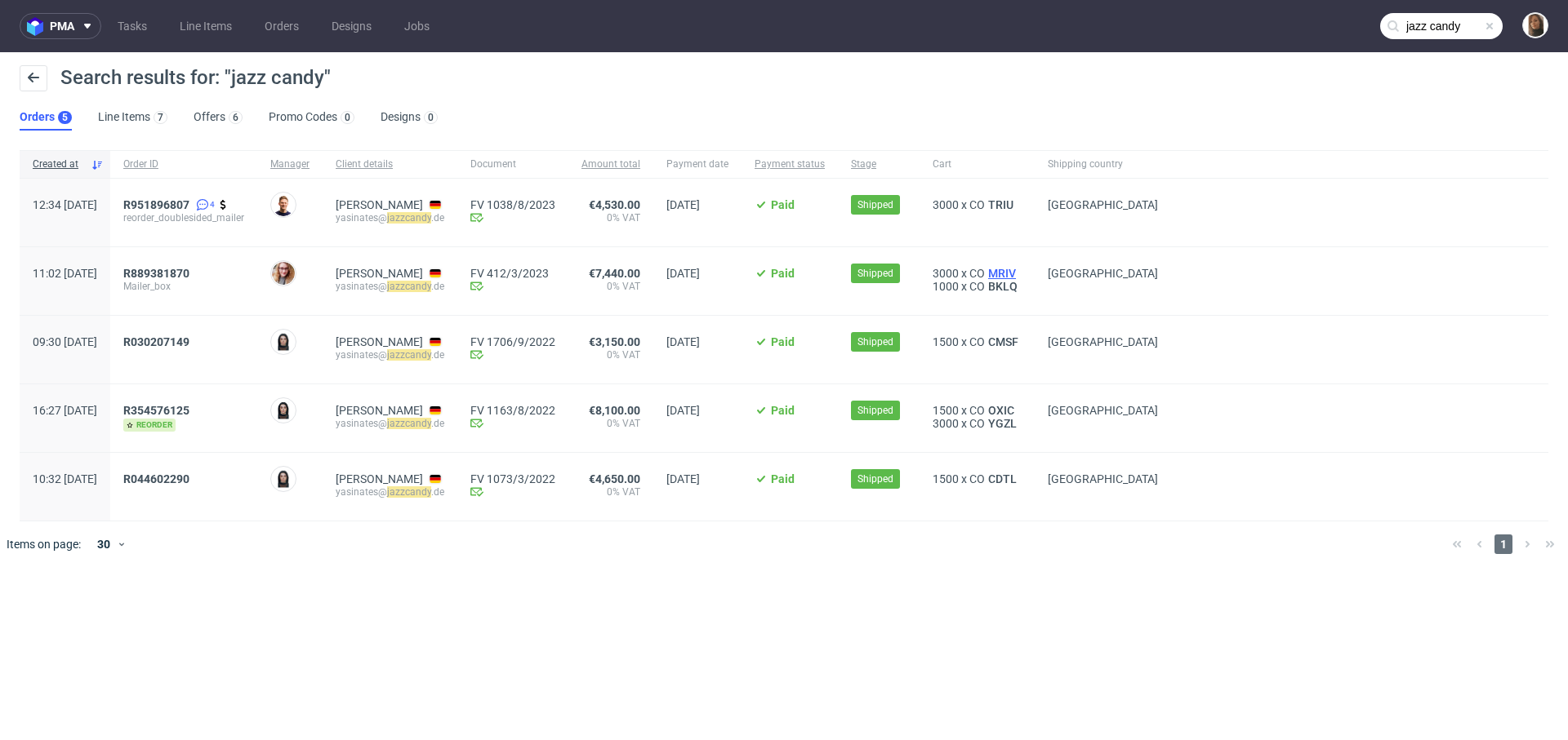
click at [1019, 268] on span "MRIV" at bounding box center [1001, 272] width 34 height 13
click at [1020, 286] on span "BKLQ" at bounding box center [1002, 286] width 36 height 13
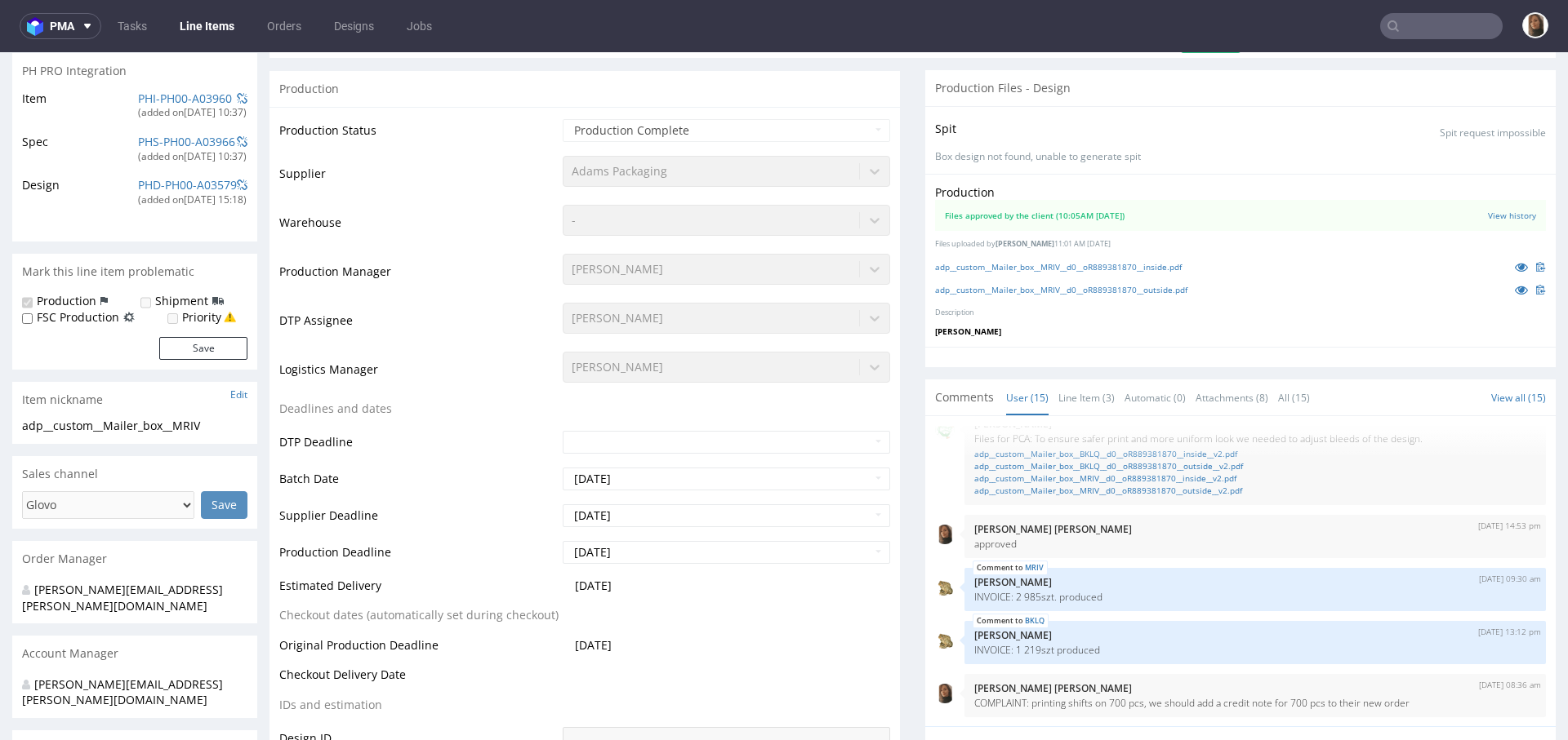
scroll to position [1089, 0]
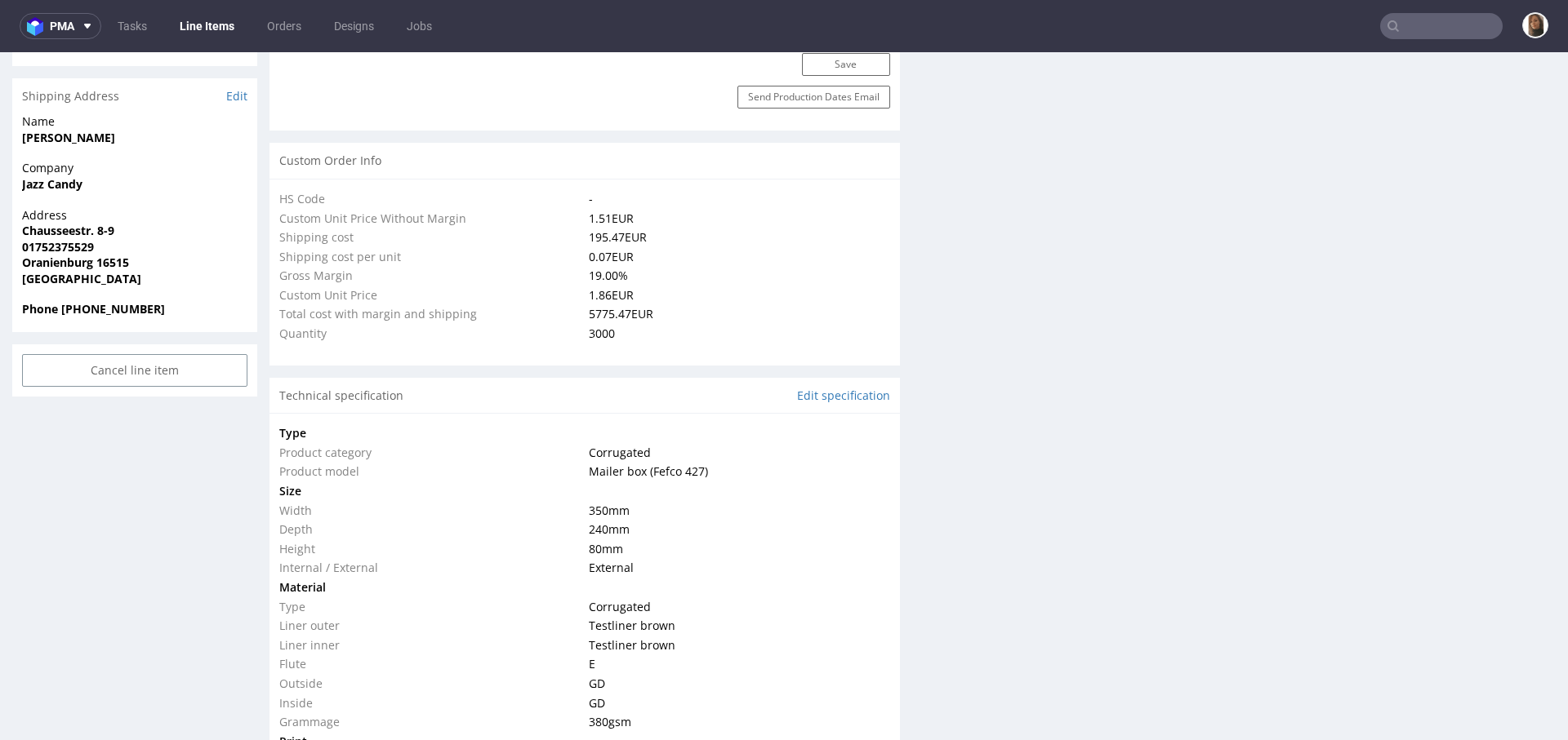
select select "in_progress"
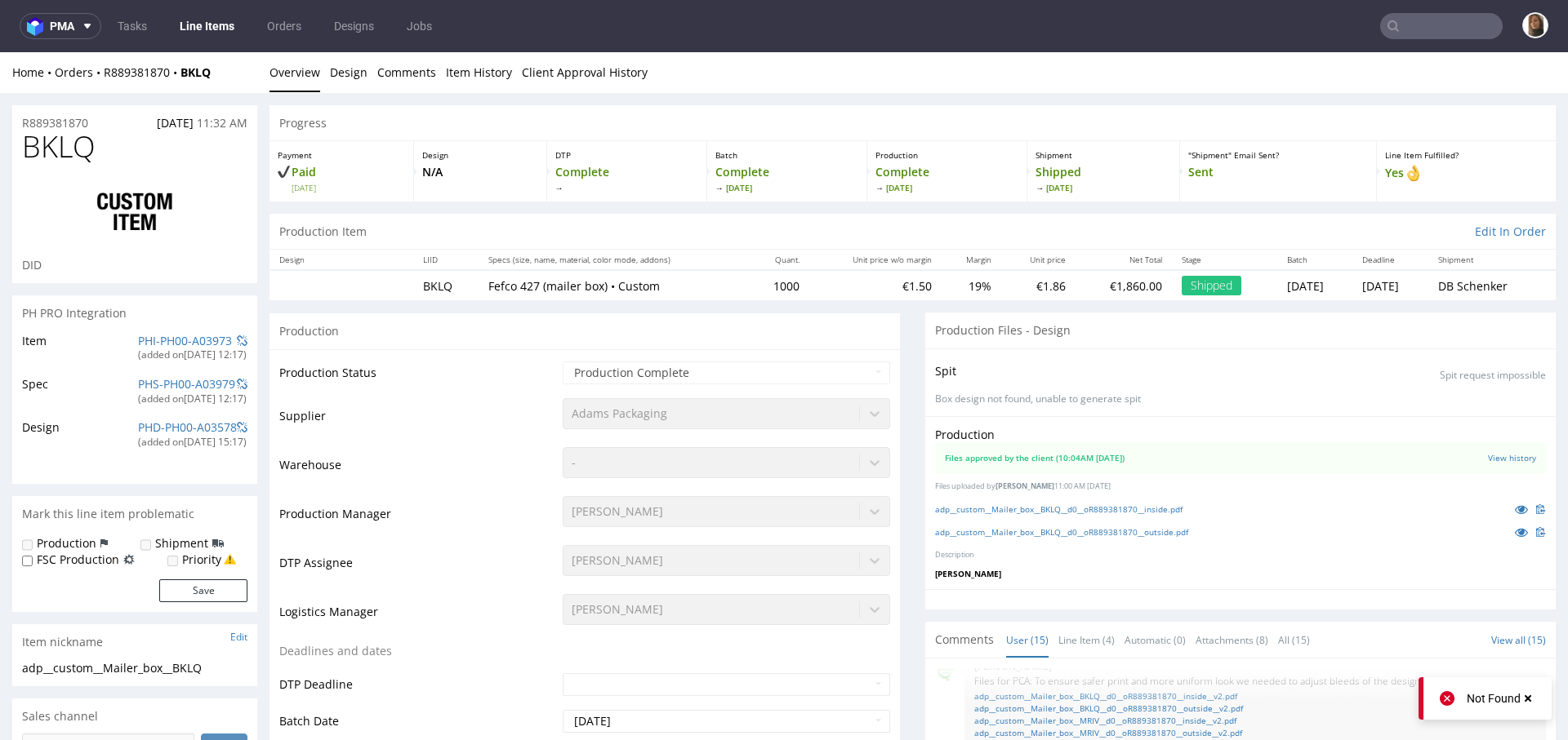
scroll to position [1319, 0]
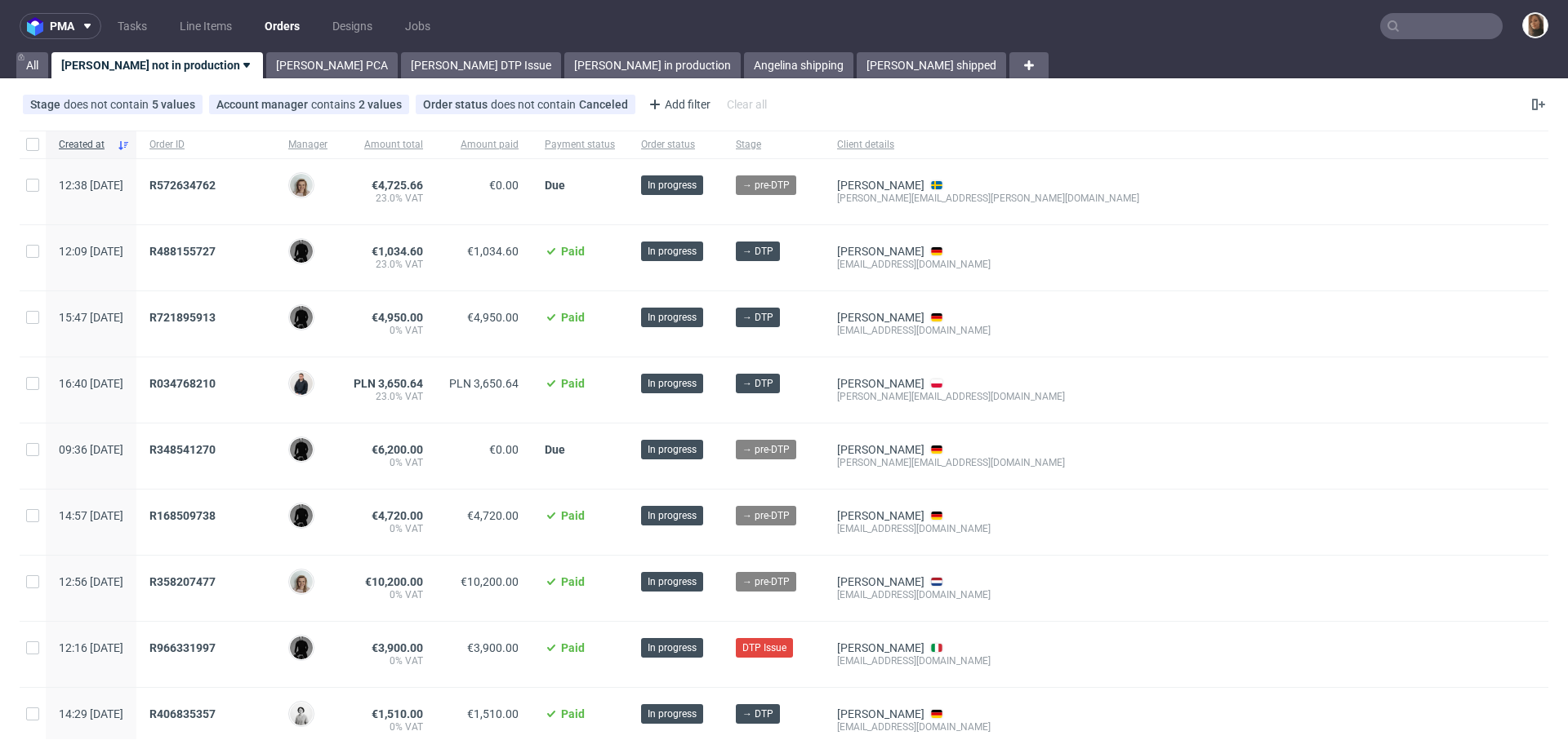
click at [1446, 34] on input "text" at bounding box center [1441, 25] width 122 height 26
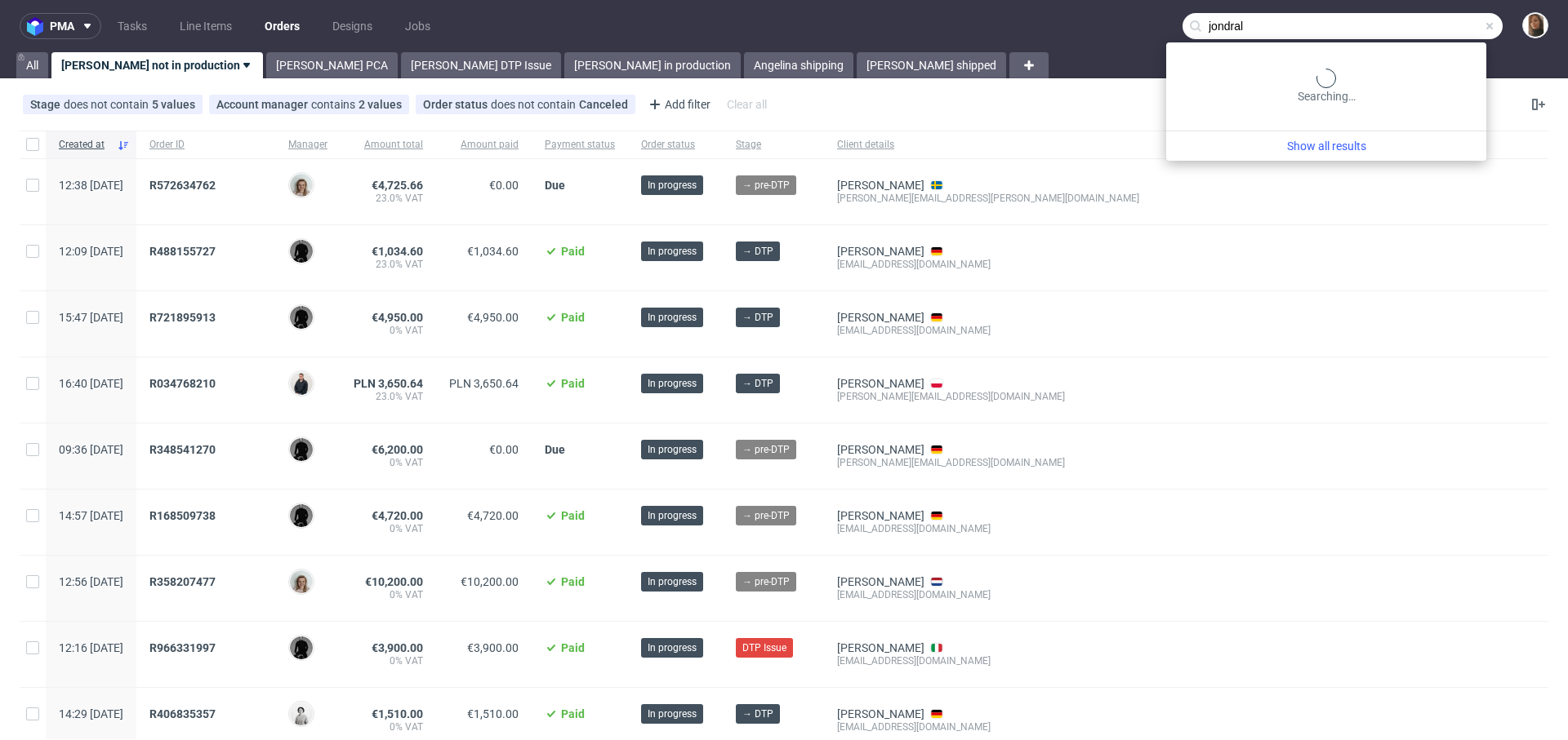
type input "jondral"
